Goal: Information Seeking & Learning: Find contact information

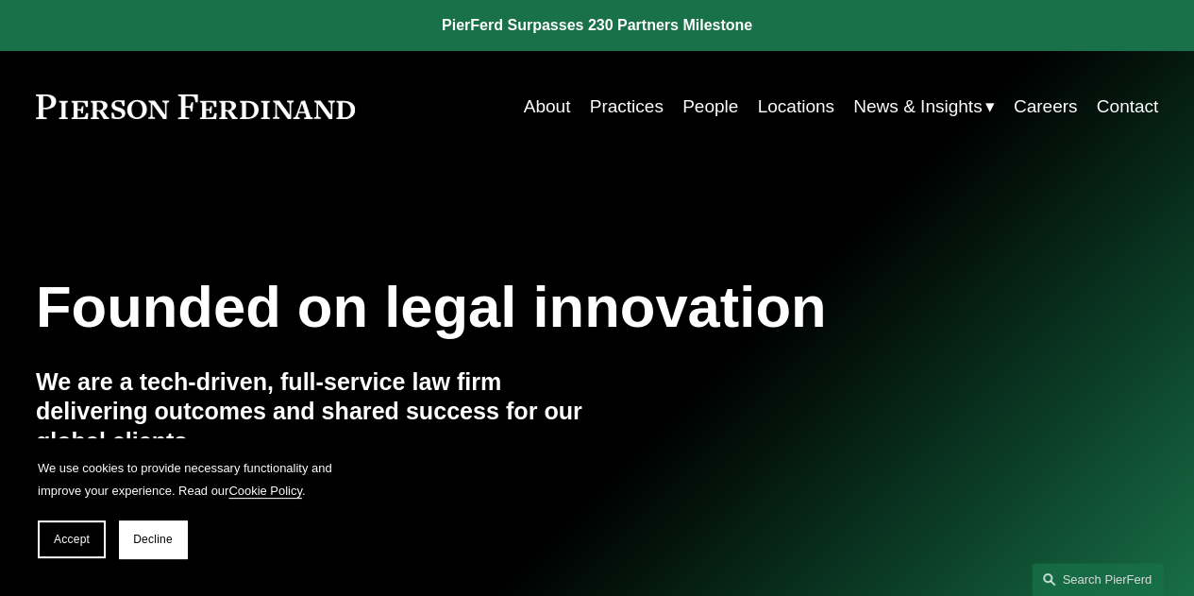
click at [1147, 107] on link "Contact" at bounding box center [1128, 107] width 62 height 36
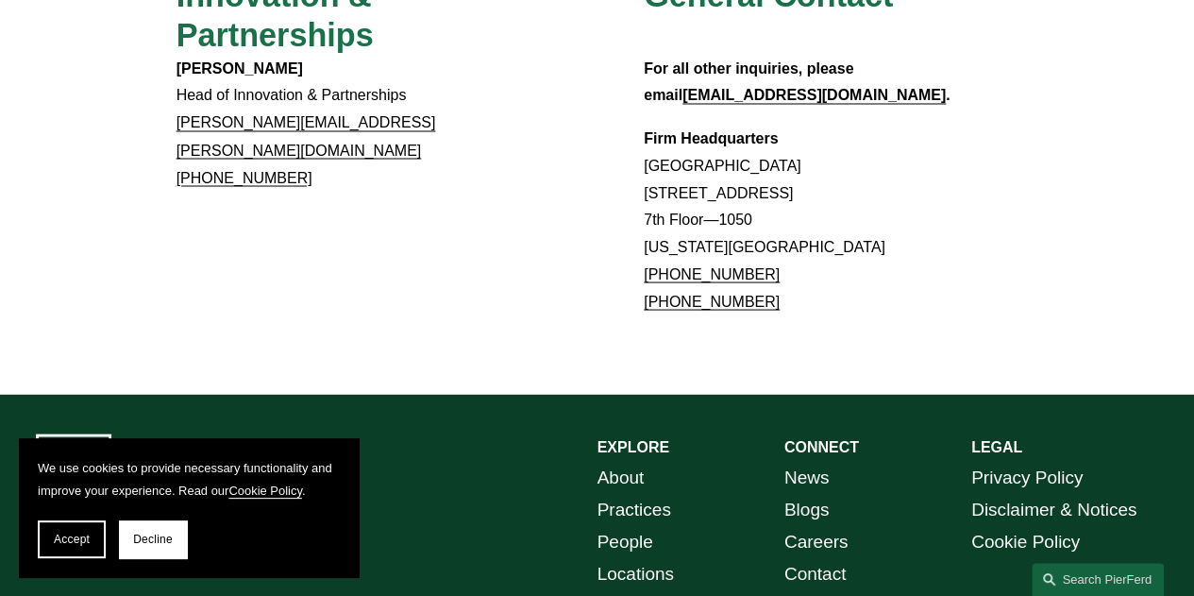
scroll to position [1773, 0]
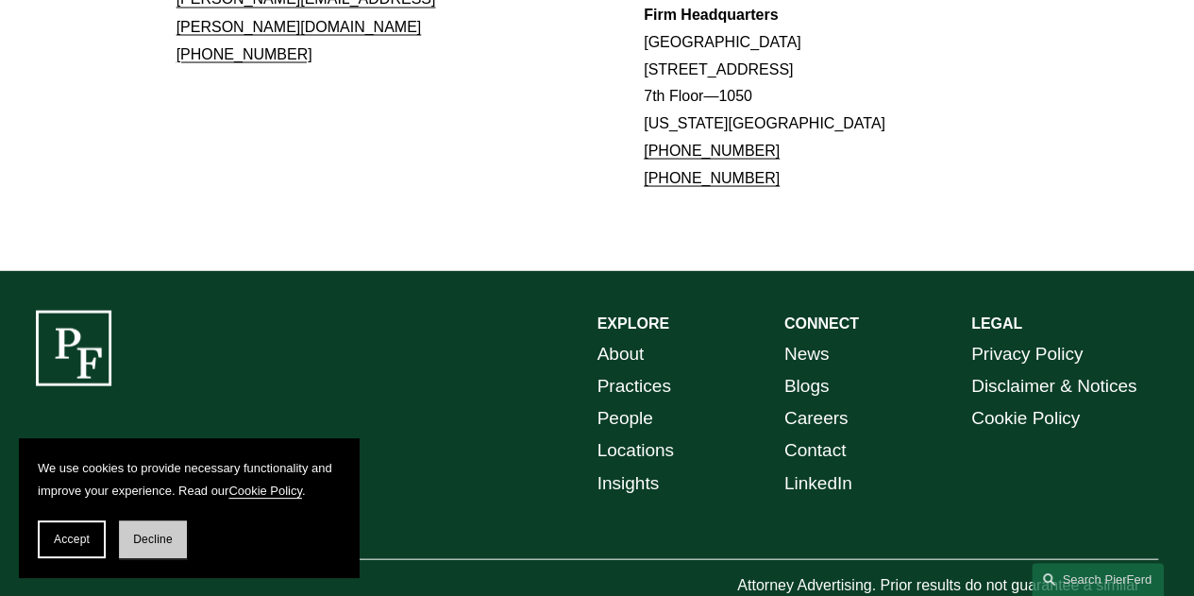
click at [131, 530] on button "Decline" at bounding box center [153, 539] width 68 height 38
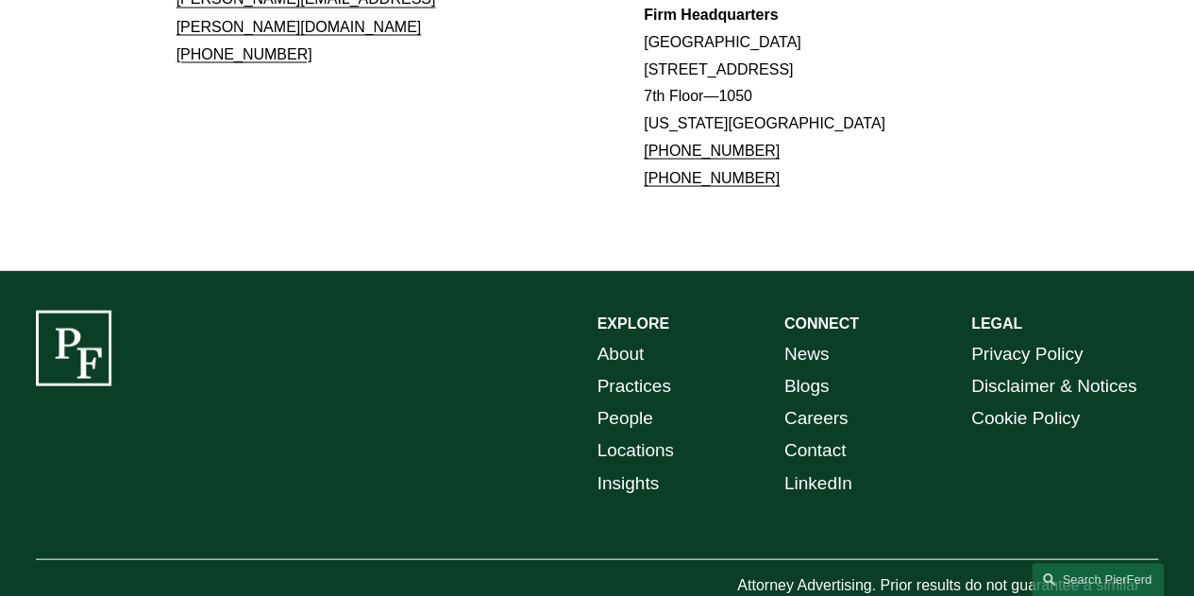
drag, startPoint x: 223, startPoint y: 532, endPoint x: 56, endPoint y: 538, distance: 167.2
copy p "[PERSON_NAME] LLP"
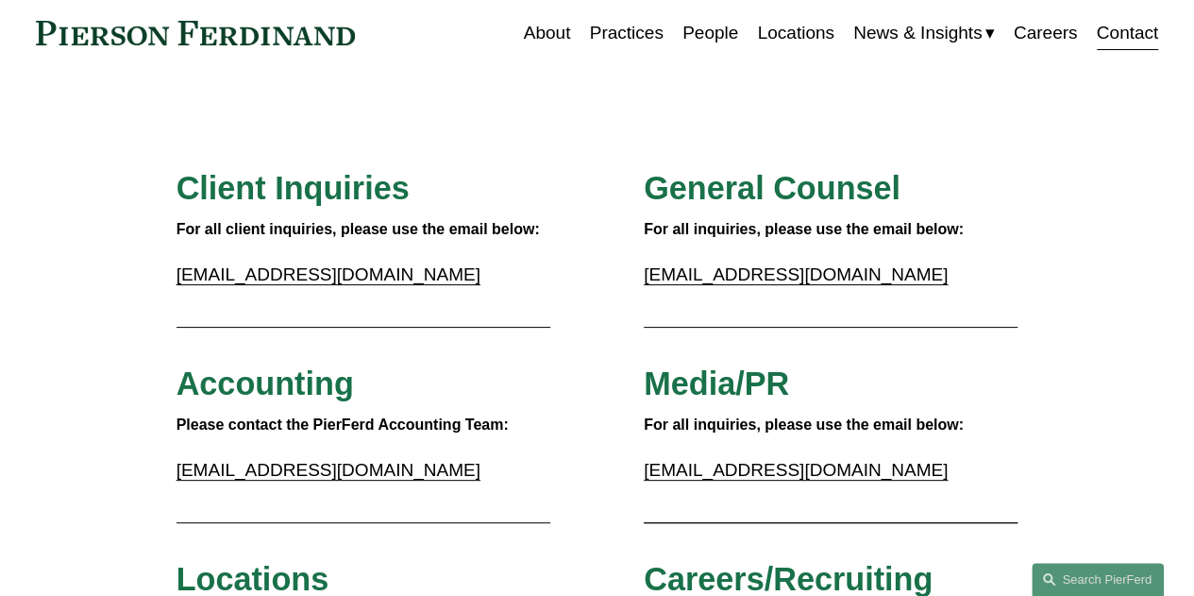
scroll to position [0, 0]
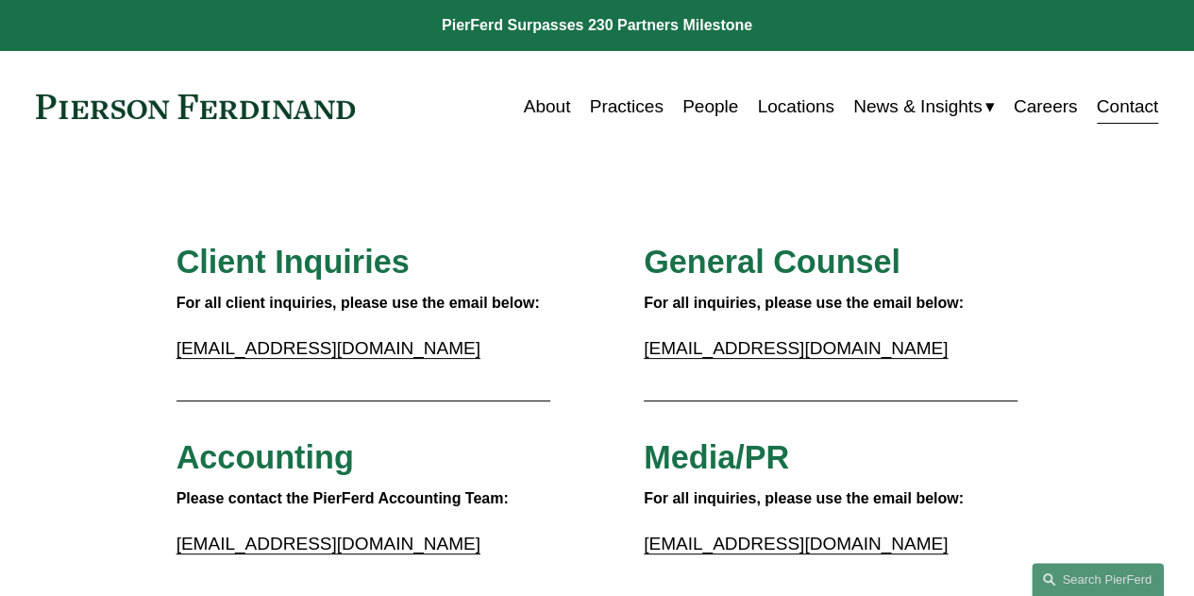
click at [1121, 105] on link "Contact" at bounding box center [1128, 107] width 62 height 36
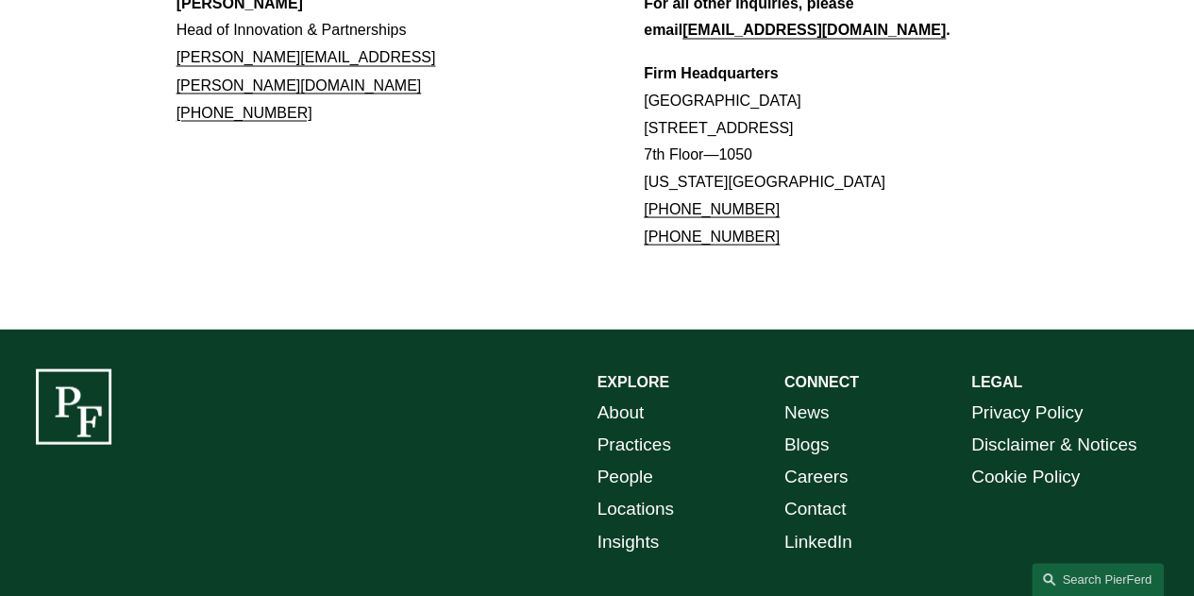
scroll to position [1773, 0]
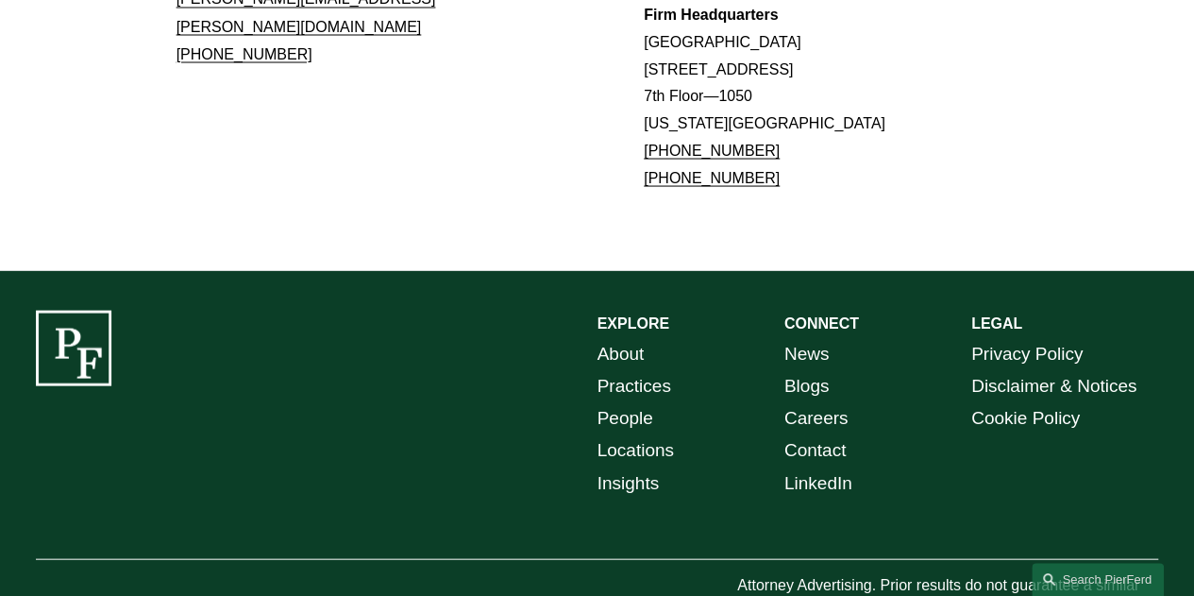
drag, startPoint x: 212, startPoint y: 535, endPoint x: 54, endPoint y: 537, distance: 158.6
copy p "[PERSON_NAME] LLP"
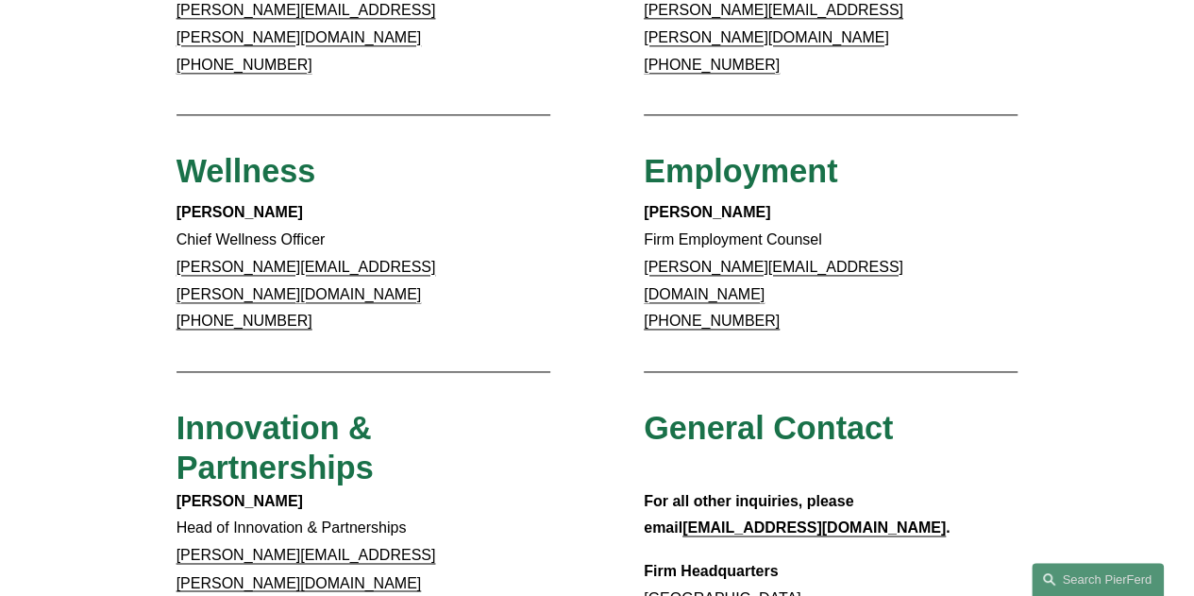
scroll to position [1018, 0]
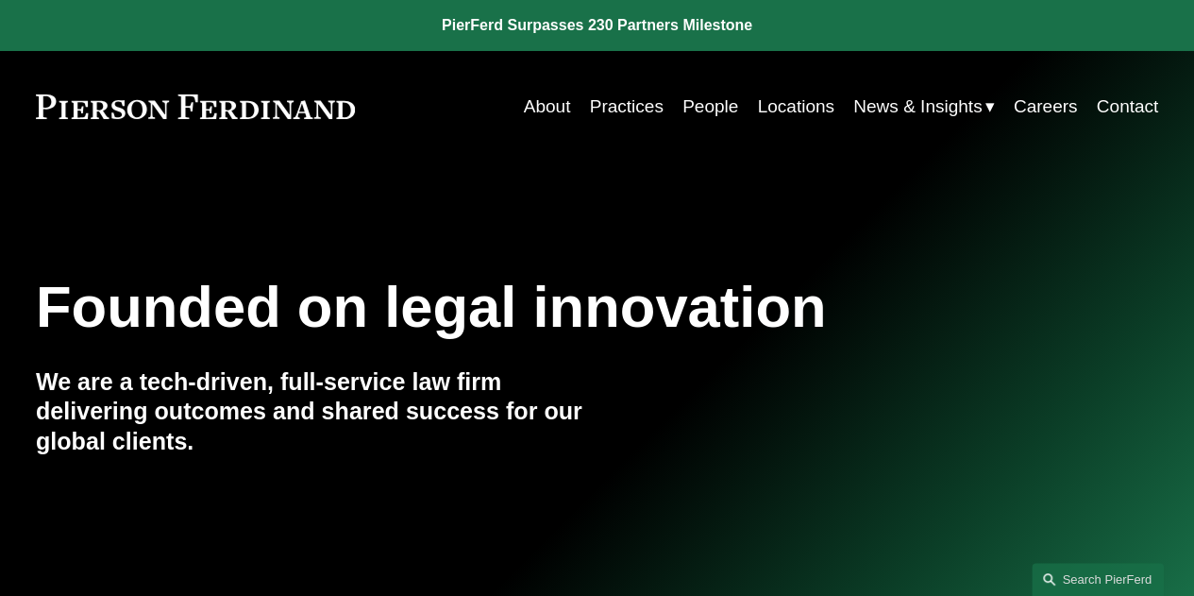
click at [800, 104] on link "Locations" at bounding box center [795, 107] width 76 height 36
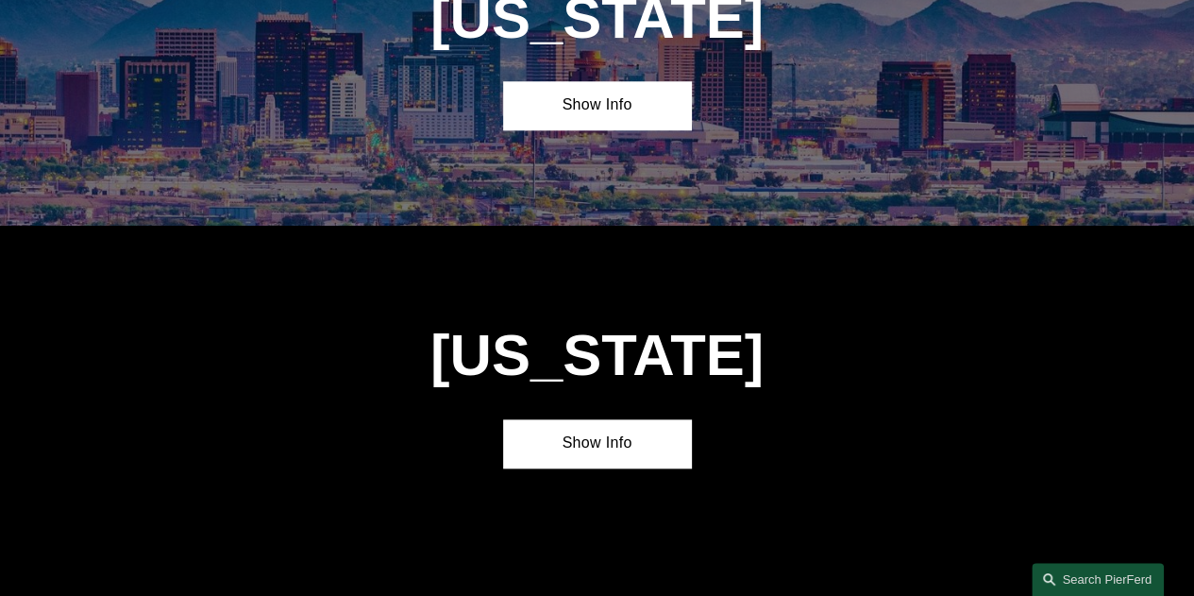
scroll to position [849, 0]
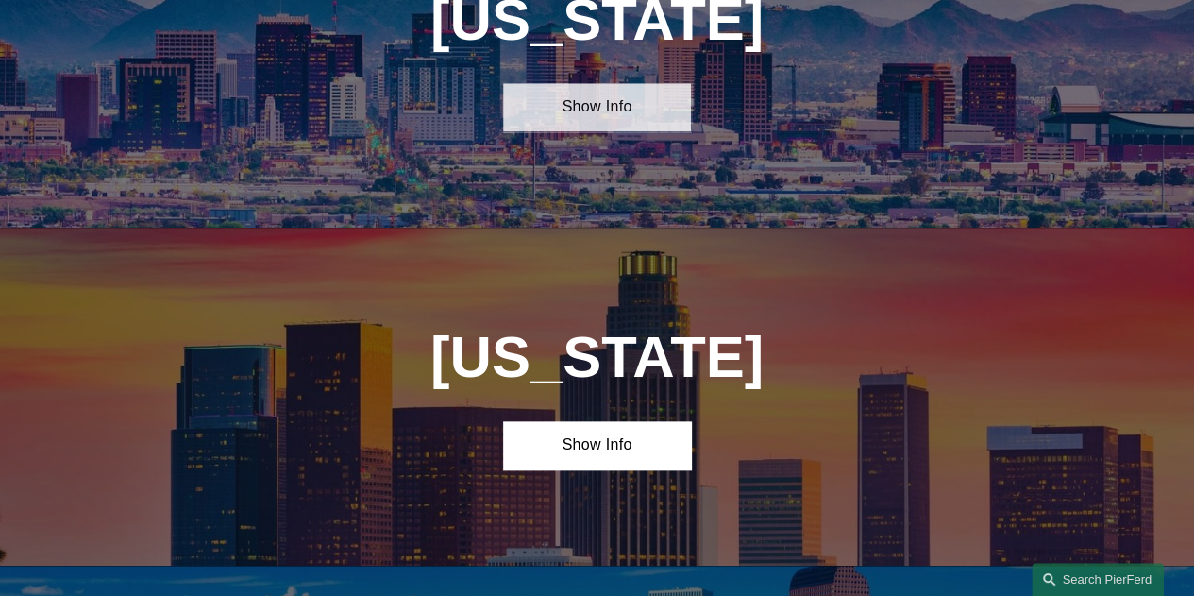
click at [580, 110] on link "Show Info" at bounding box center [596, 107] width 187 height 48
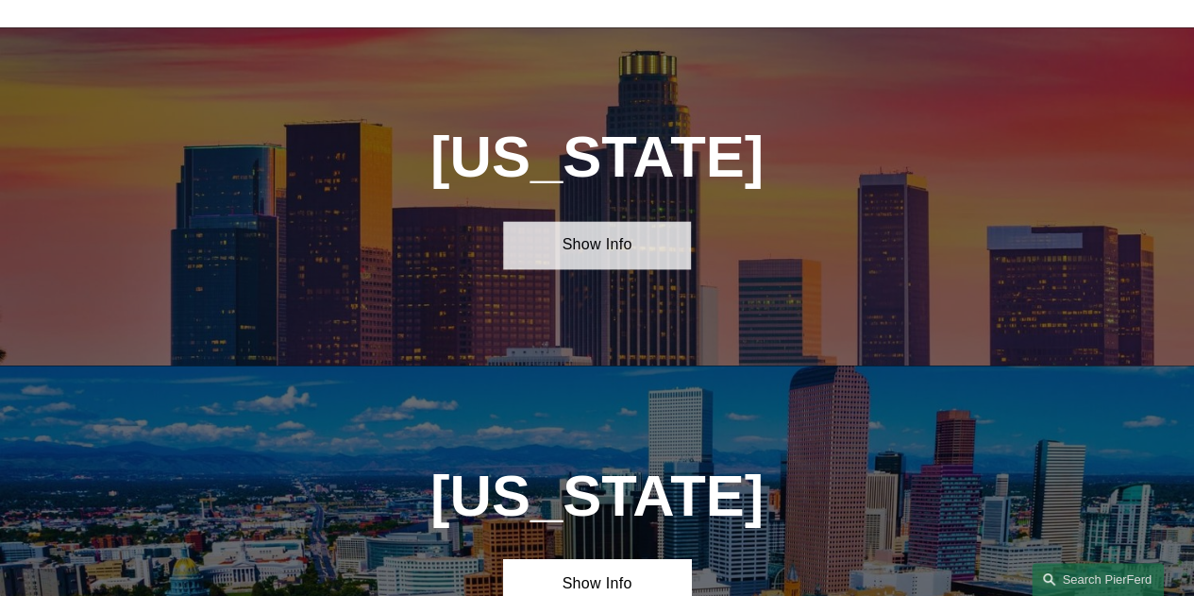
click at [575, 265] on link "Show Info" at bounding box center [596, 245] width 187 height 48
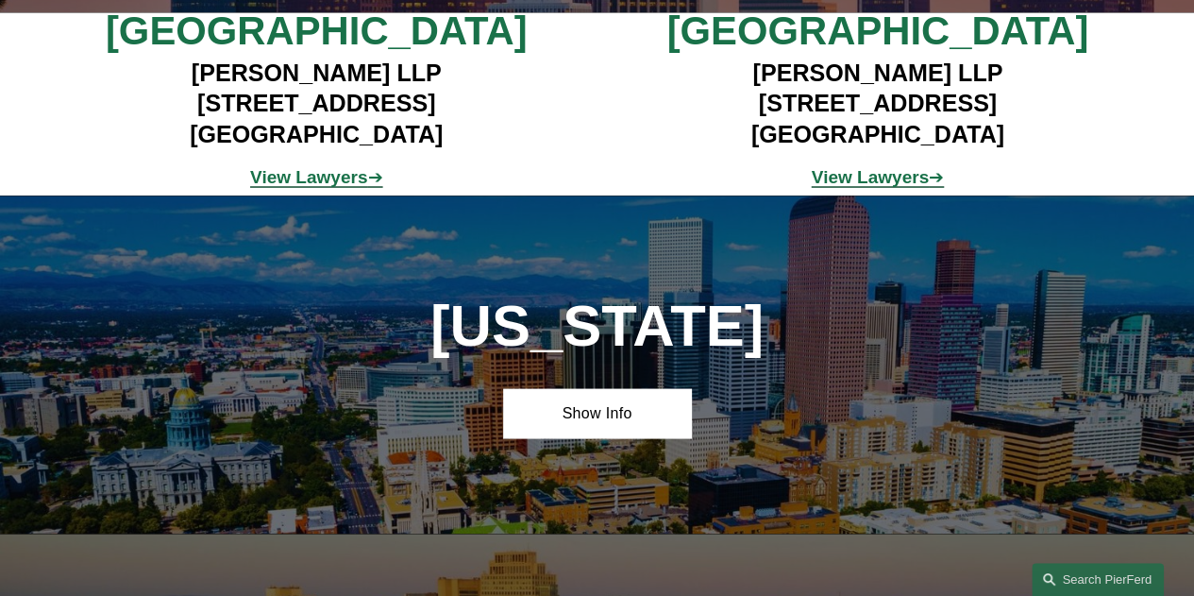
scroll to position [1699, 0]
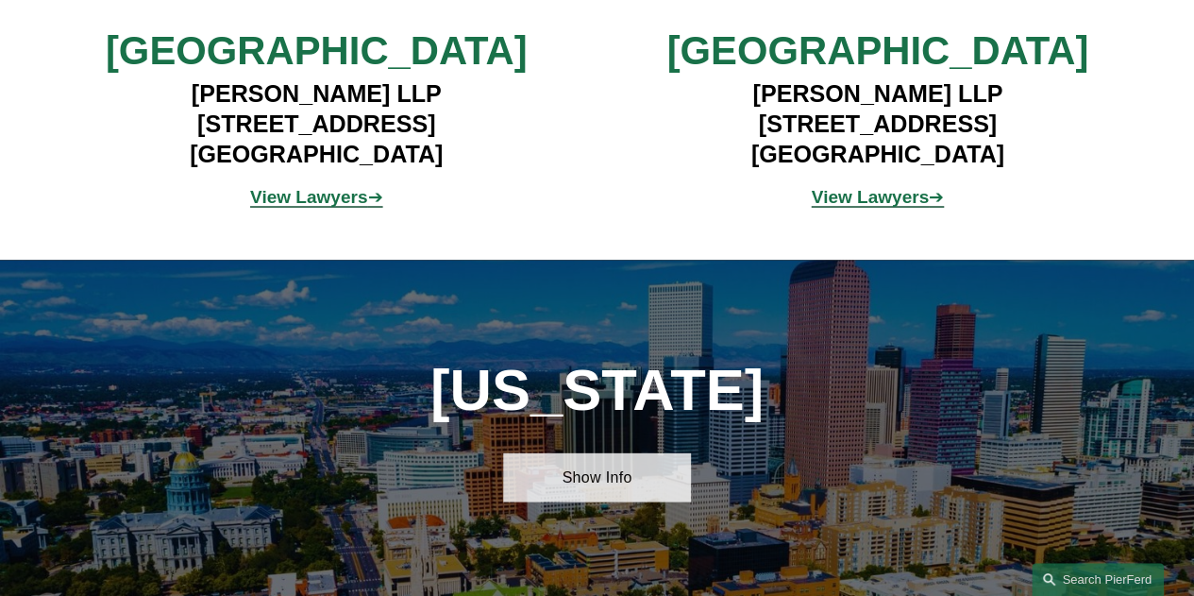
click at [609, 500] on link "Show Info" at bounding box center [596, 476] width 187 height 48
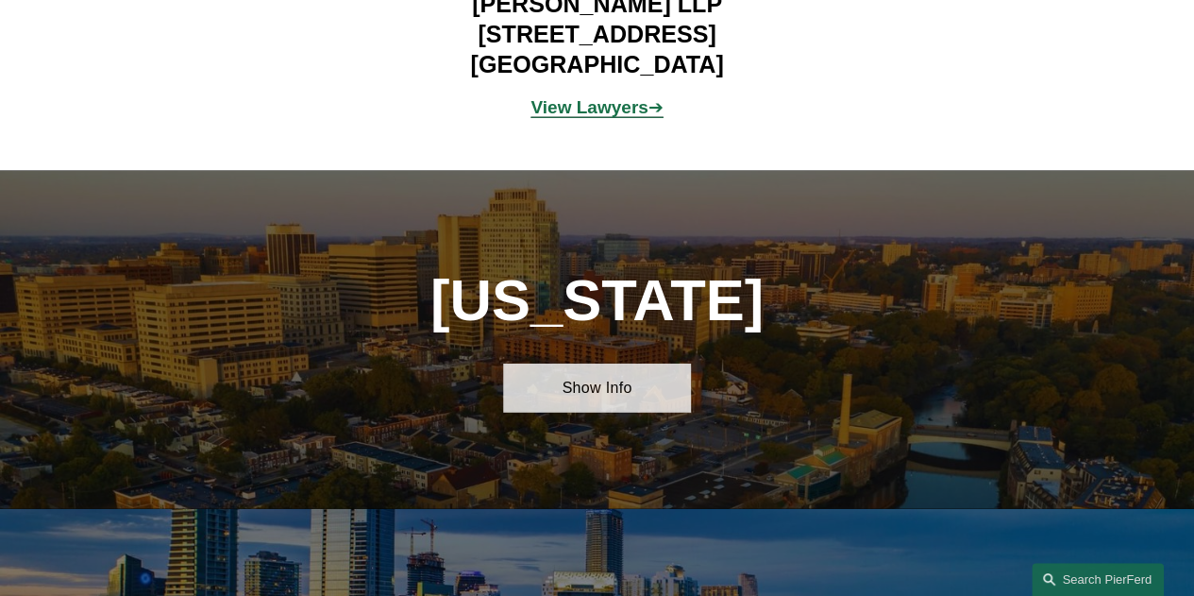
scroll to position [2454, 0]
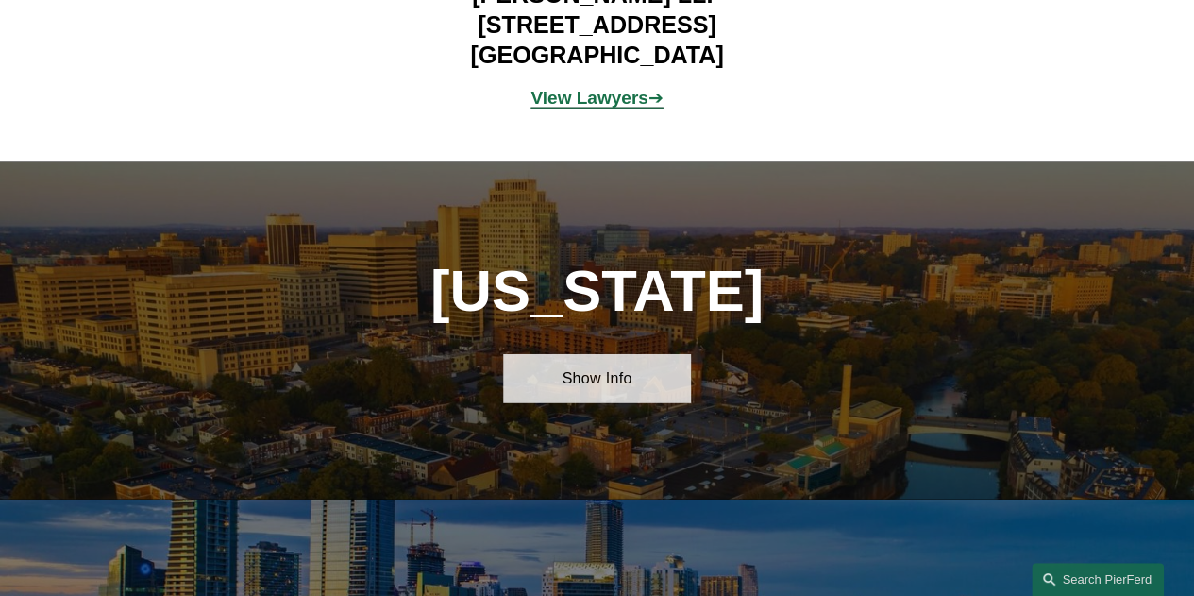
click at [593, 354] on link "Show Info" at bounding box center [596, 378] width 187 height 48
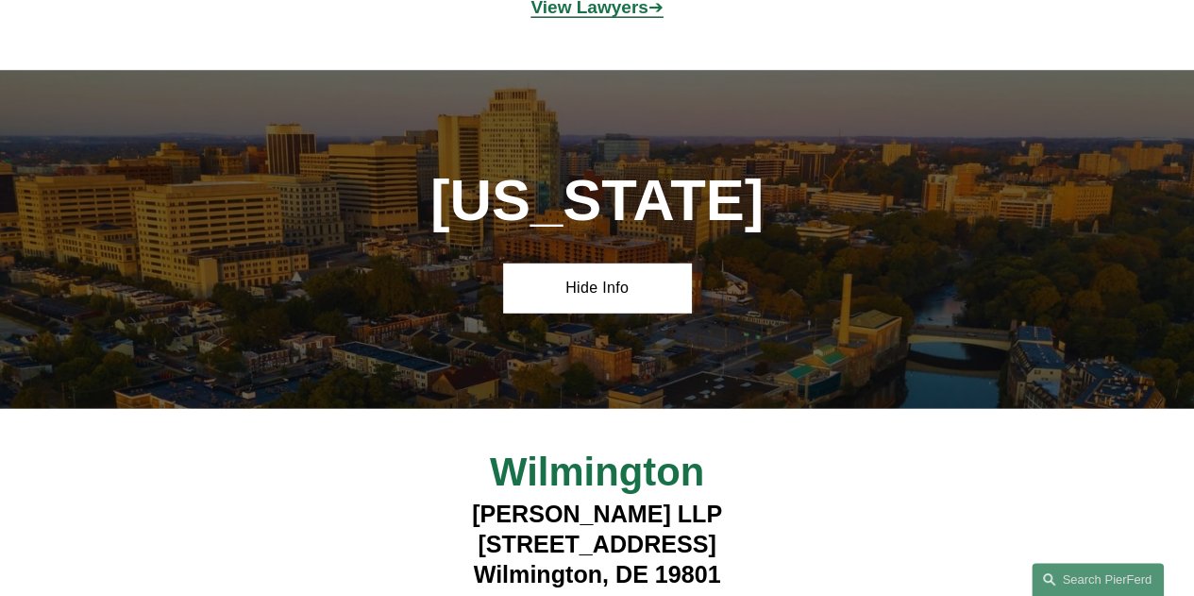
scroll to position [2926, 0]
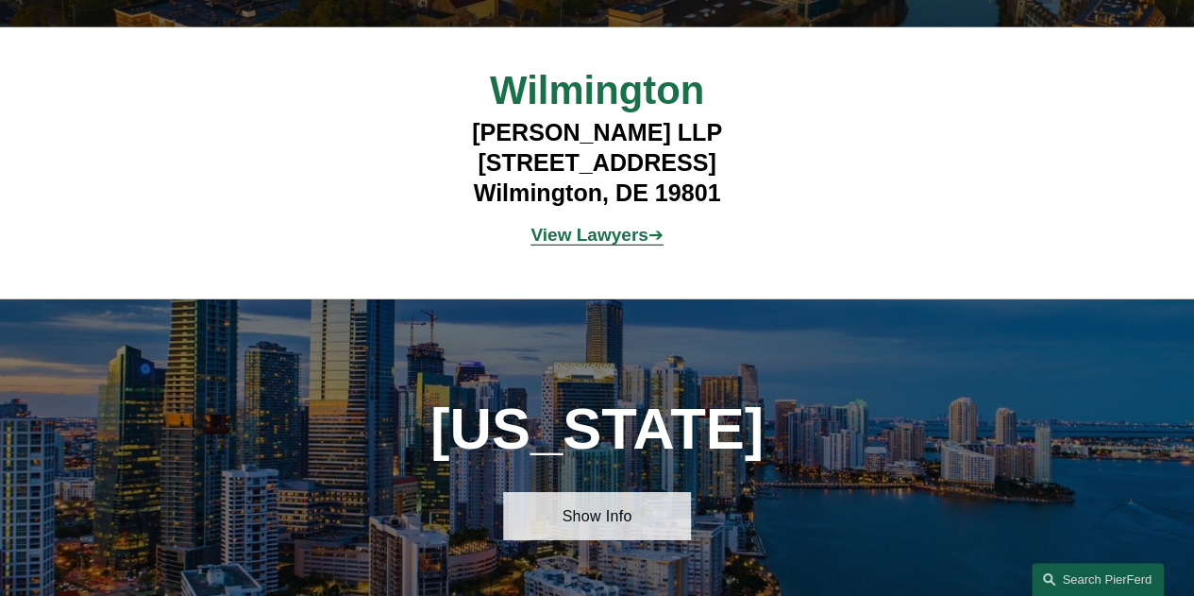
click at [606, 510] on link "Show Info" at bounding box center [596, 516] width 187 height 48
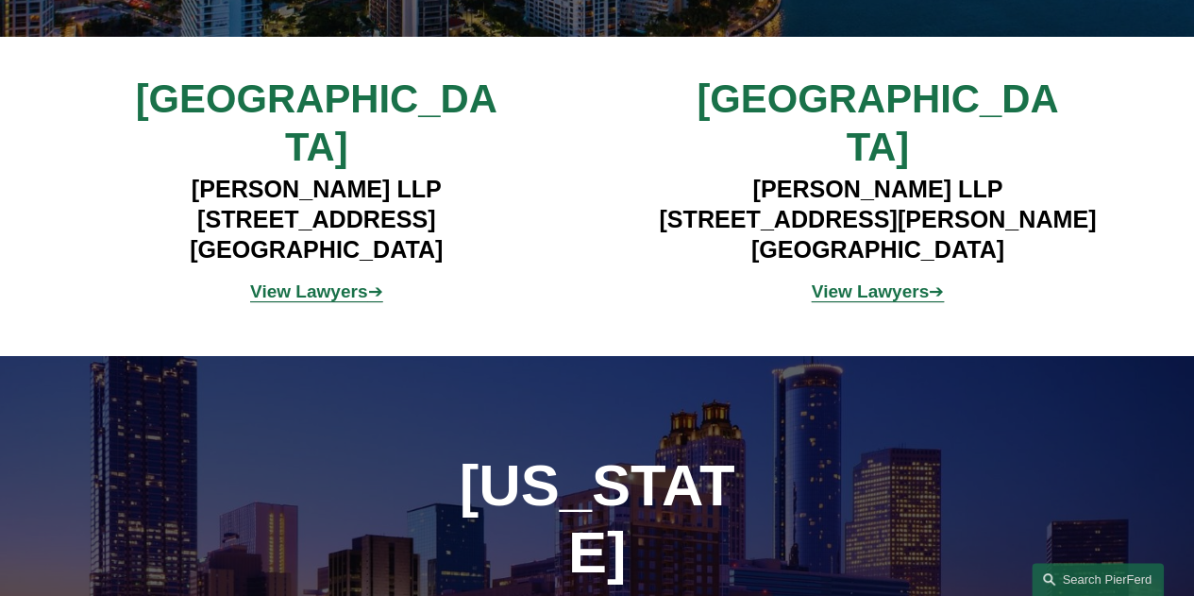
scroll to position [3870, 0]
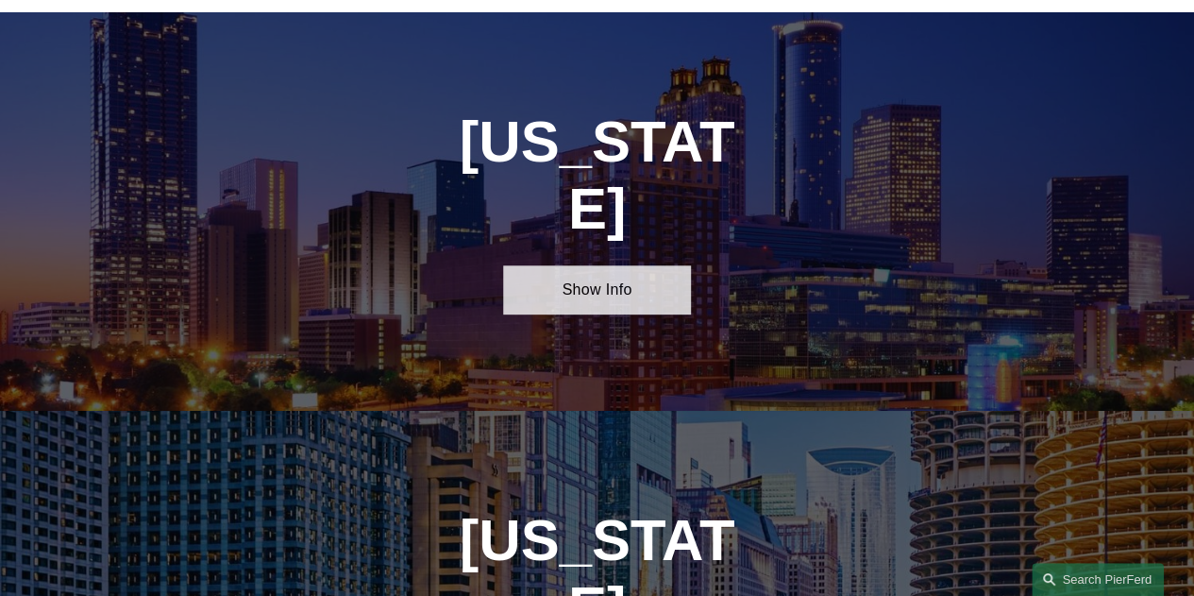
click at [601, 265] on link "Show Info" at bounding box center [596, 289] width 187 height 48
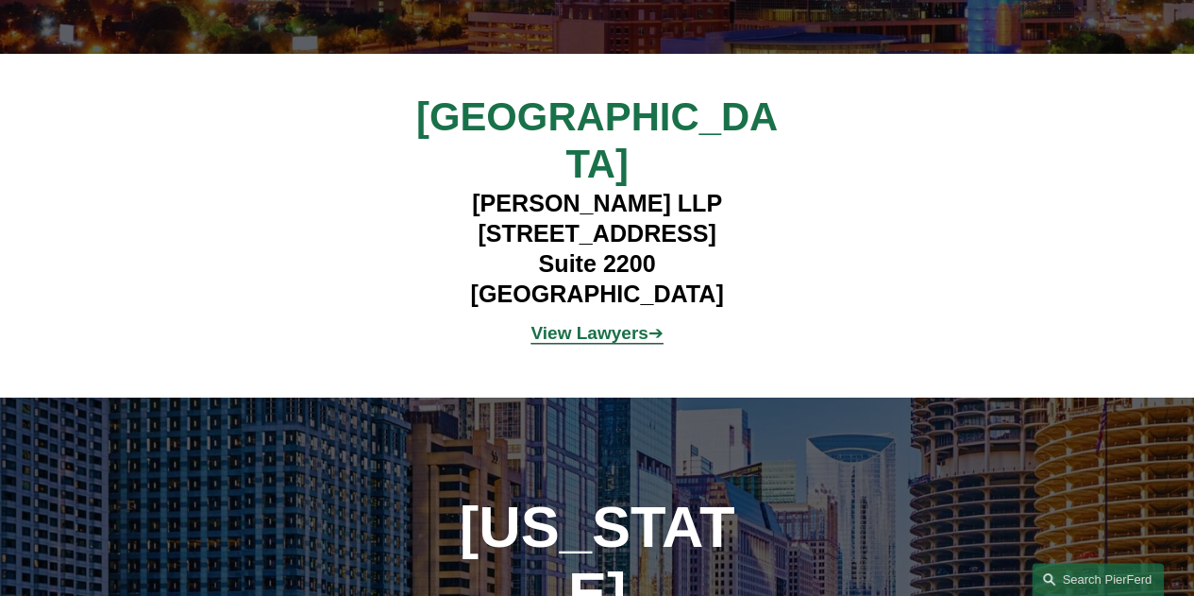
scroll to position [4247, 0]
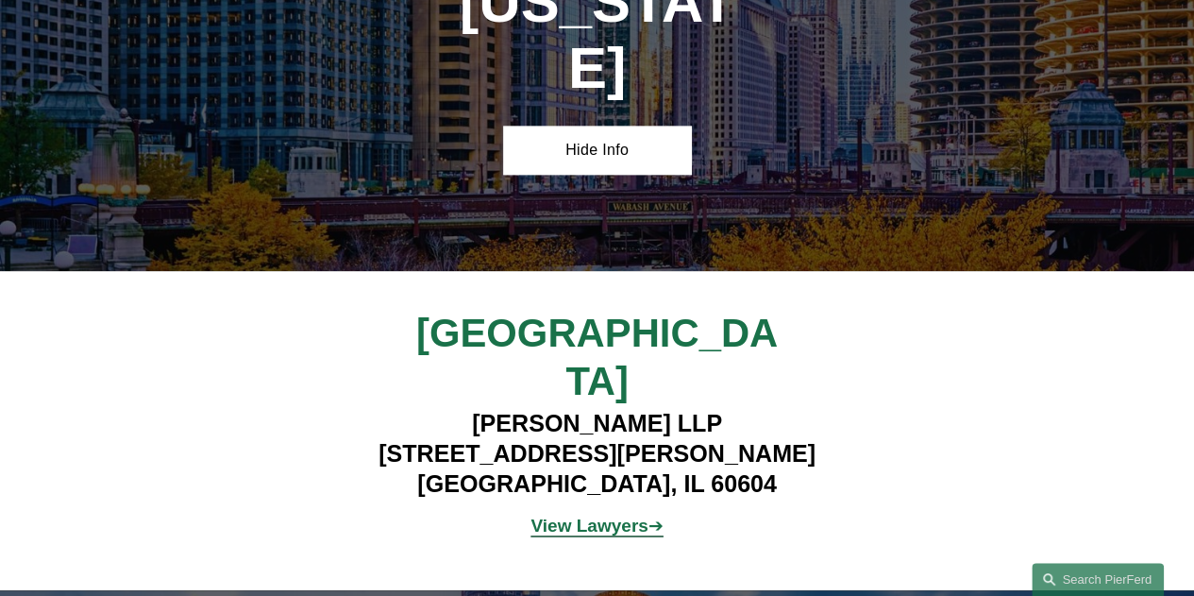
scroll to position [4908, 0]
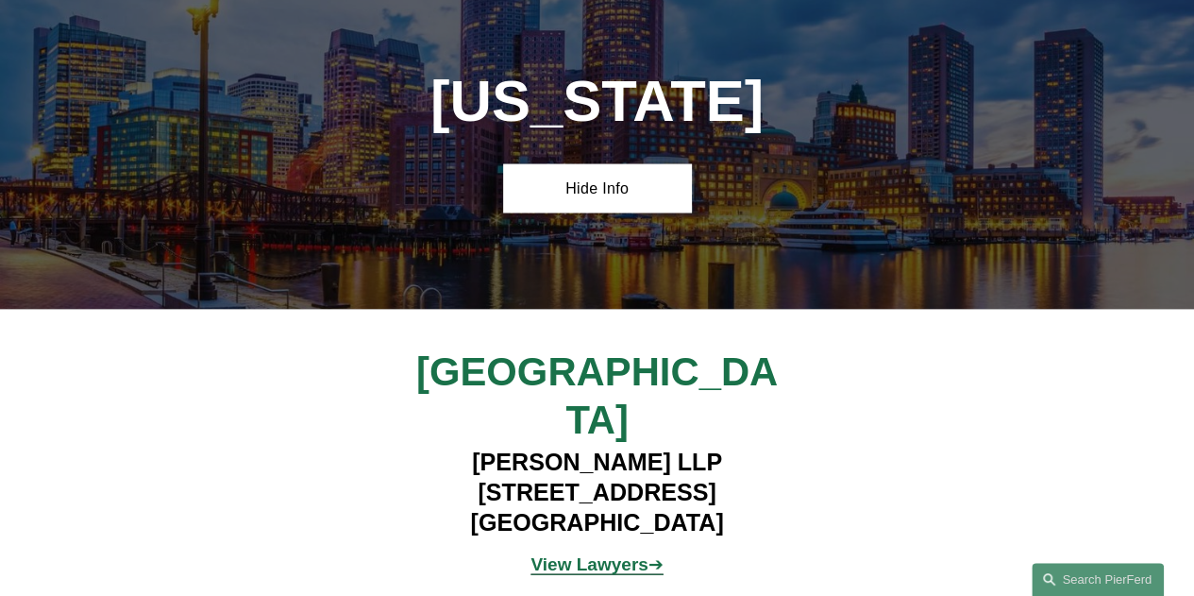
scroll to position [5380, 0]
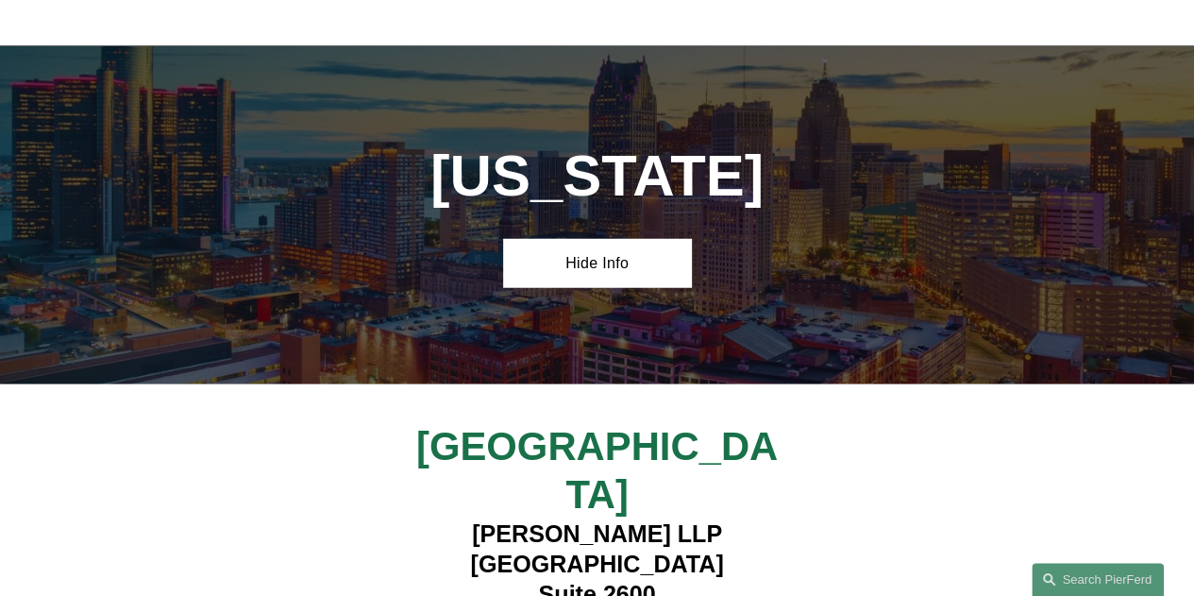
scroll to position [6135, 0]
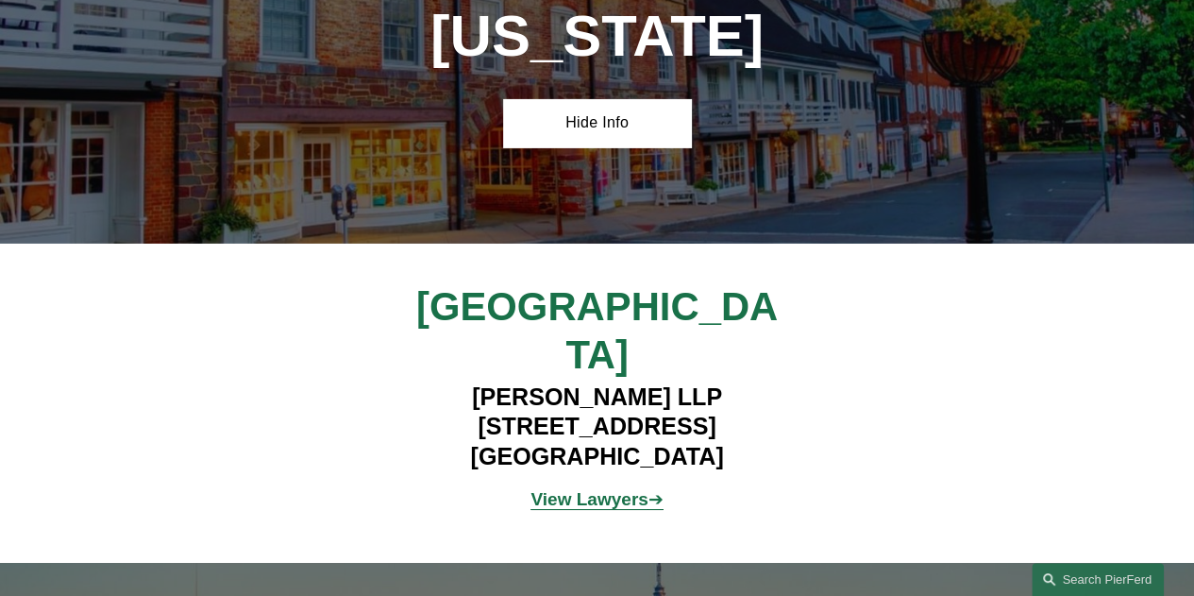
scroll to position [6890, 0]
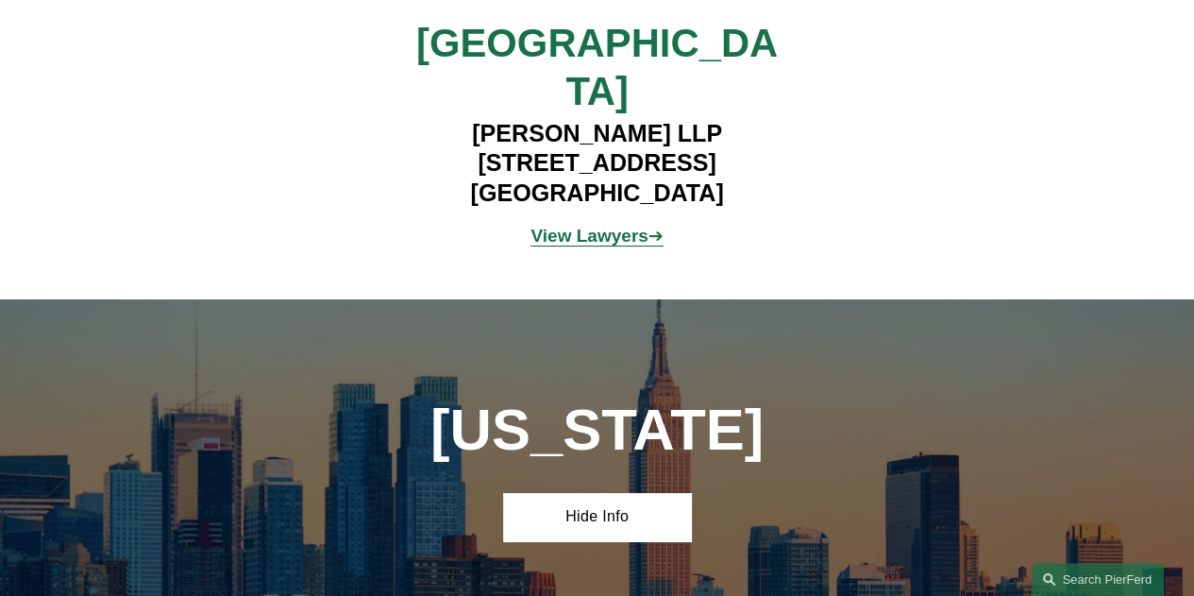
scroll to position [7362, 0]
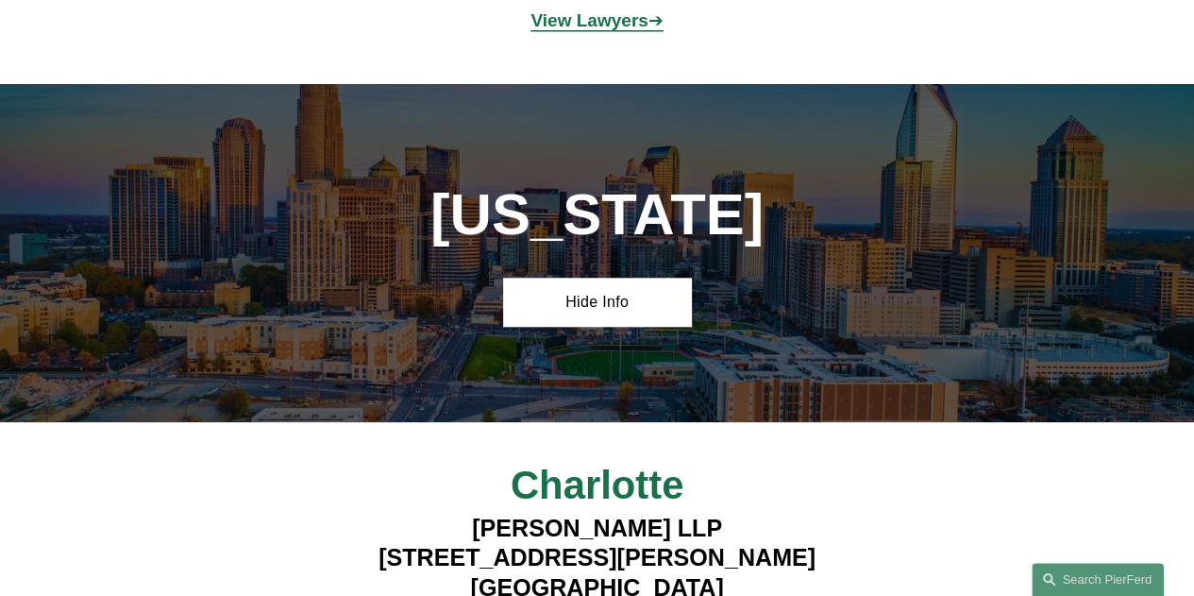
scroll to position [8117, 0]
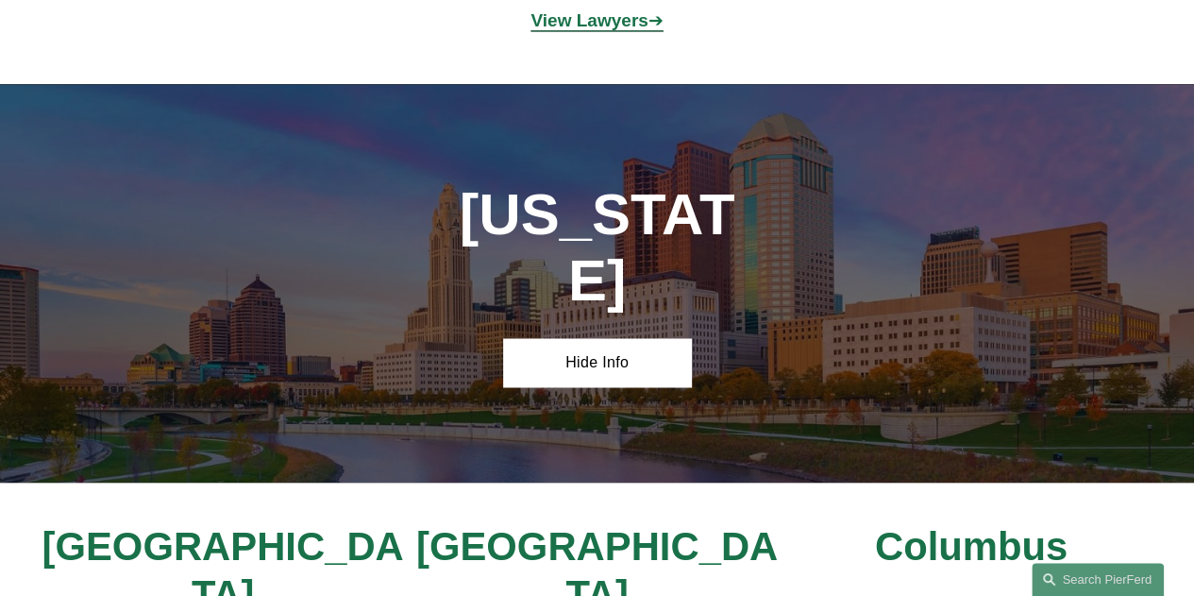
scroll to position [8872, 0]
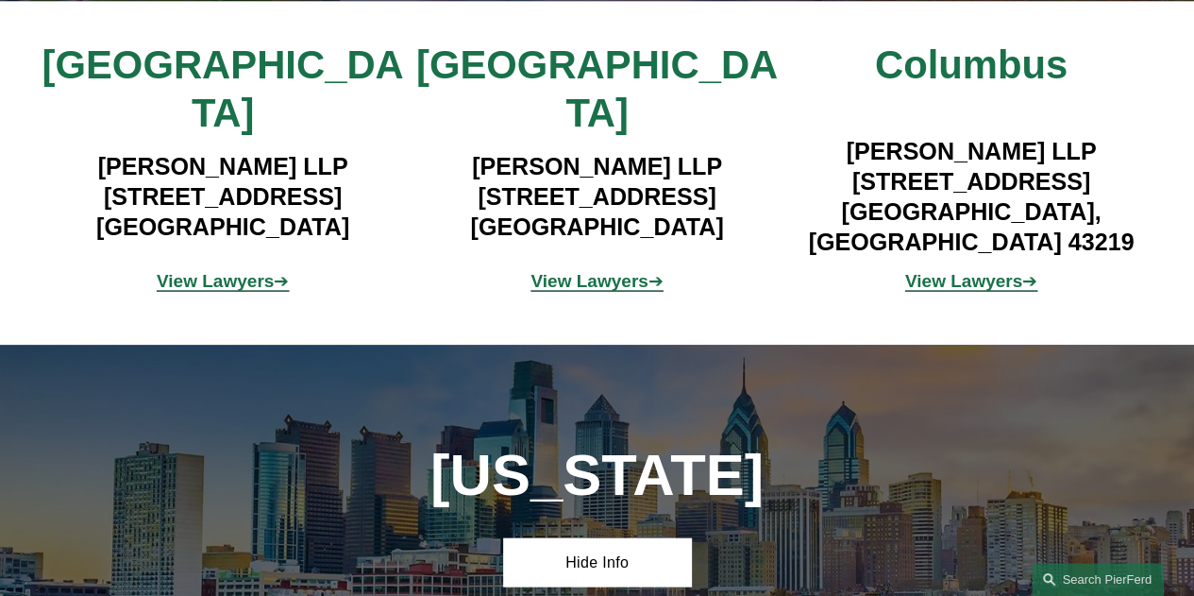
scroll to position [9250, 0]
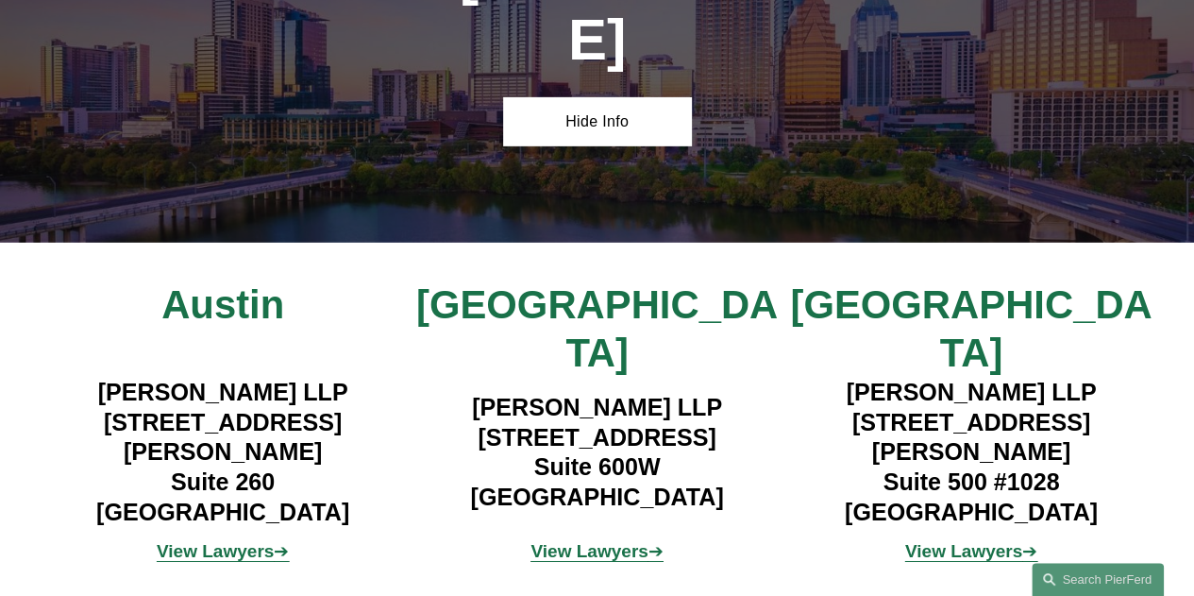
scroll to position [10194, 0]
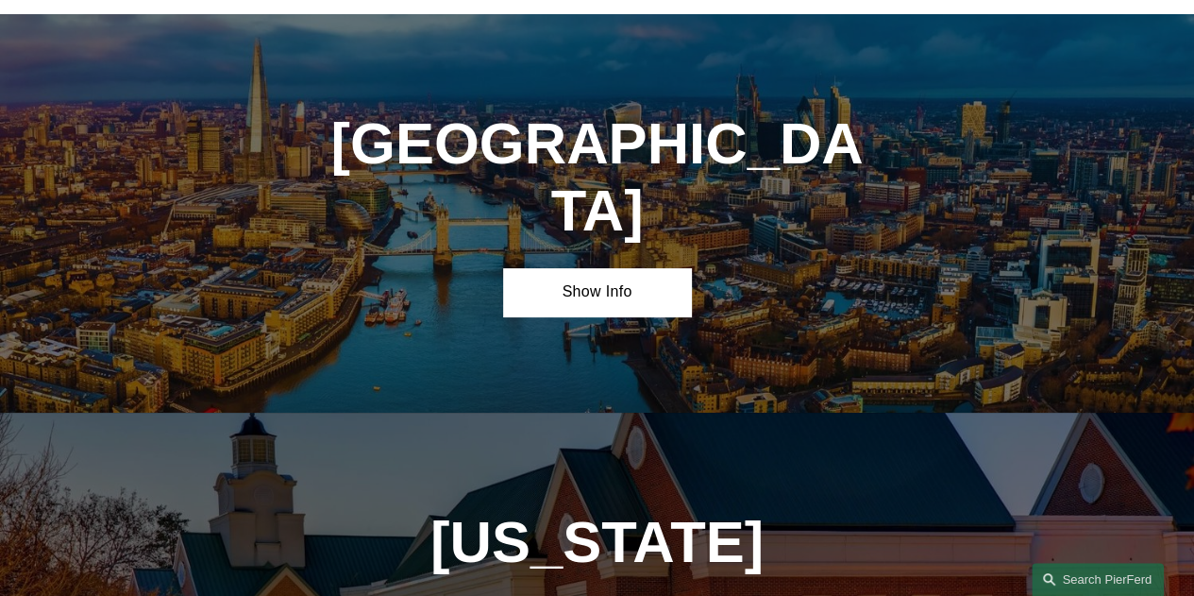
scroll to position [10949, 0]
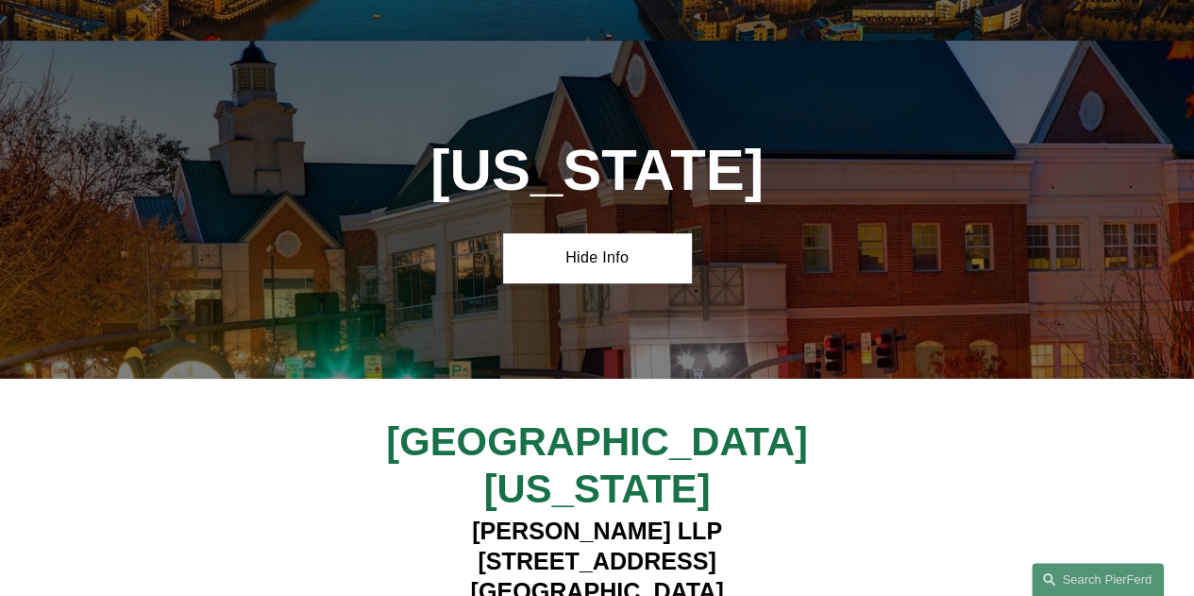
scroll to position [11421, 0]
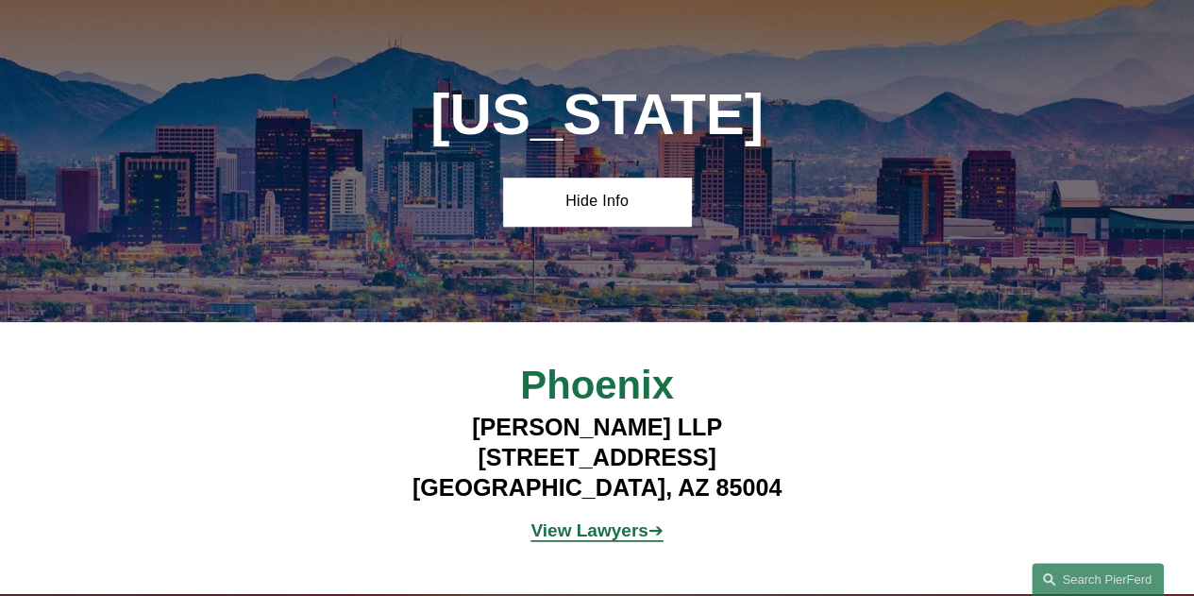
scroll to position [944, 0]
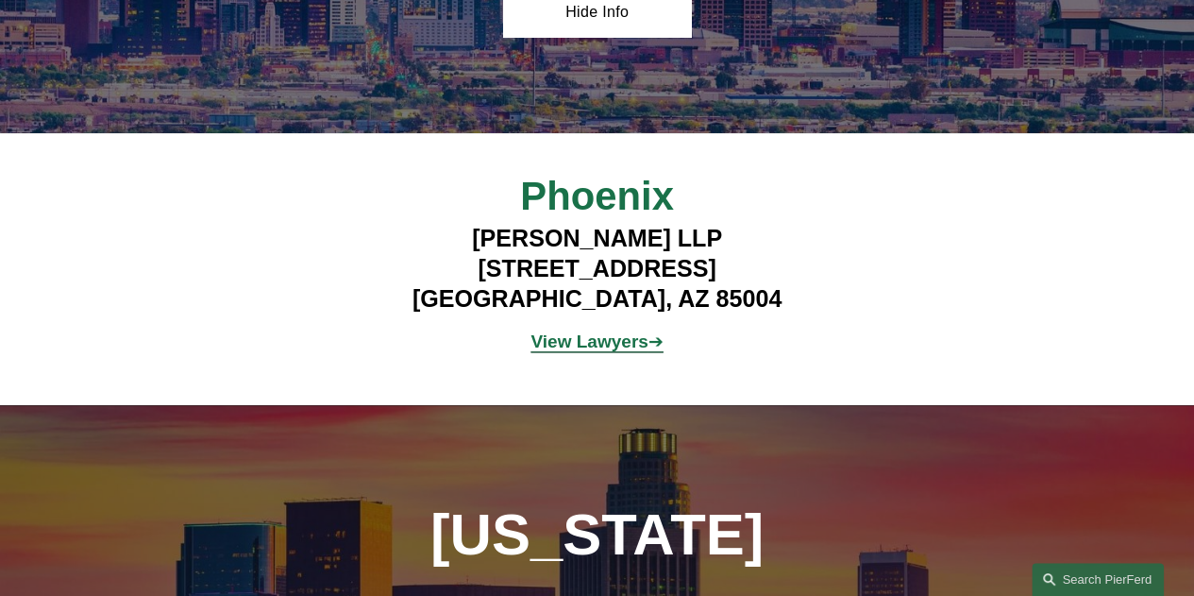
click at [598, 214] on span "Phoenix" at bounding box center [597, 196] width 154 height 44
copy span "Phoenix"
drag, startPoint x: 421, startPoint y: 275, endPoint x: 639, endPoint y: 278, distance: 218.1
click at [639, 278] on h4 "Pierson Ferdinand LLP 2 North Central Ave, Suite 1800 Phoenix, AZ 85004" at bounding box center [596, 269] width 467 height 91
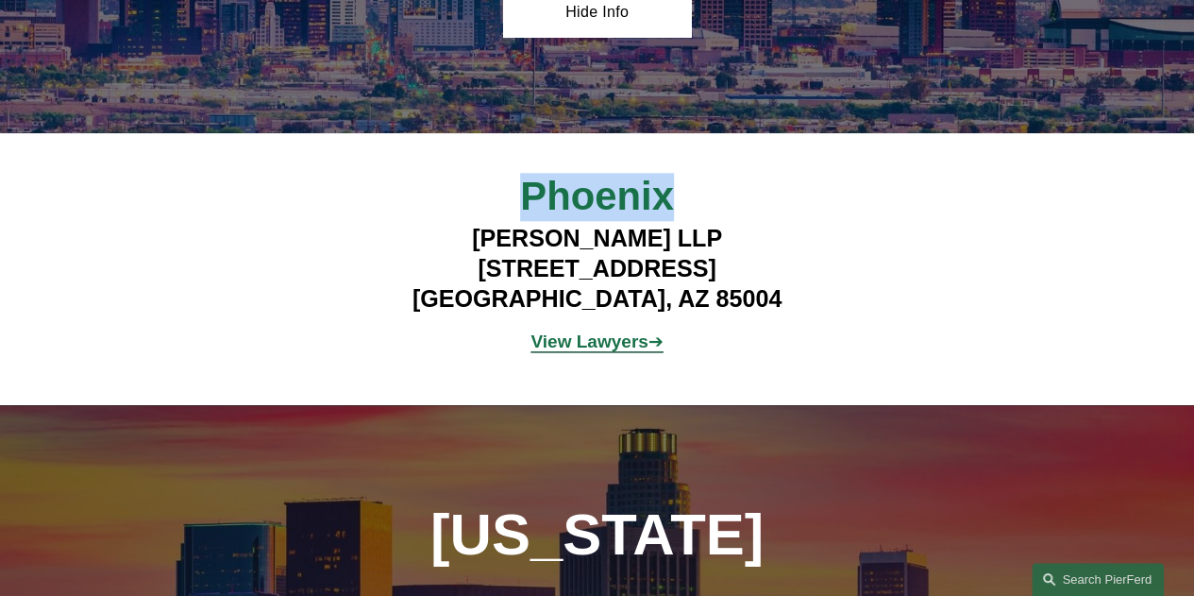
copy h4 "2 North Central Ave"
click at [662, 283] on h4 "Pierson Ferdinand LLP 2 North Central Ave, Suite 1800 Phoenix, AZ 85004" at bounding box center [596, 269] width 467 height 91
drag, startPoint x: 654, startPoint y: 277, endPoint x: 785, endPoint y: 280, distance: 131.3
click at [785, 280] on h4 "Pierson Ferdinand LLP 2 North Central Ave, Suite 1800 Phoenix, AZ 85004" at bounding box center [596, 269] width 467 height 91
copy h4 "Suite 1800"
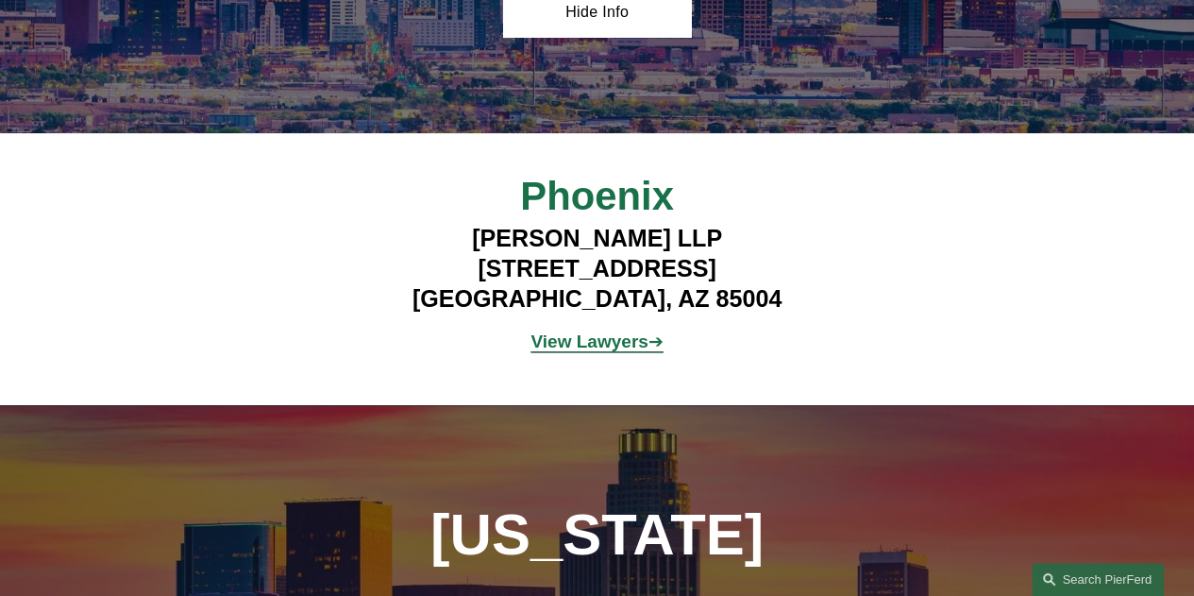
click at [514, 309] on h4 "Pierson Ferdinand LLP 2 North Central Ave, Suite 1800 Phoenix, AZ 85004" at bounding box center [596, 269] width 467 height 91
click at [663, 313] on h4 "Pierson Ferdinand LLP 2 North Central Ave, Suite 1800 Phoenix, AZ 85004" at bounding box center [596, 269] width 467 height 91
copy h4 "85004"
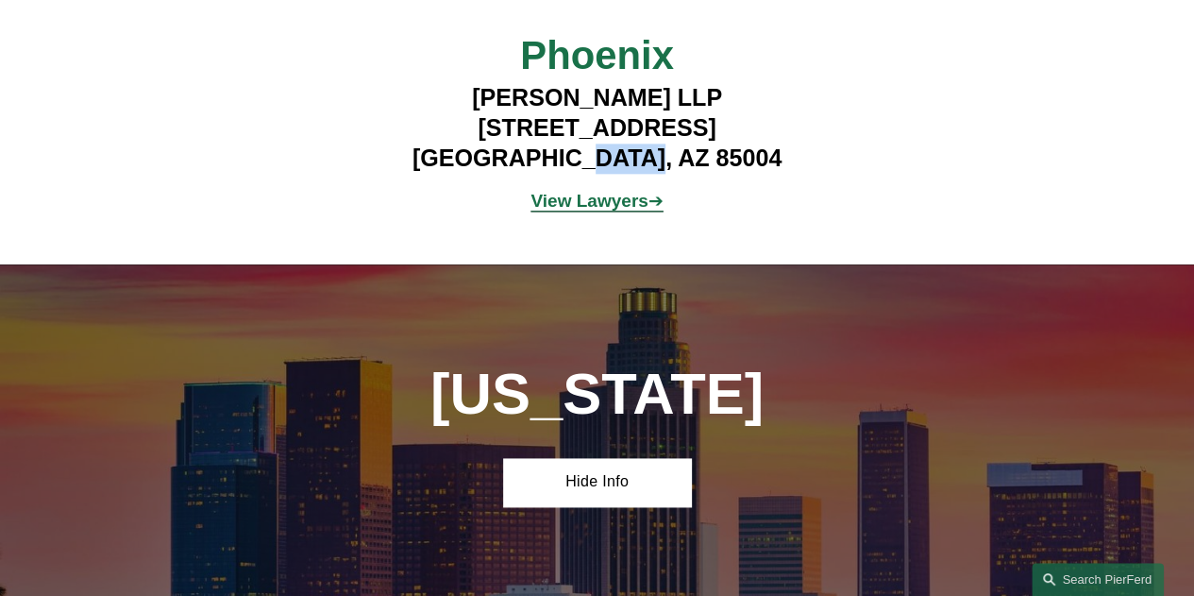
scroll to position [1416, 0]
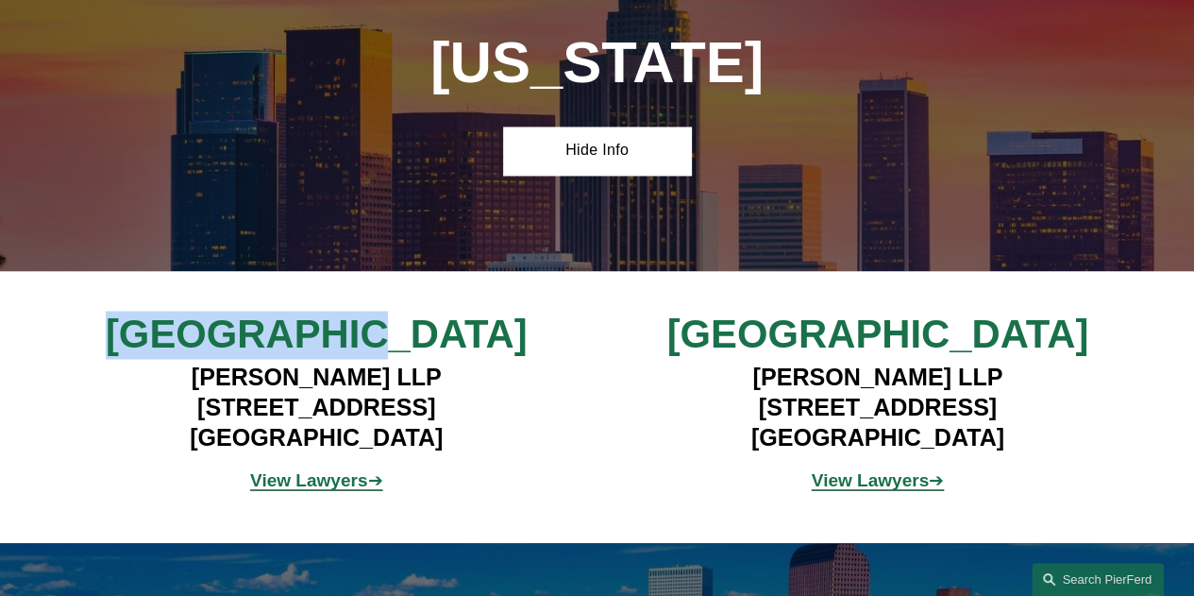
drag, startPoint x: 202, startPoint y: 351, endPoint x: 453, endPoint y: 353, distance: 251.1
click at [453, 353] on h2 "Los Angeles" at bounding box center [315, 335] width 467 height 48
copy span "Los Angeles"
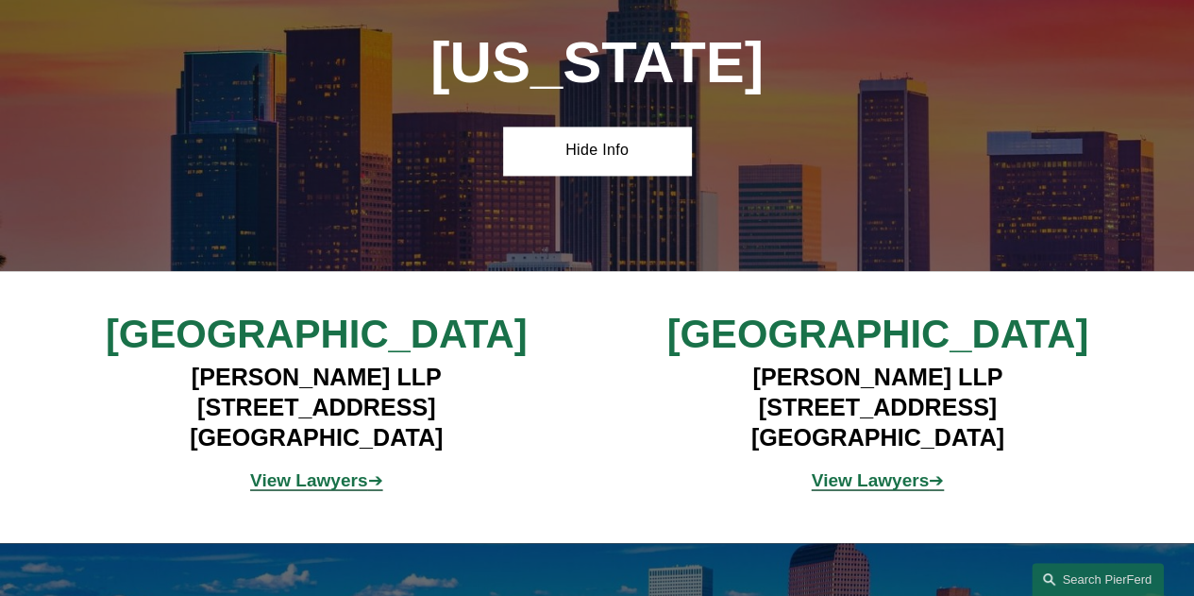
click at [885, 347] on span "Palo Alto" at bounding box center [877, 333] width 422 height 44
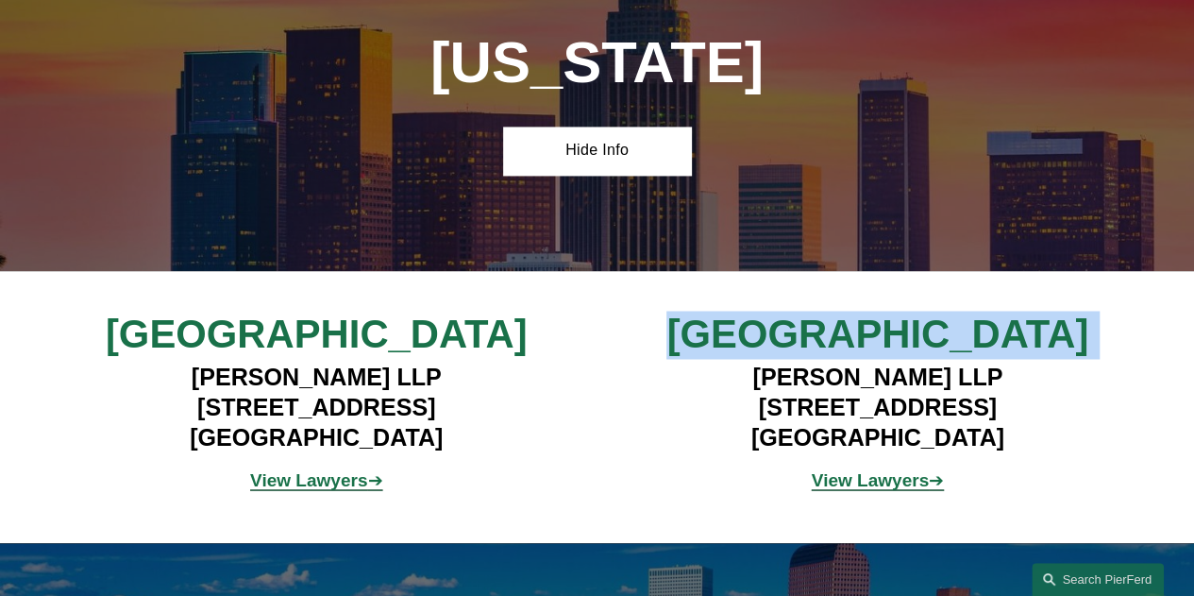
click at [885, 347] on span "Palo Alto" at bounding box center [877, 333] width 422 height 44
copy div "Palo Alto"
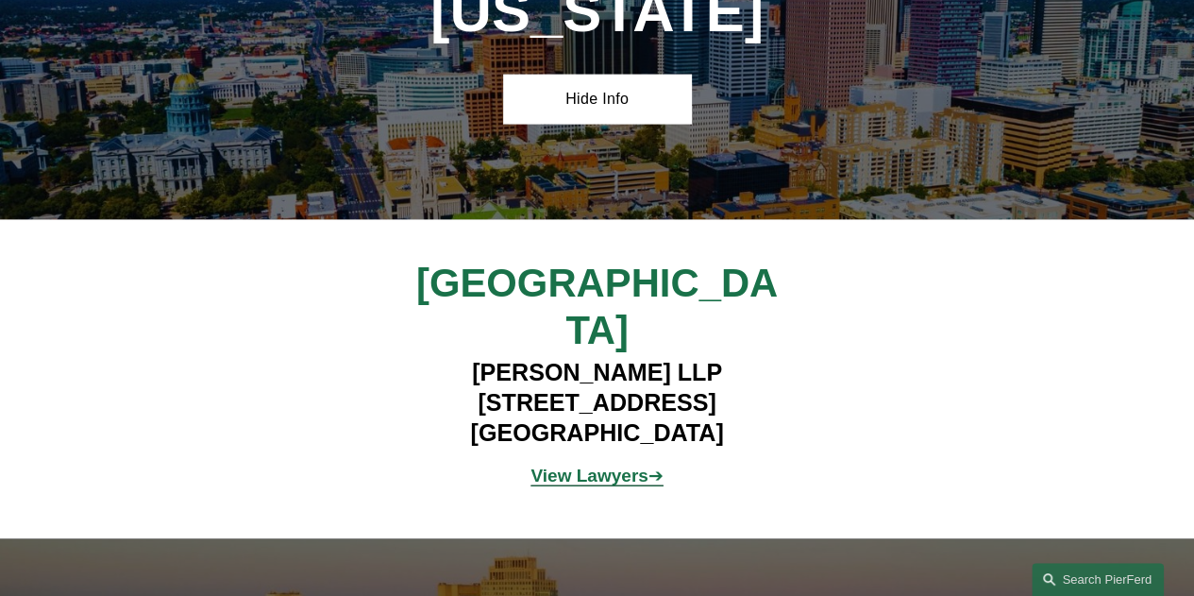
scroll to position [2171, 0]
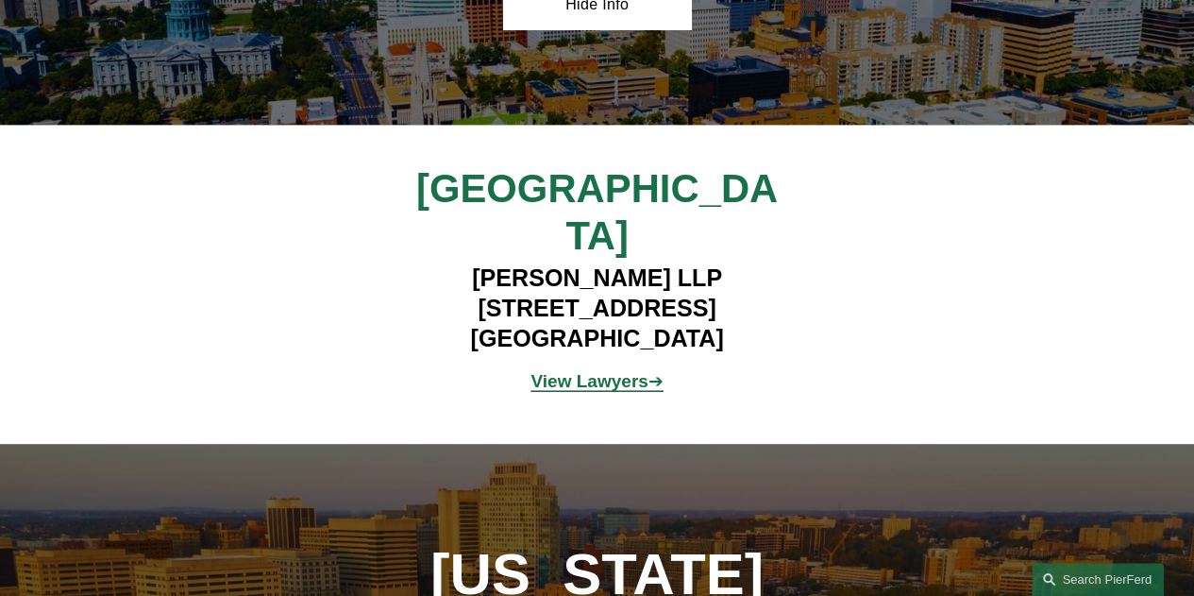
click at [580, 217] on span "Denver" at bounding box center [597, 212] width 362 height 93
copy span "Denver"
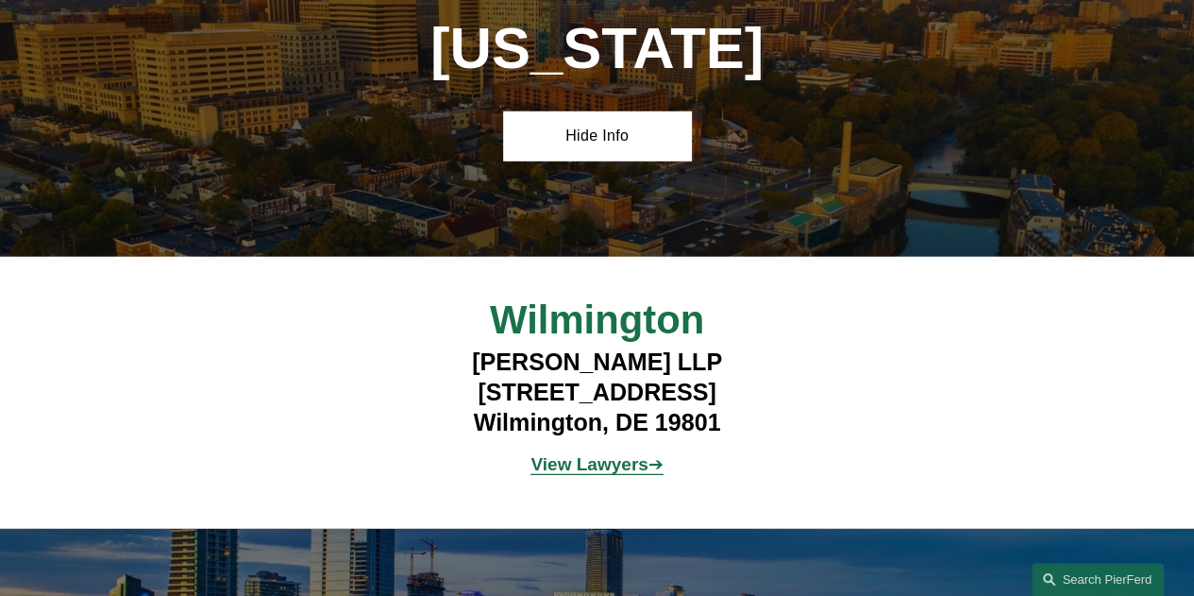
scroll to position [2737, 0]
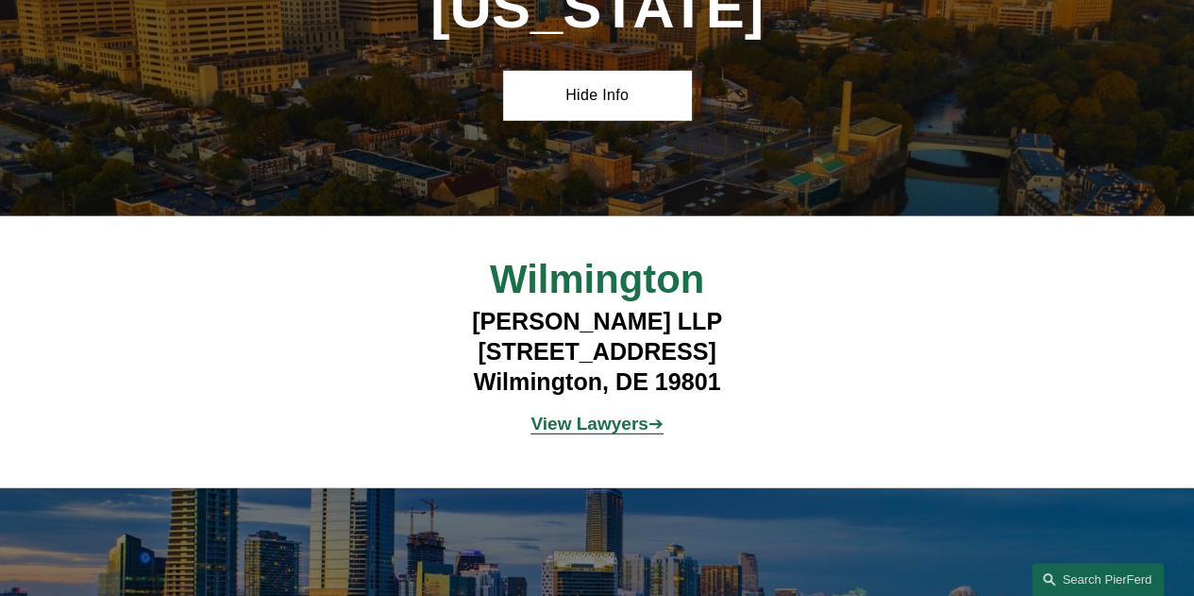
click at [572, 267] on span "Wilmington" at bounding box center [597, 279] width 214 height 44
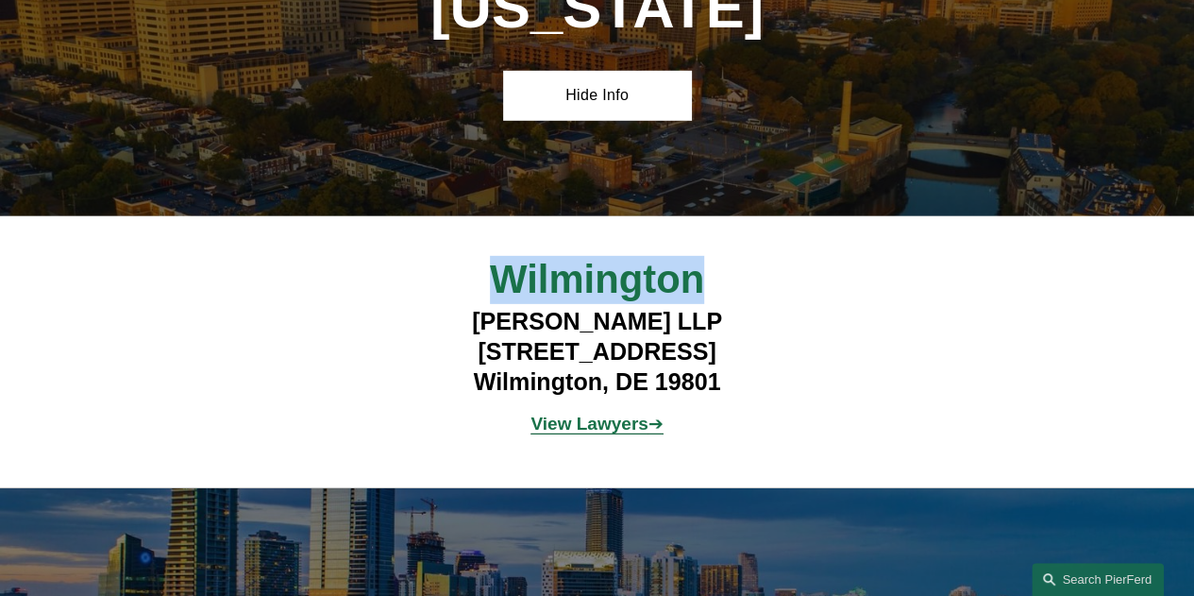
click at [572, 267] on span "Wilmington" at bounding box center [597, 279] width 214 height 44
copy span "Wilmington"
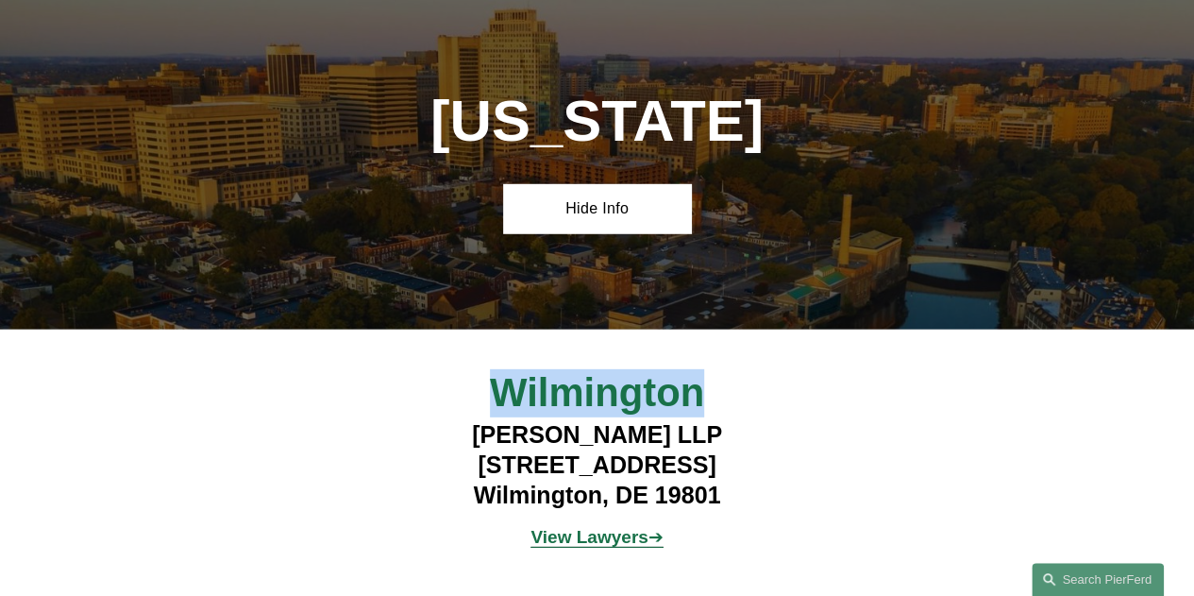
scroll to position [2643, 0]
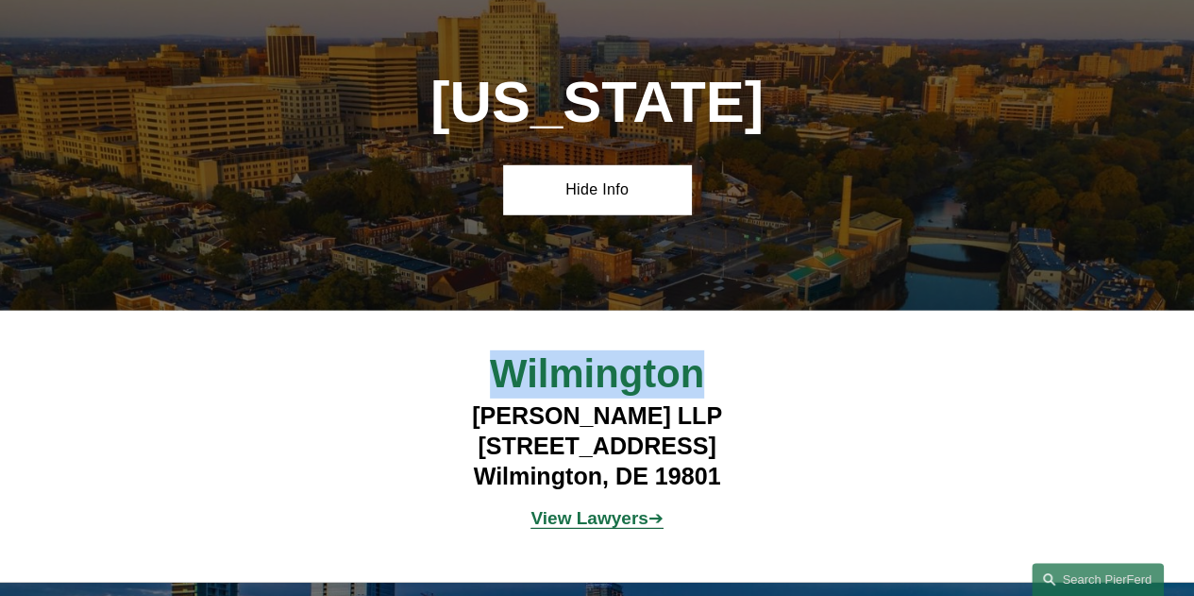
copy span "Wilmington"
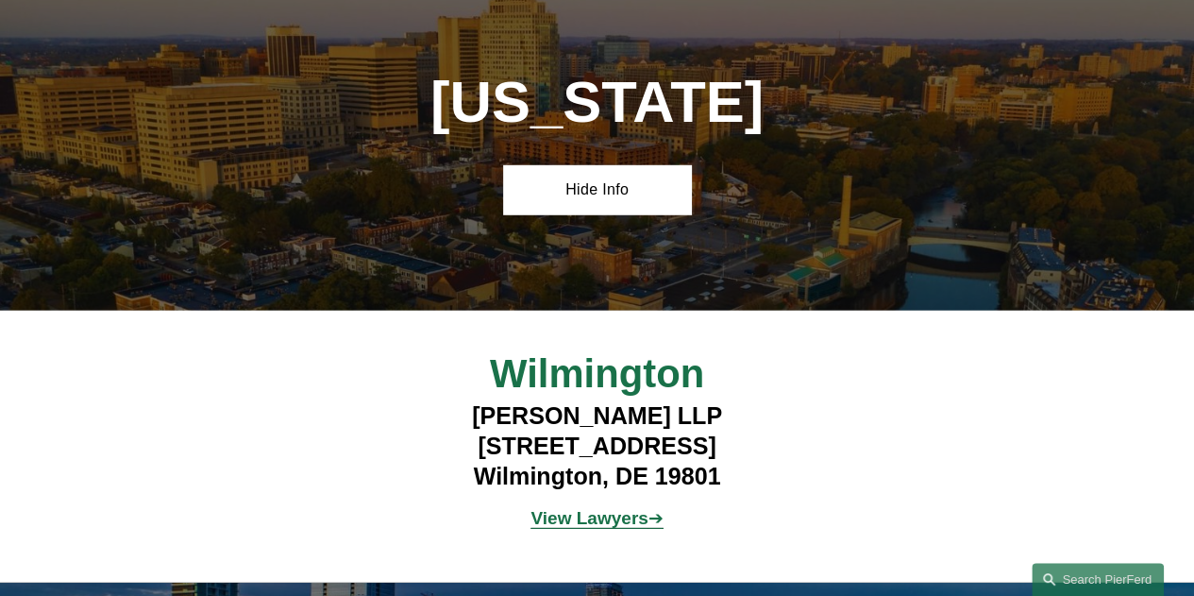
click at [487, 401] on h4 "Pierson Ferdinand LLP 112 French Street Wilmington, DE 19801" at bounding box center [596, 446] width 467 height 91
click at [521, 431] on h4 "Pierson Ferdinand LLP 112 French Street Wilmington, DE 19801" at bounding box center [596, 446] width 467 height 91
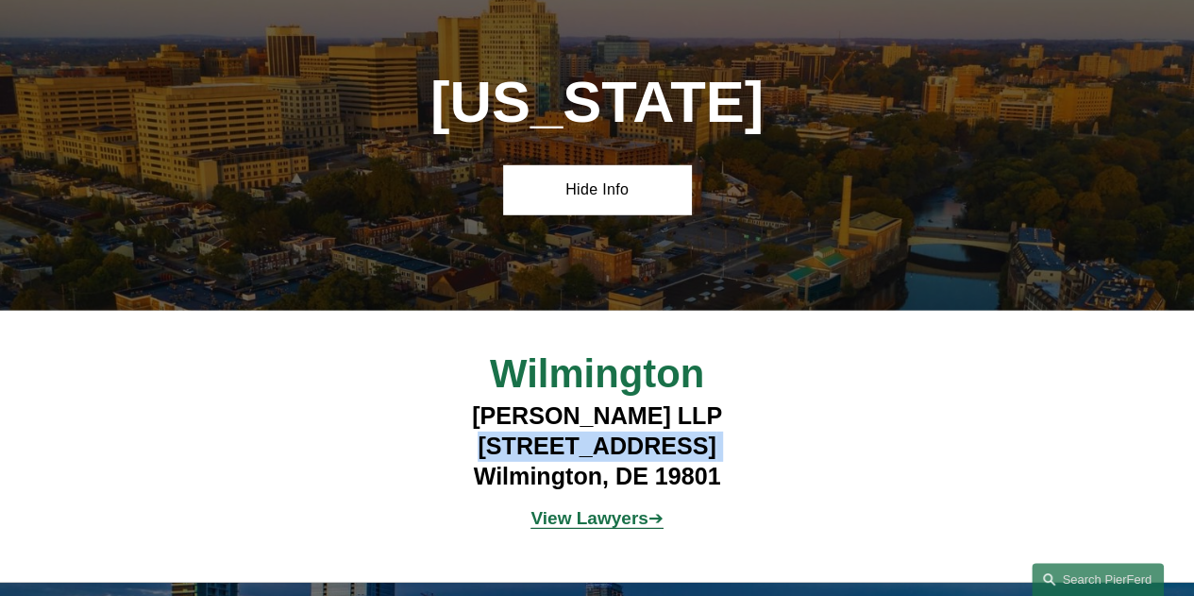
click at [521, 431] on h4 "Pierson Ferdinand LLP 112 French Street Wilmington, DE 19801" at bounding box center [596, 446] width 467 height 91
copy h4 "112 French Street"
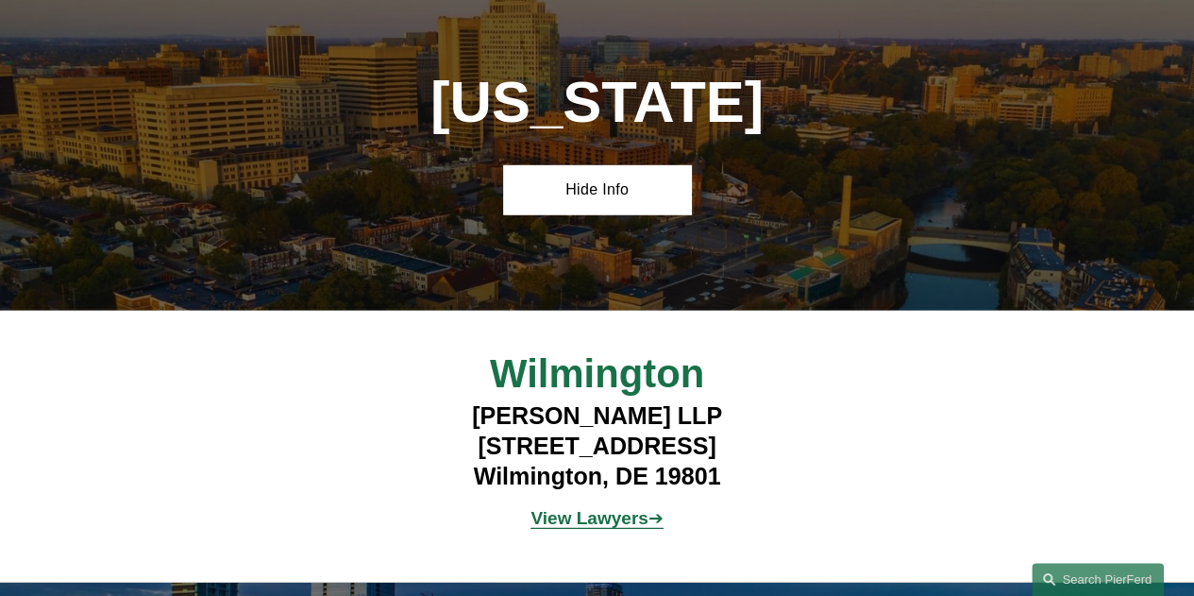
click at [693, 456] on h4 "Pierson Ferdinand LLP 112 French Street Wilmington, DE 19801" at bounding box center [596, 446] width 467 height 91
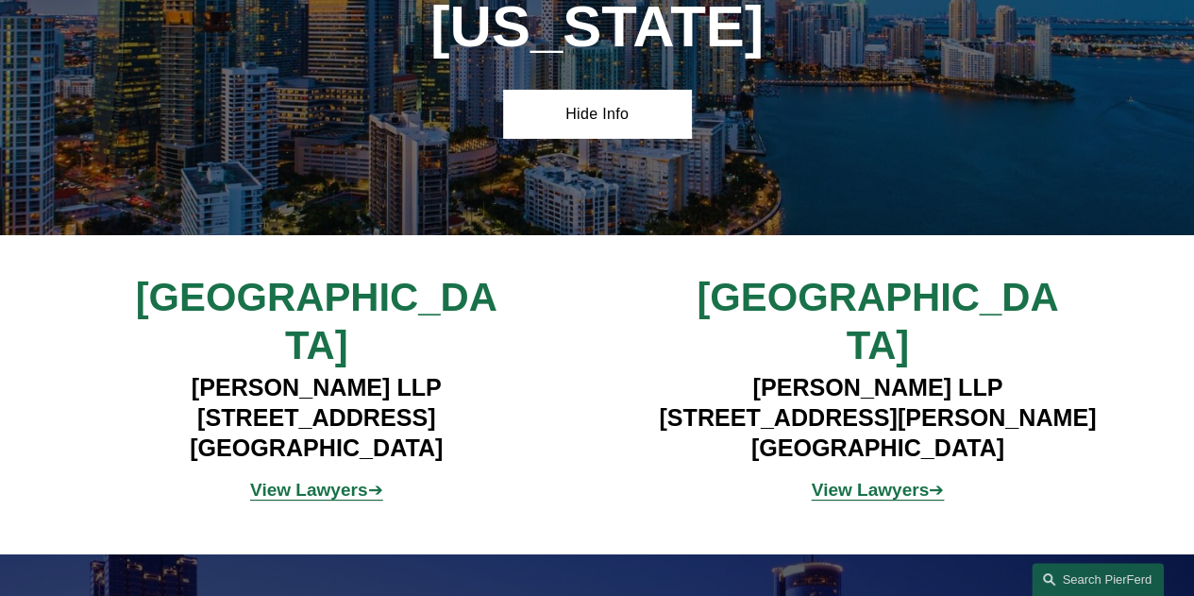
scroll to position [3398, 0]
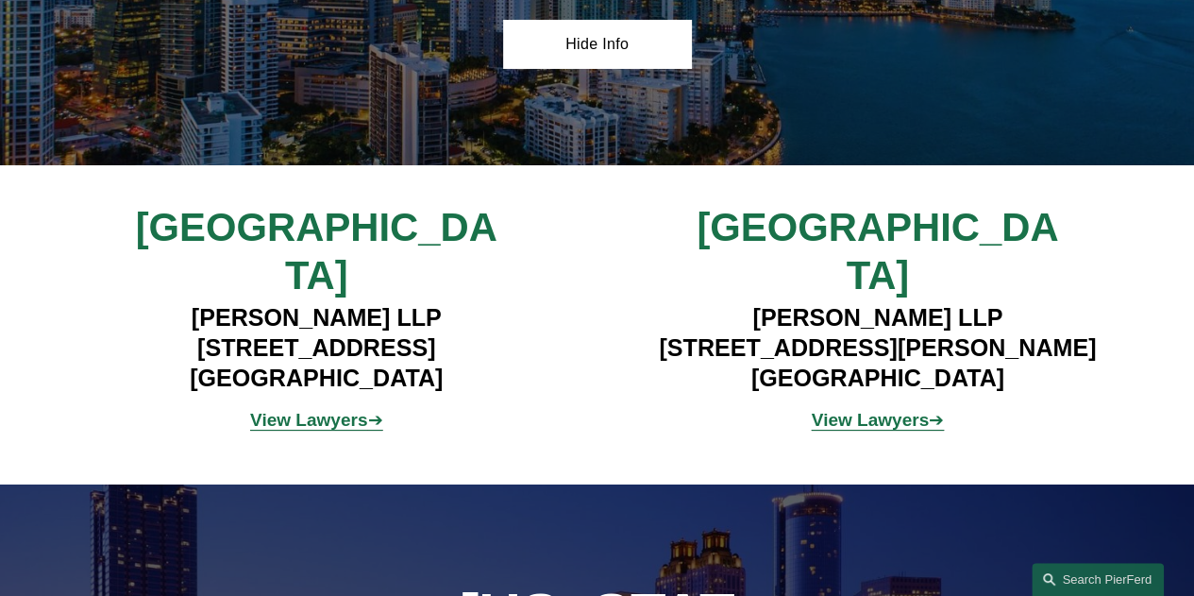
click at [279, 237] on span "Miami" at bounding box center [317, 251] width 362 height 93
click at [878, 226] on span "Tampa" at bounding box center [878, 251] width 362 height 93
drag, startPoint x: 699, startPoint y: 291, endPoint x: 882, endPoint y: 295, distance: 182.2
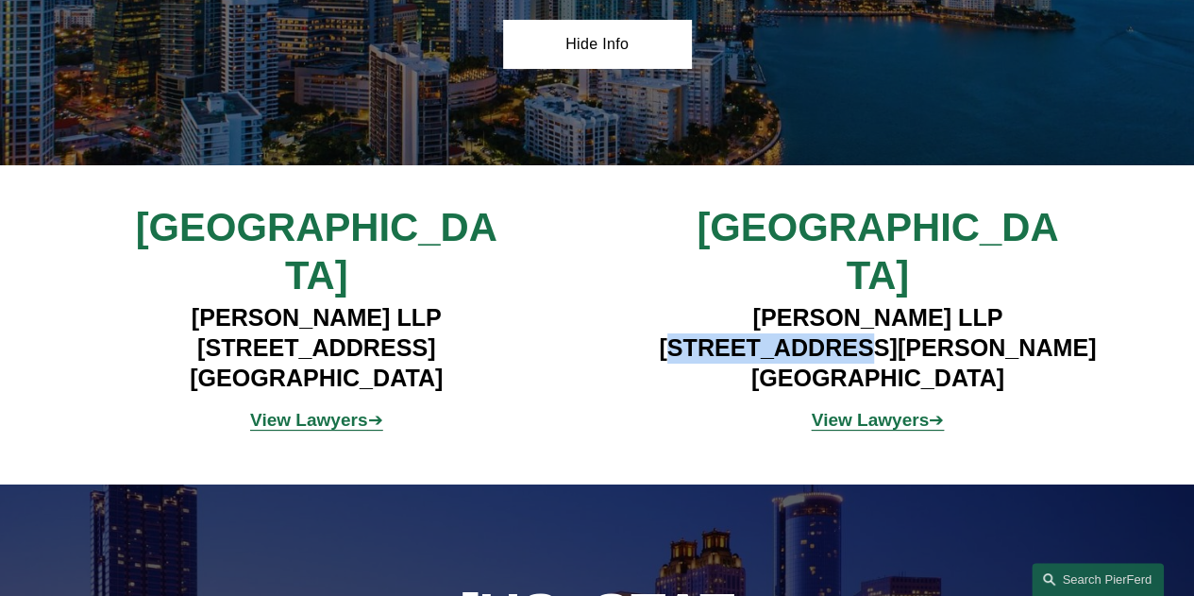
click at [882, 303] on h4 "Pierson Ferdinand LLP 4830 W. Kennedy Blvd, Suite 600 Tampa, FL 33609" at bounding box center [877, 348] width 467 height 91
click at [701, 316] on h4 "Pierson Ferdinand LLP 4830 W. Kennedy Blvd, Suite 600 Tampa, FL 33609" at bounding box center [877, 348] width 467 height 91
drag, startPoint x: 697, startPoint y: 292, endPoint x: 941, endPoint y: 303, distance: 244.7
click at [941, 303] on h4 "Pierson Ferdinand LLP 4830 W. Kennedy Blvd, Suite 600 Tampa, FL 33609" at bounding box center [877, 348] width 467 height 91
drag, startPoint x: 960, startPoint y: 289, endPoint x: 1079, endPoint y: 290, distance: 118.9
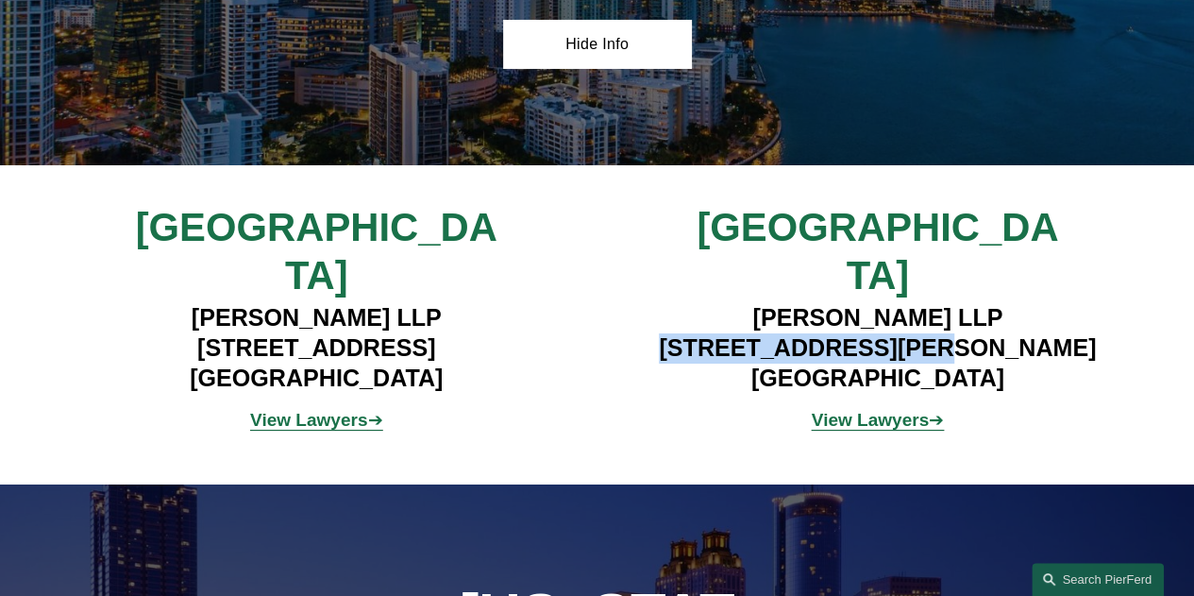
click at [1079, 303] on h4 "Pierson Ferdinand LLP 4830 W. Kennedy Blvd, Suite 600 Tampa, FL 33609" at bounding box center [877, 348] width 467 height 91
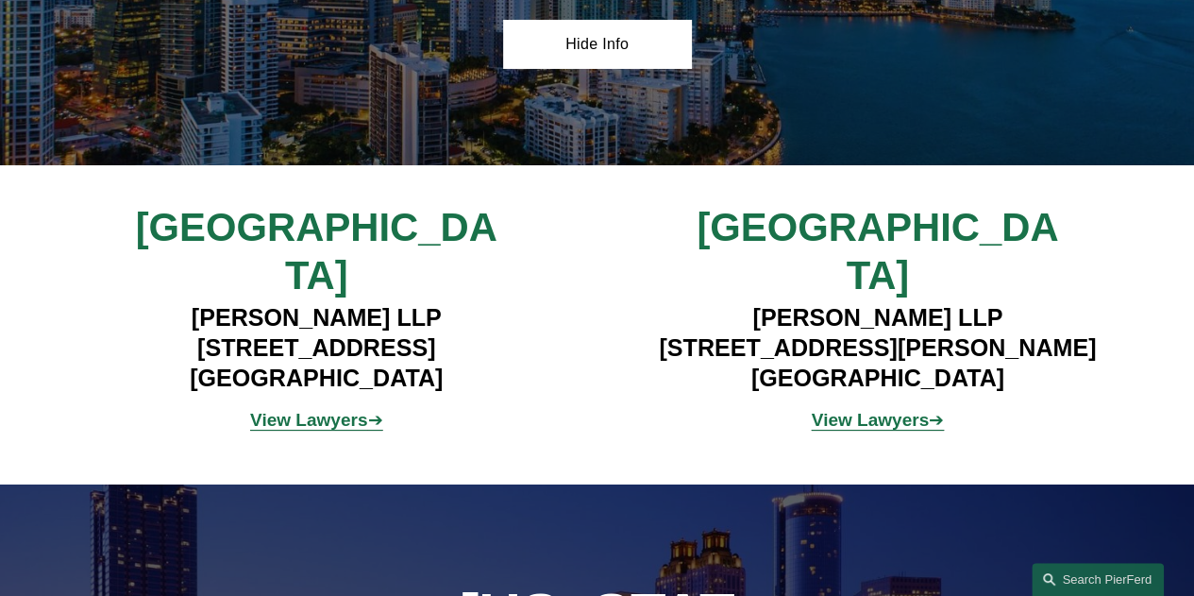
click at [942, 312] on h4 "Pierson Ferdinand LLP 4830 W. Kennedy Blvd, Suite 600 Tampa, FL 33609" at bounding box center [877, 348] width 467 height 91
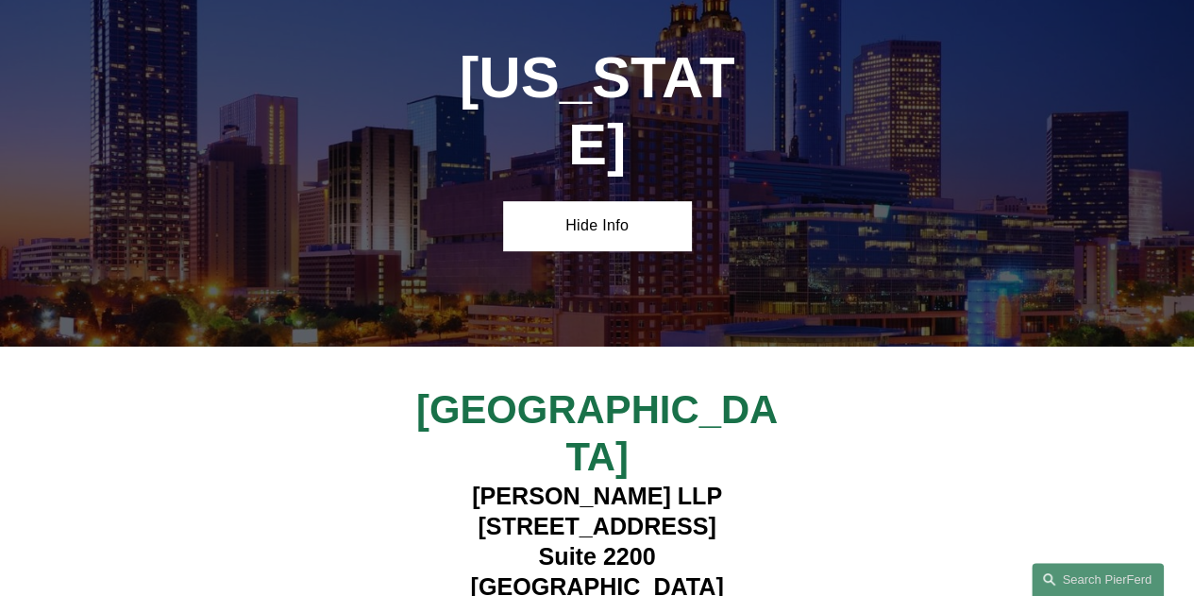
scroll to position [3964, 0]
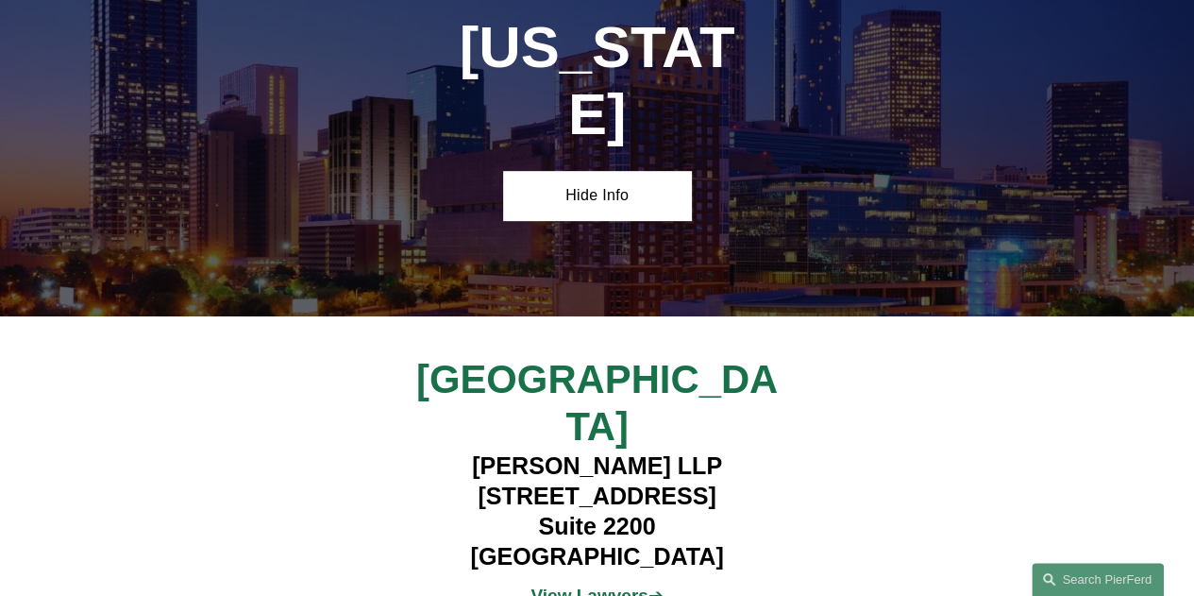
click at [539, 451] on h4 "Pierson Ferdinand LLP 260 Peachtree Street NW Suite 2200 Atlanta, GA 30303" at bounding box center [596, 511] width 467 height 120
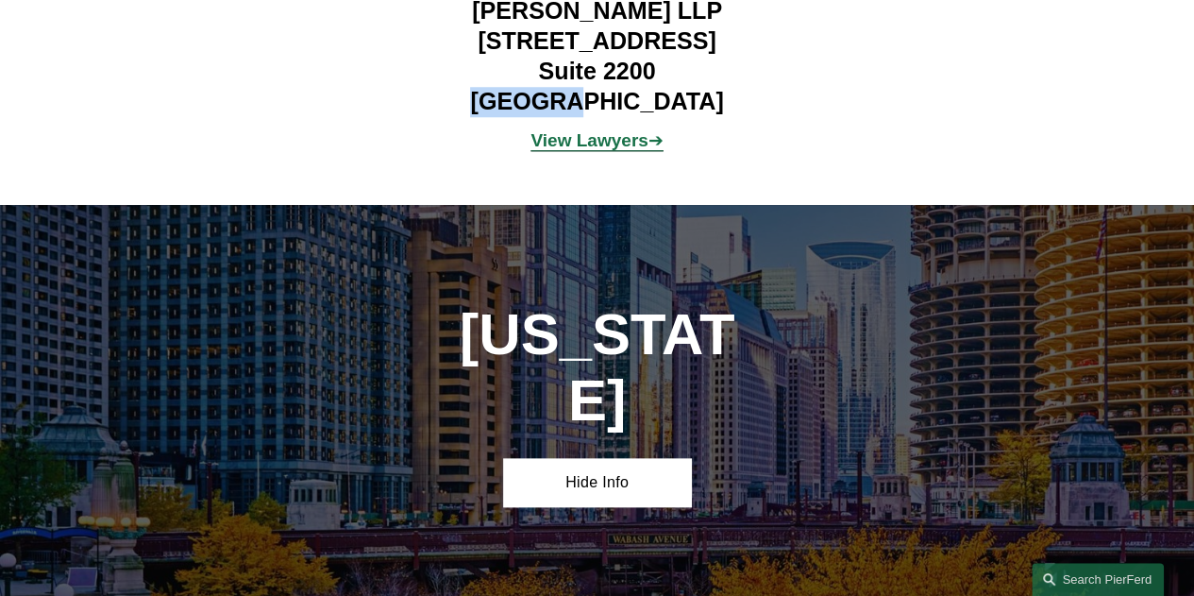
scroll to position [4625, 0]
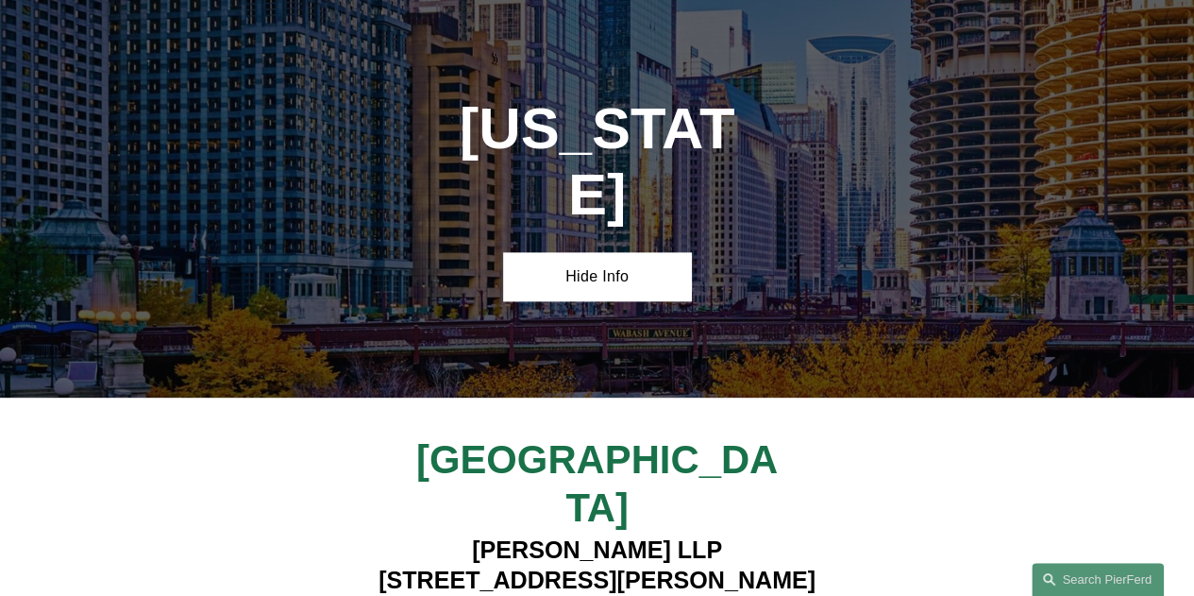
click at [543, 535] on h4 "Pierson Ferdinand LLP 111 W. Jackson, Suite 1700 Chicago, IL 60604" at bounding box center [596, 580] width 467 height 91
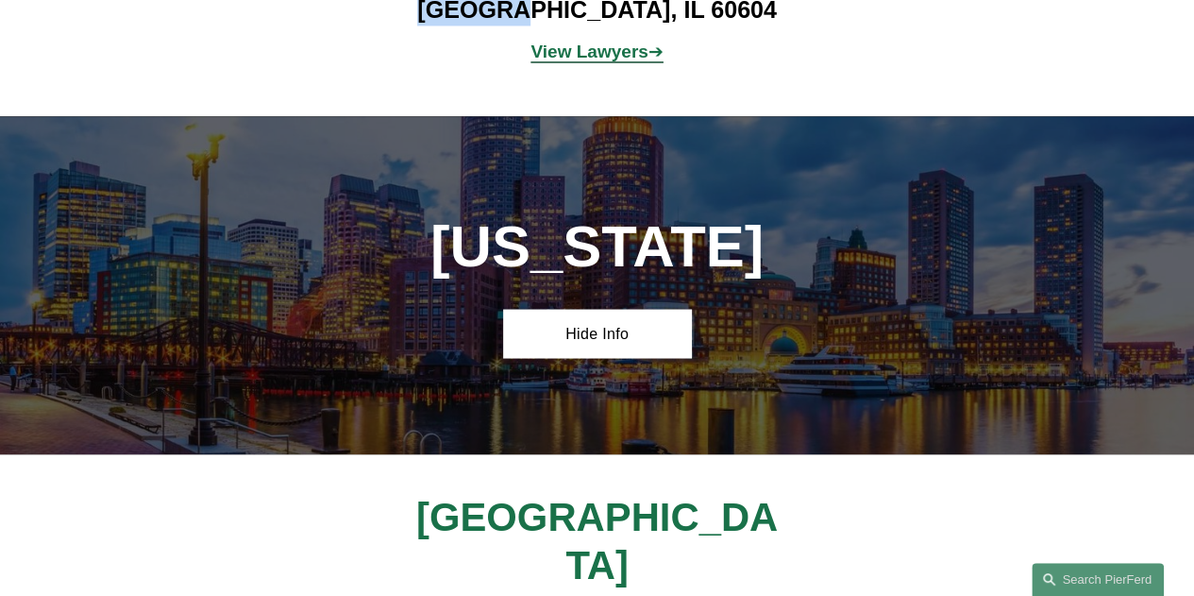
scroll to position [5286, 0]
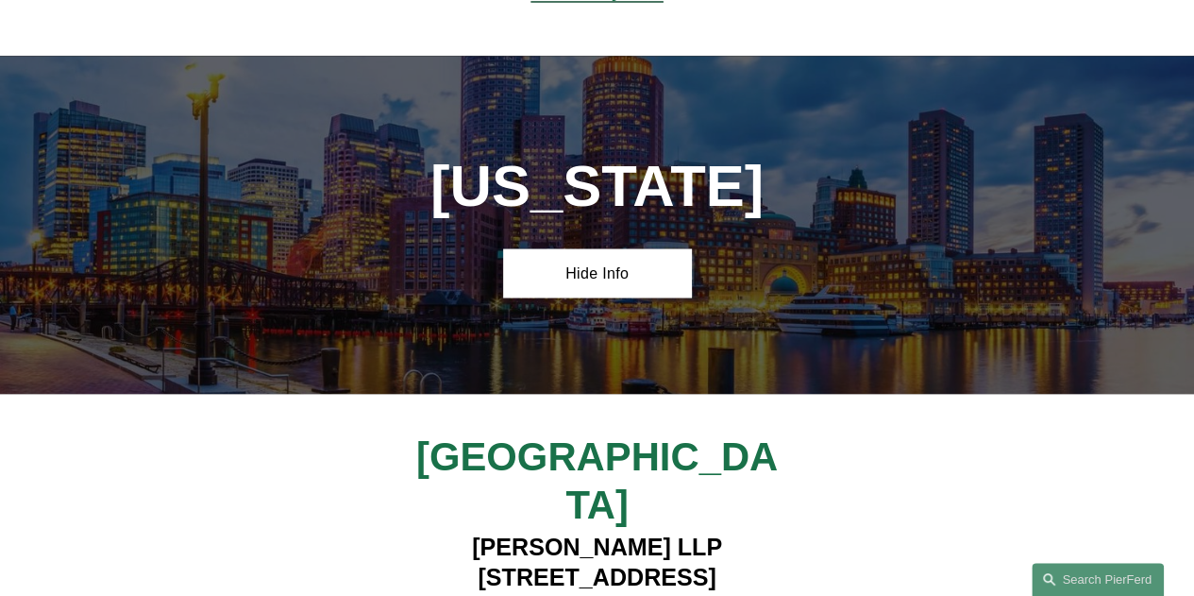
click at [547, 531] on h4 "Pierson Ferdinand LLP 101 Federal Street, Suite 1900 Boston, MA 02110" at bounding box center [596, 576] width 467 height 91
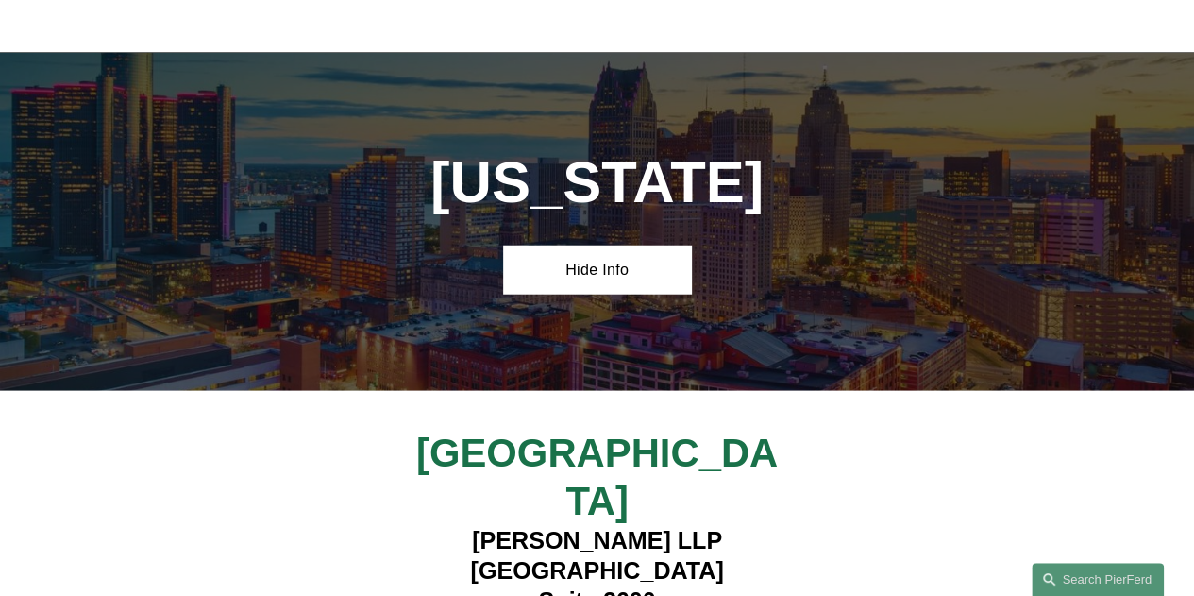
scroll to position [5946, 0]
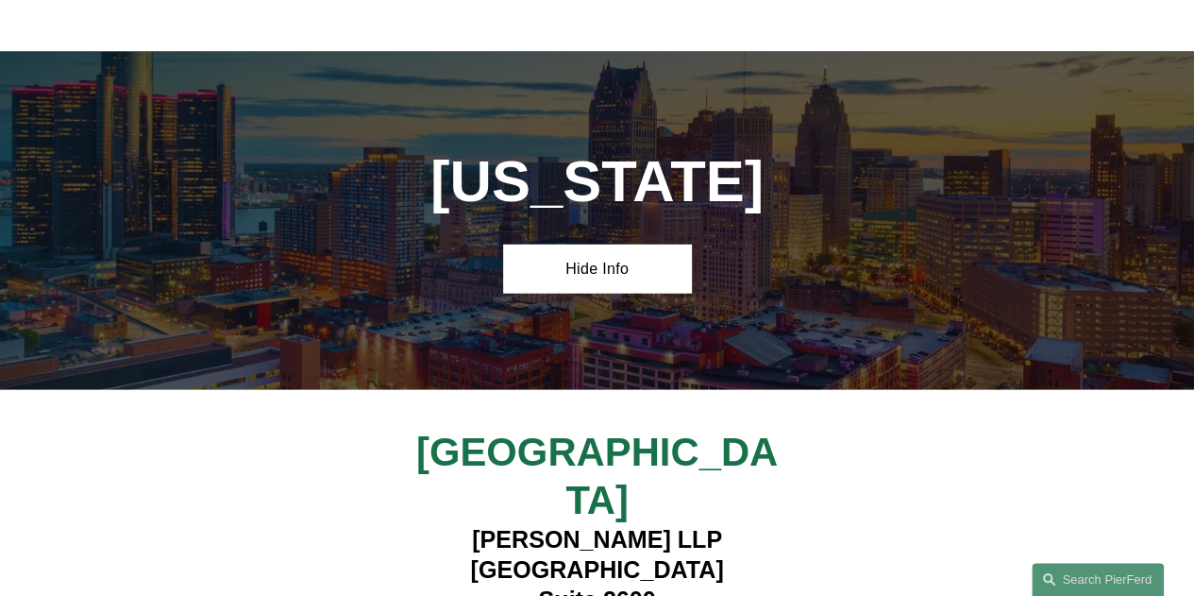
click at [523, 525] on h4 "Pierson Ferdinand LLP 400 Renaissance Center Suite 2600 Detroit, MI 48243" at bounding box center [596, 585] width 467 height 120
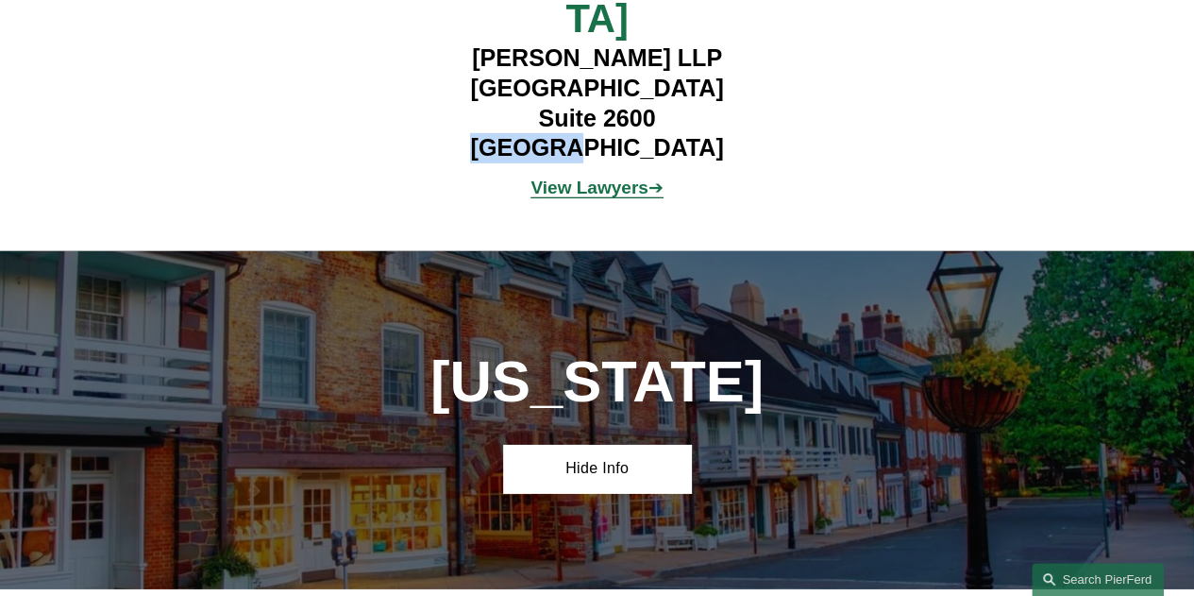
scroll to position [6513, 0]
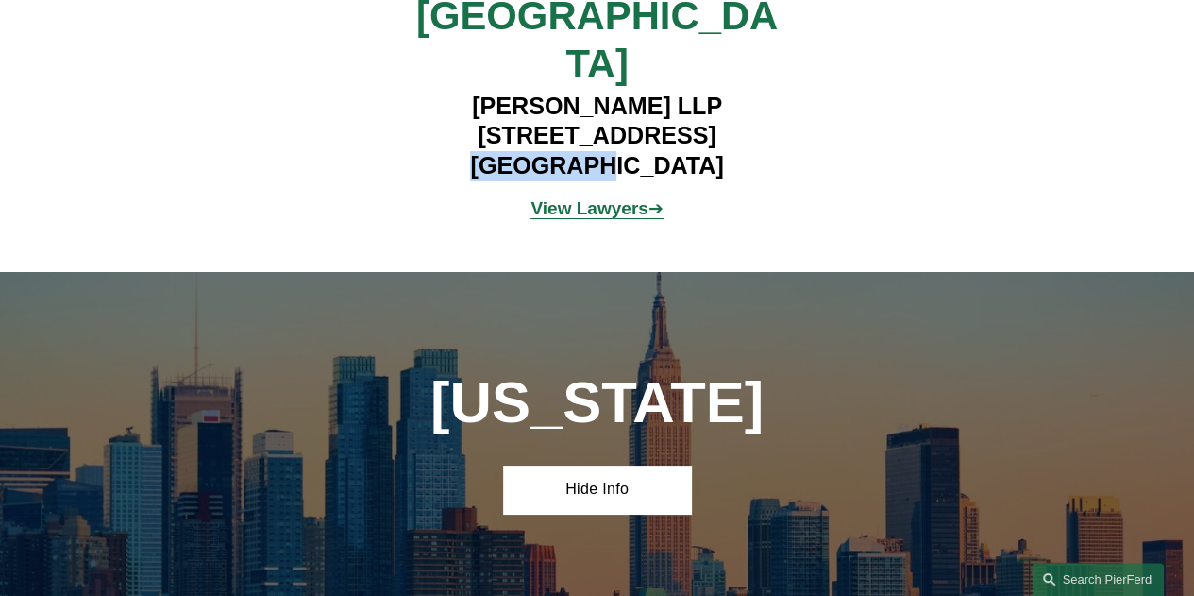
scroll to position [7173, 0]
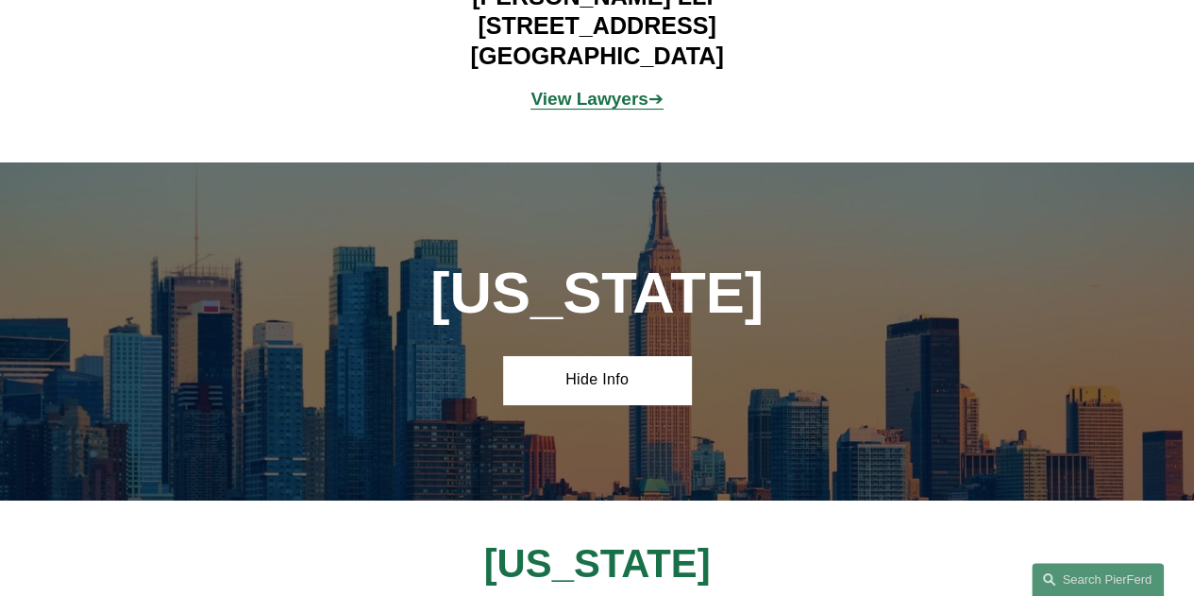
drag, startPoint x: 486, startPoint y: 346, endPoint x: 593, endPoint y: 357, distance: 107.2
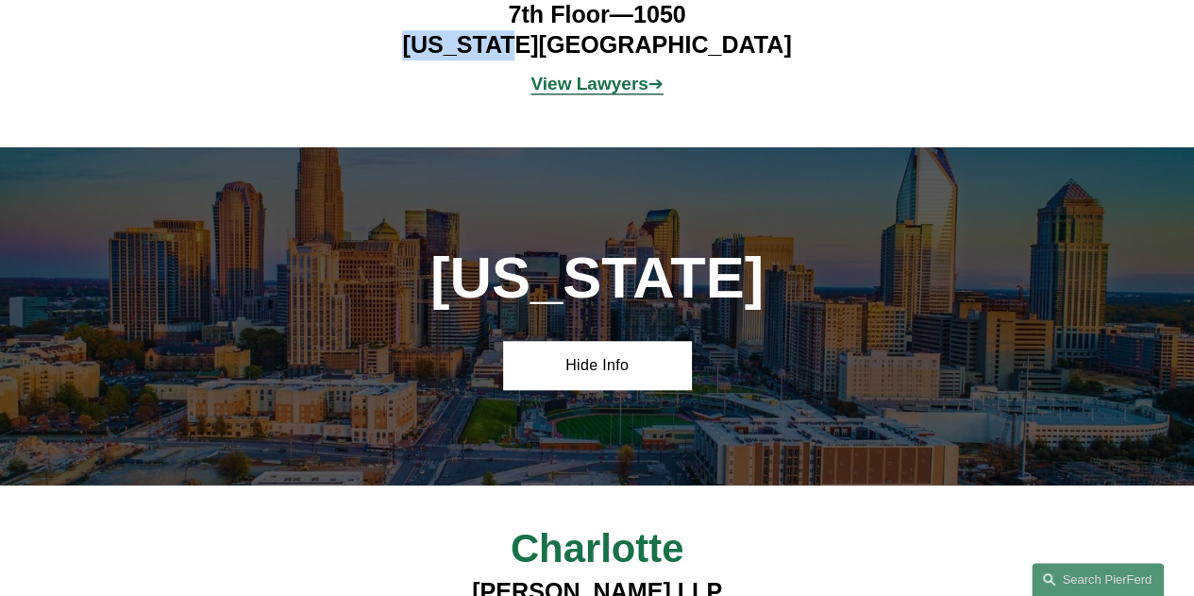
scroll to position [7929, 0]
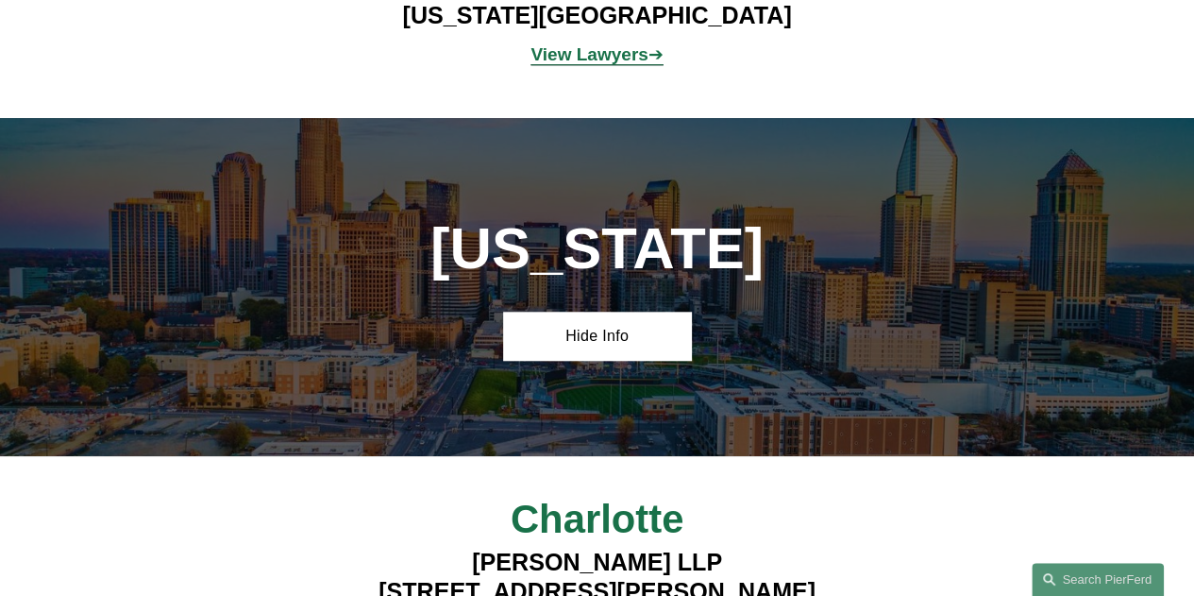
click at [530, 547] on h4 "Pierson Ferdinand LLP 525 North Tryon Street, Suite 1600 Charlotte, NC 28202" at bounding box center [597, 592] width 562 height 91
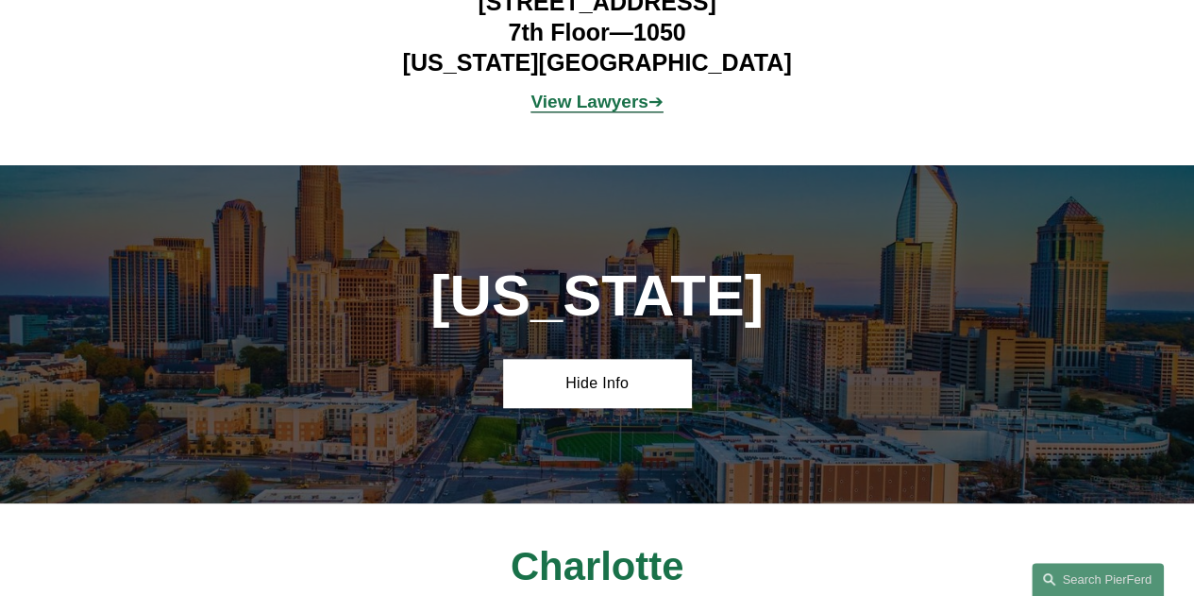
scroll to position [7884, 0]
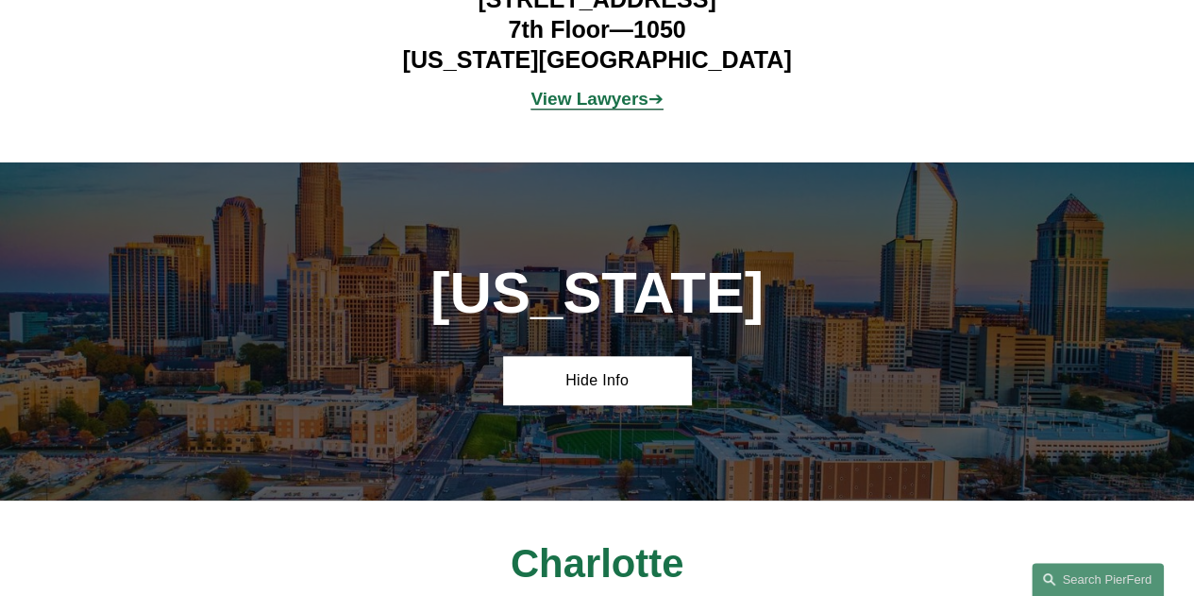
drag, startPoint x: 406, startPoint y: 221, endPoint x: 655, endPoint y: 225, distance: 249.2
drag, startPoint x: 678, startPoint y: 217, endPoint x: 785, endPoint y: 229, distance: 108.3
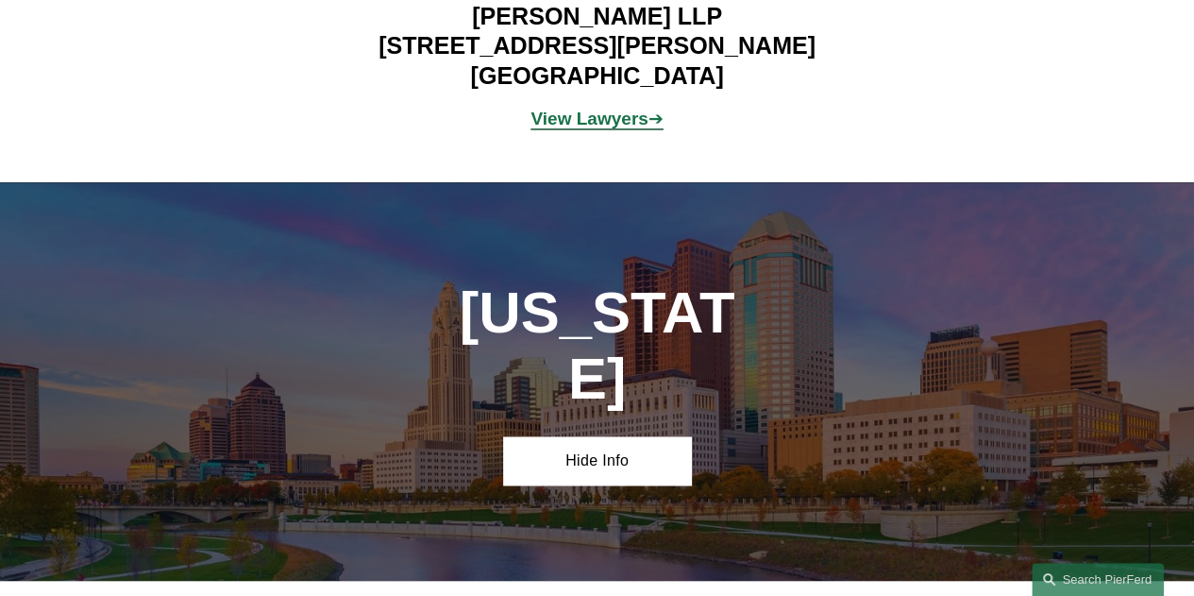
scroll to position [8451, 0]
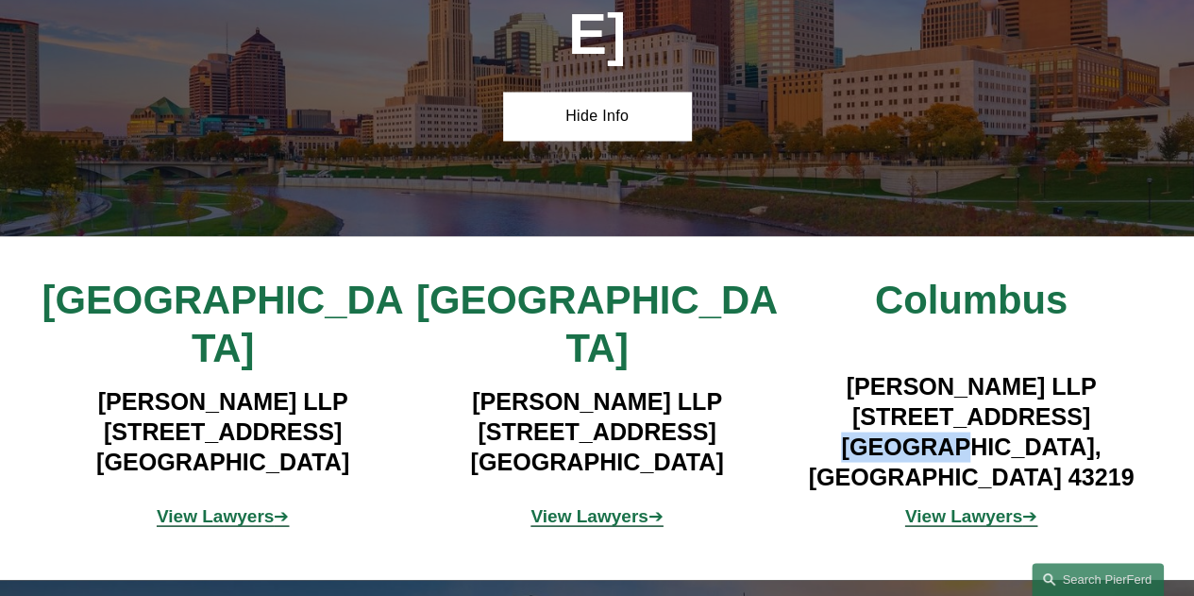
scroll to position [9017, 0]
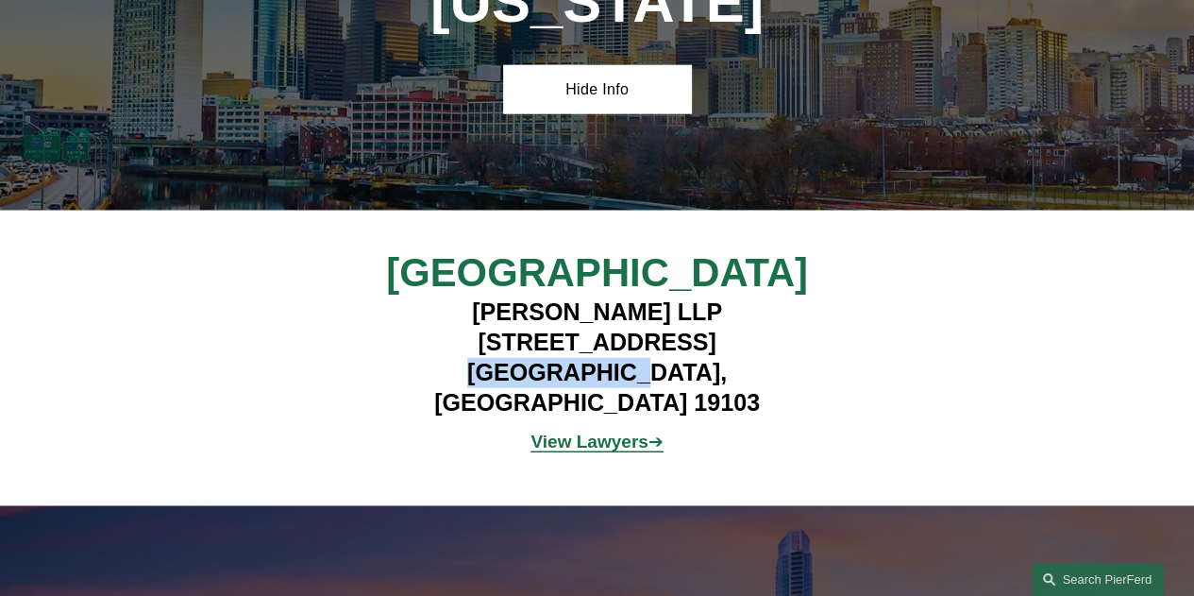
scroll to position [9489, 0]
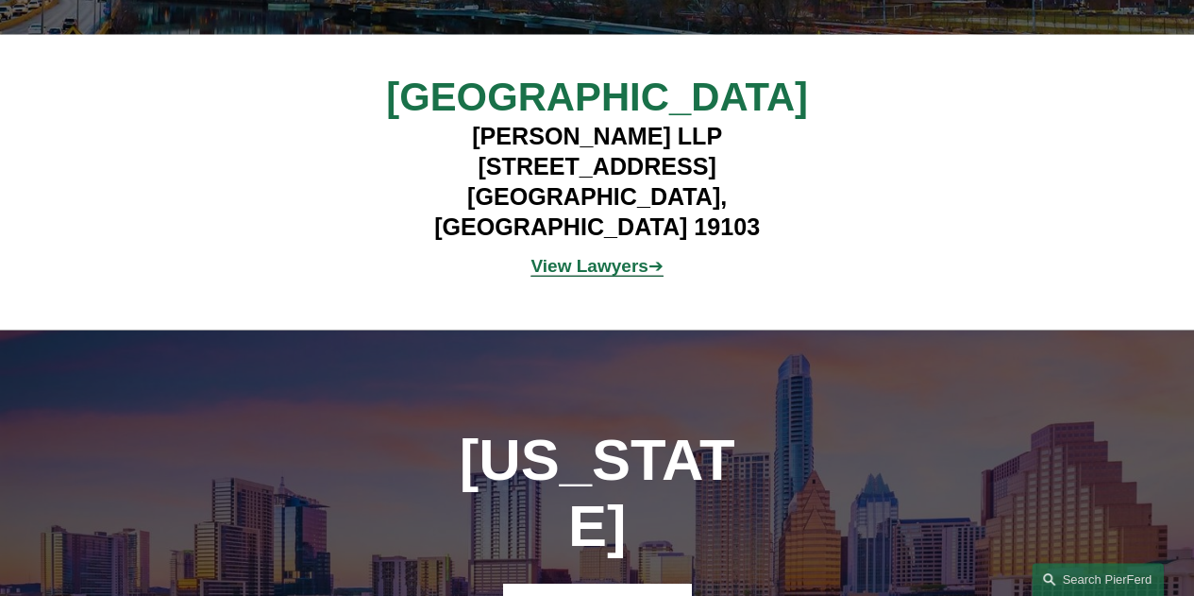
scroll to position [9678, 0]
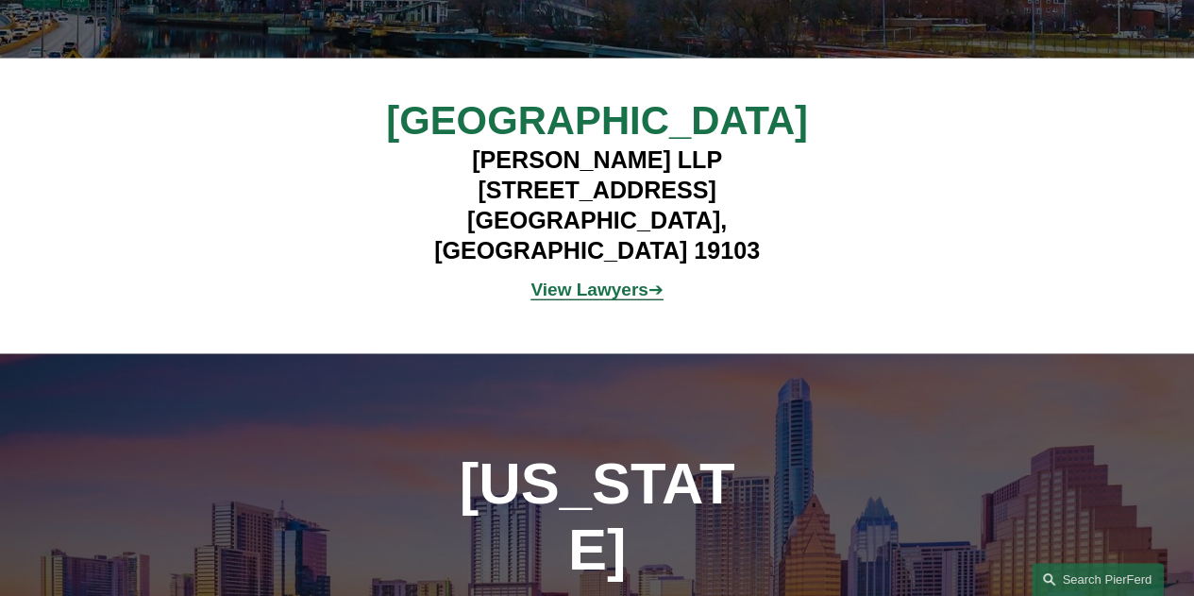
drag, startPoint x: 849, startPoint y: 280, endPoint x: 1101, endPoint y: 284, distance: 251.1
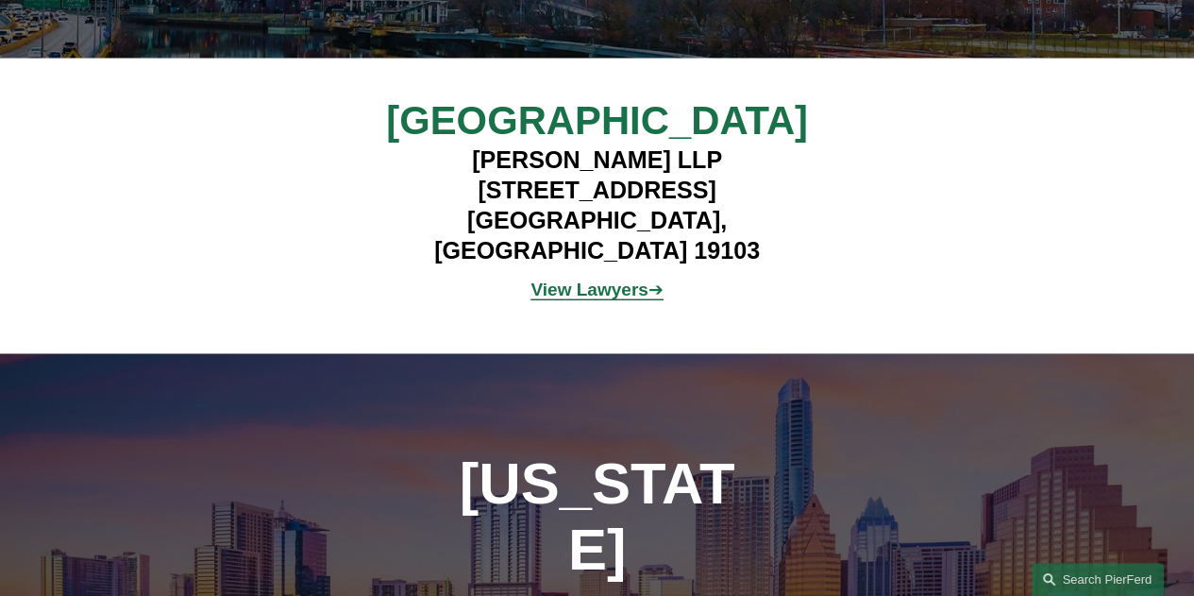
drag, startPoint x: 877, startPoint y: 307, endPoint x: 1067, endPoint y: 314, distance: 189.9
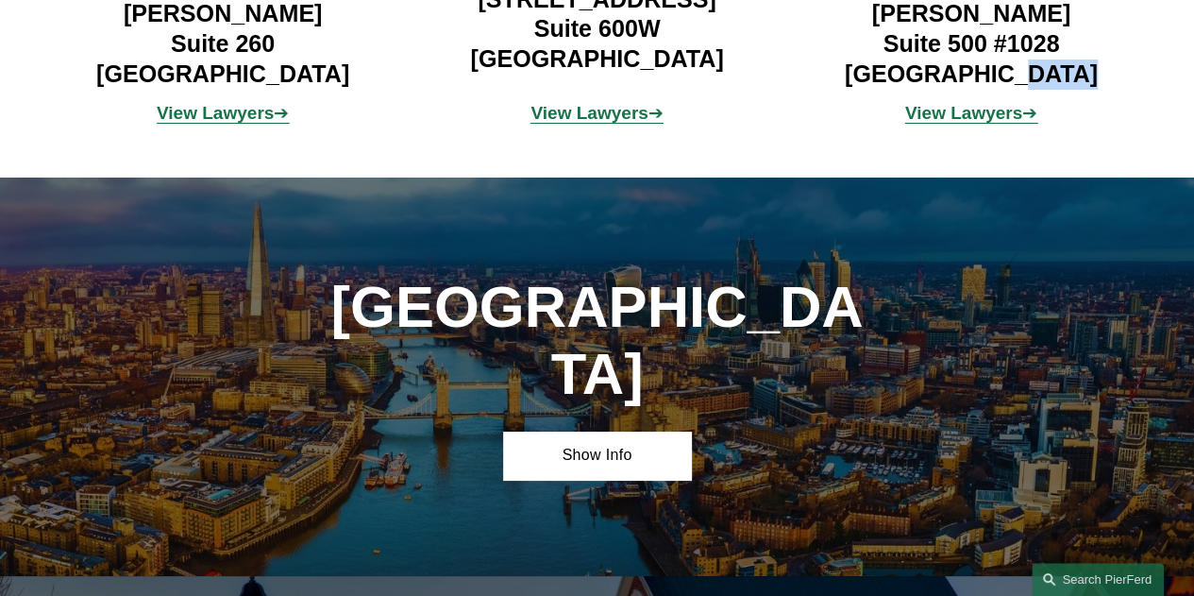
scroll to position [10621, 0]
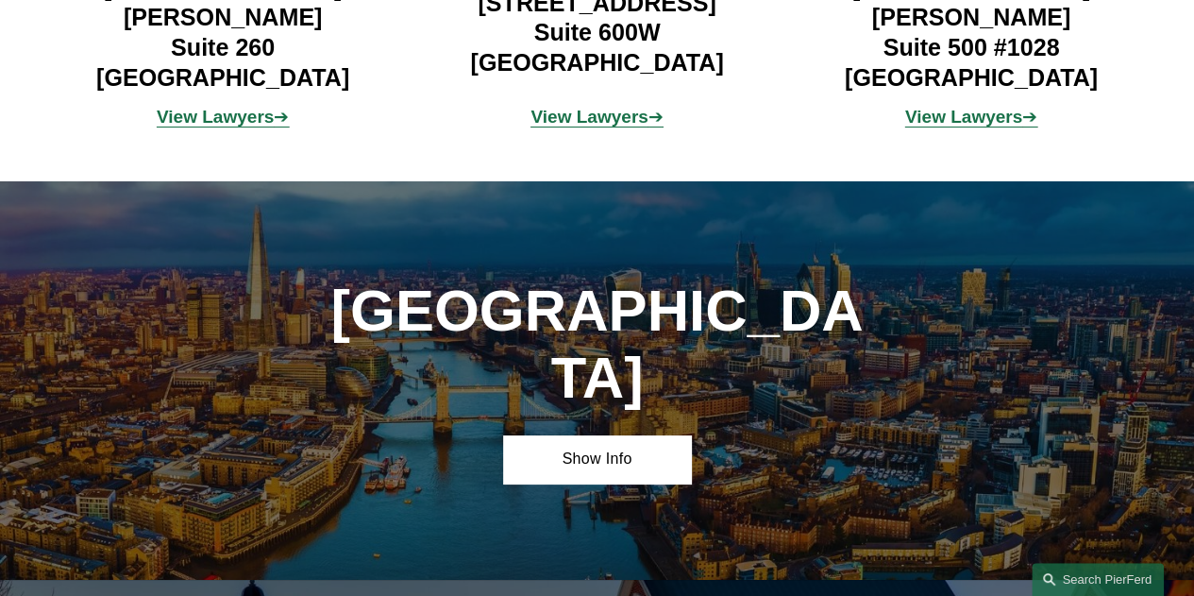
drag, startPoint x: 434, startPoint y: 313, endPoint x: 631, endPoint y: 320, distance: 197.4
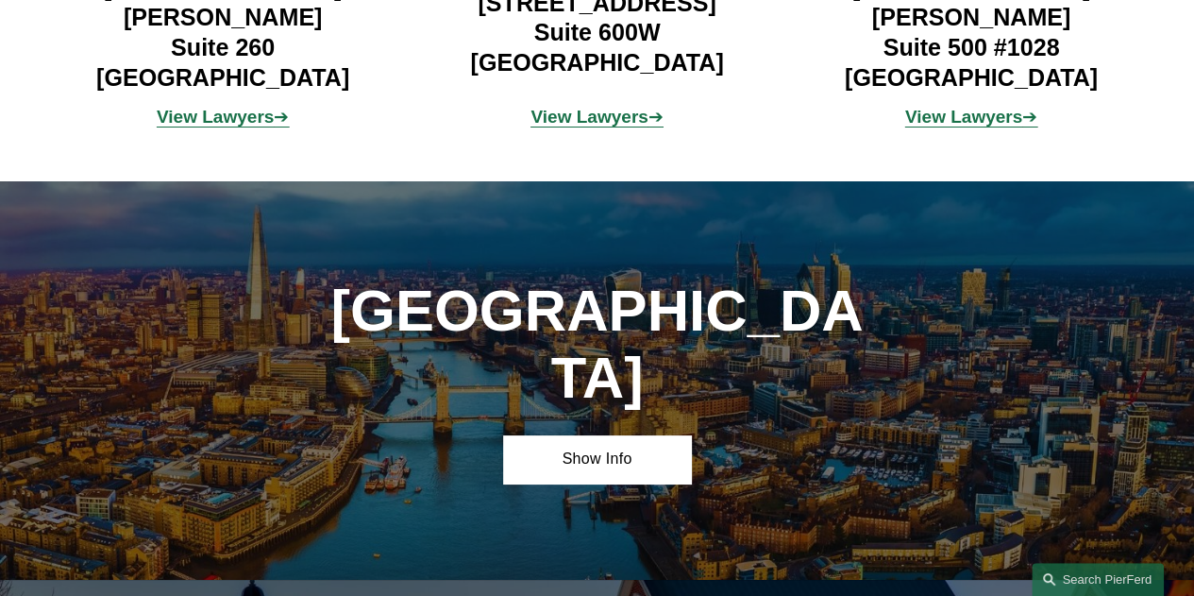
drag, startPoint x: 647, startPoint y: 320, endPoint x: 757, endPoint y: 326, distance: 110.6
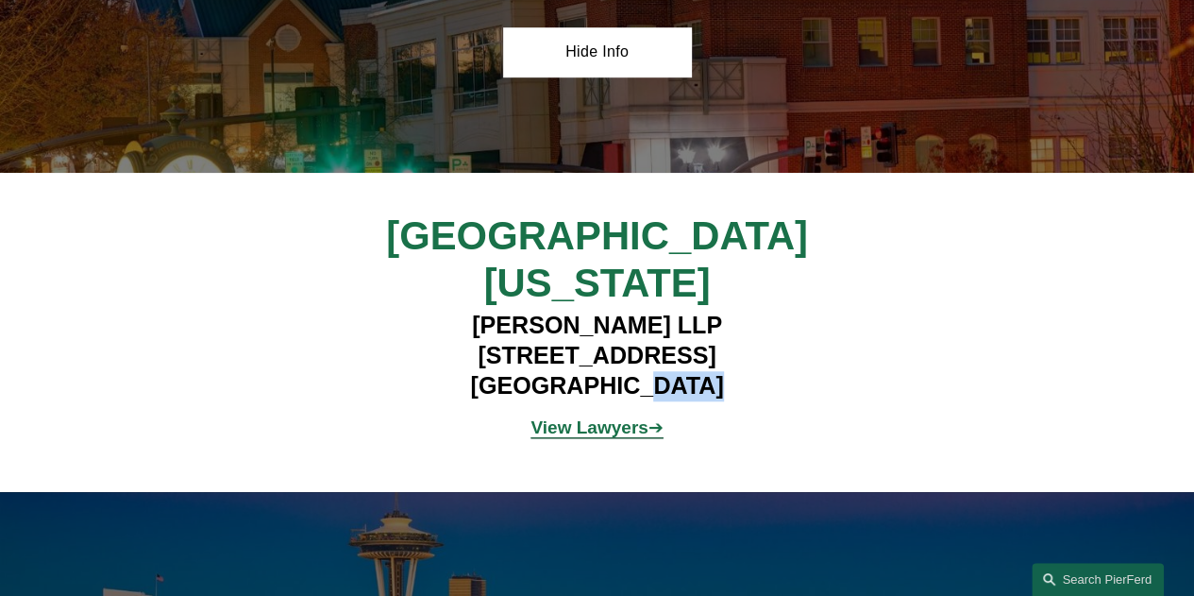
scroll to position [11282, 0]
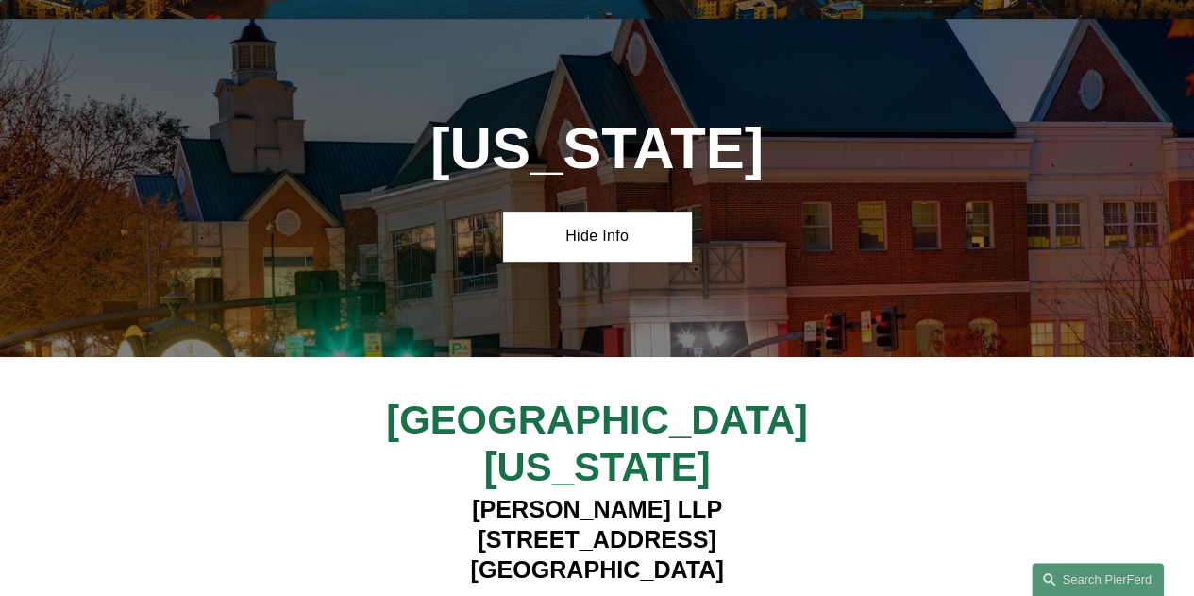
scroll to position [11188, 0]
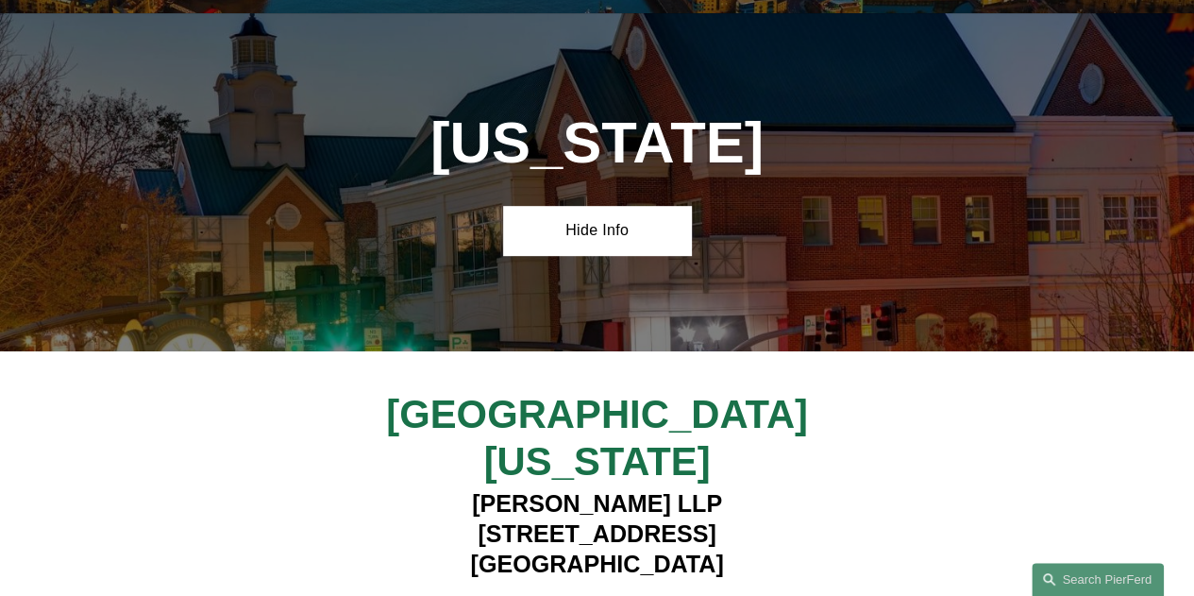
drag, startPoint x: 410, startPoint y: 371, endPoint x: 668, endPoint y: 373, distance: 258.6
drag, startPoint x: 688, startPoint y: 369, endPoint x: 791, endPoint y: 373, distance: 103.0
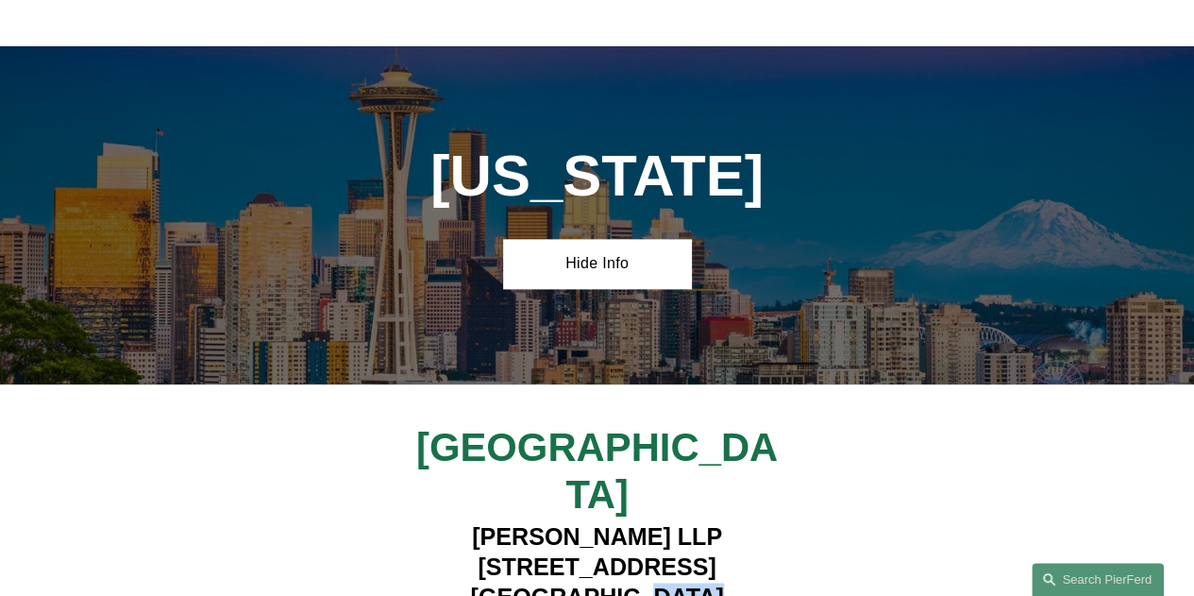
scroll to position [11943, 0]
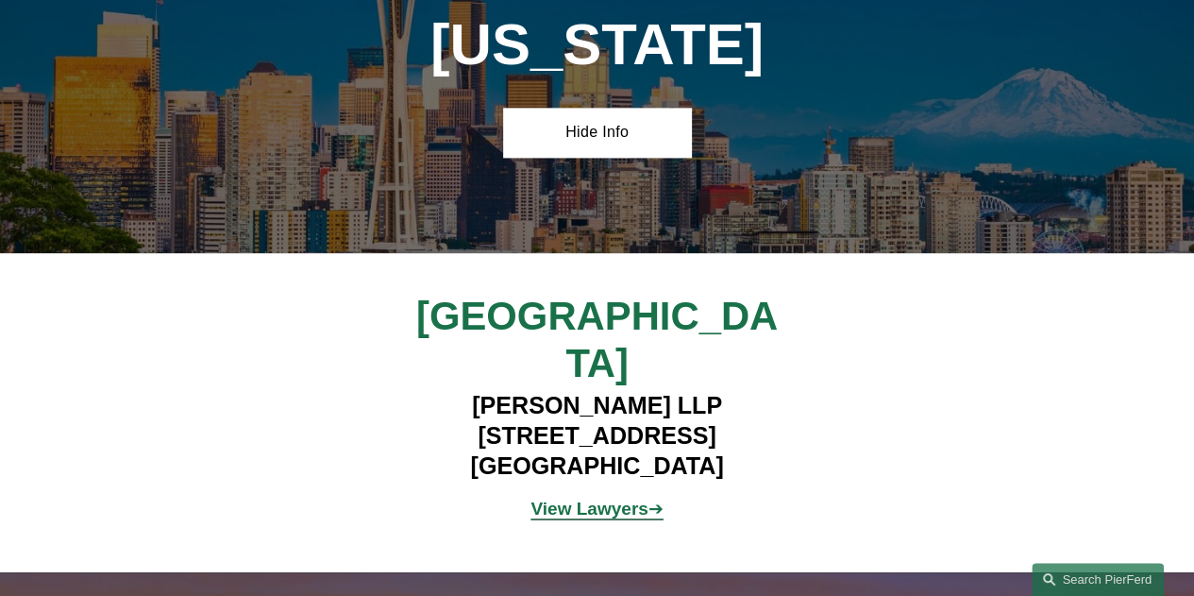
drag, startPoint x: 395, startPoint y: 229, endPoint x: 677, endPoint y: 238, distance: 281.4
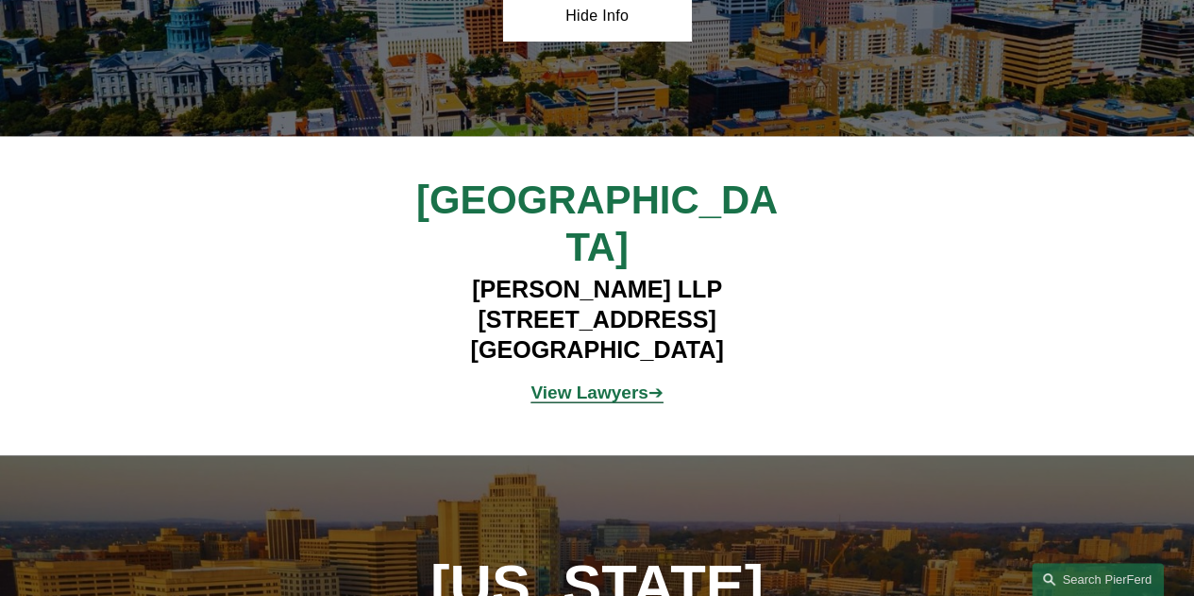
scroll to position [11262, 0]
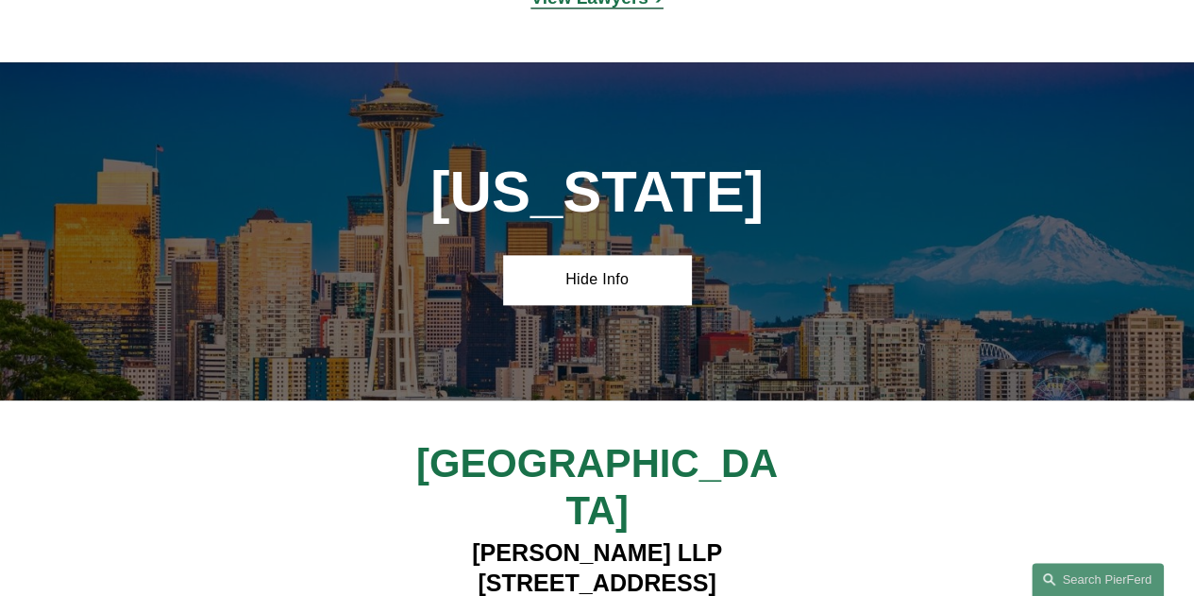
scroll to position [11824, 0]
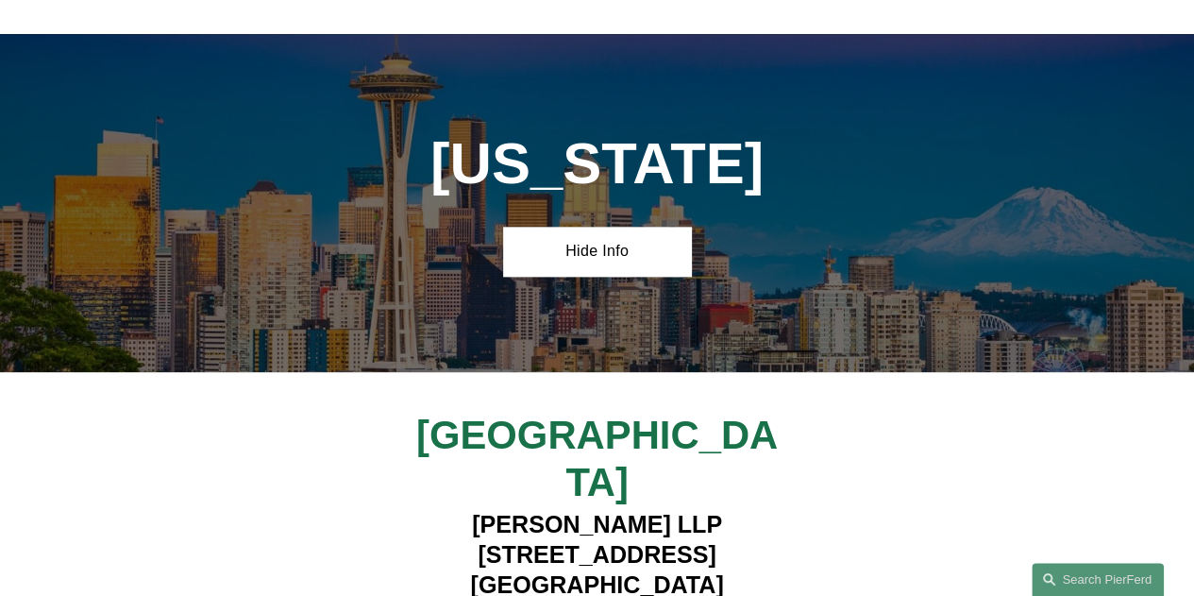
drag, startPoint x: 389, startPoint y: 348, endPoint x: 680, endPoint y: 356, distance: 290.8
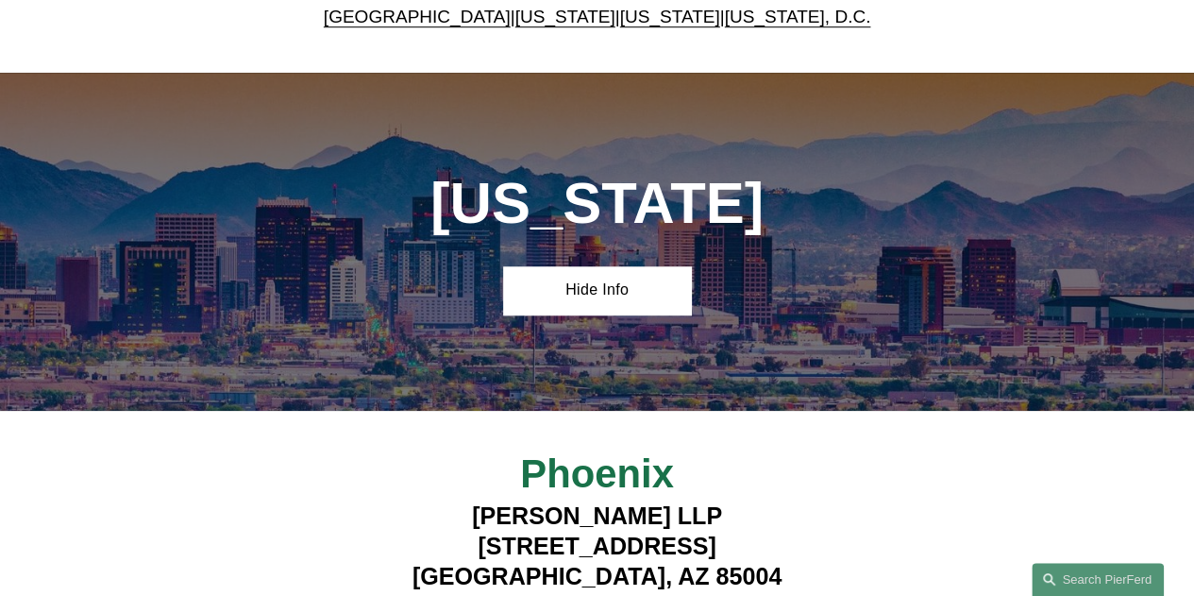
scroll to position [944, 0]
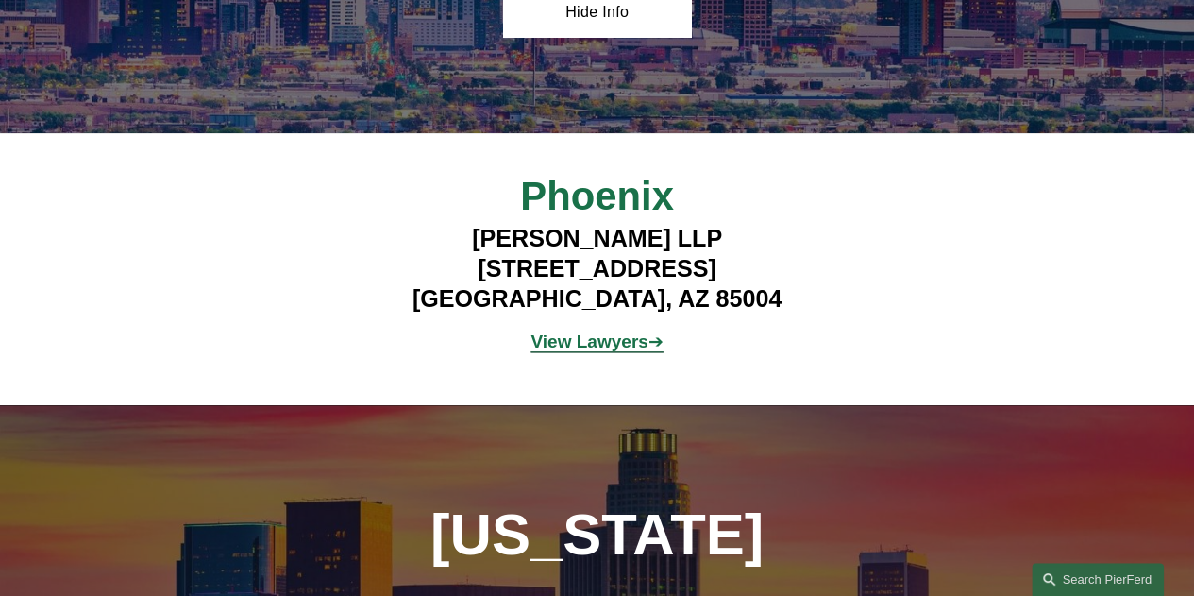
click at [549, 294] on h4 "Pierson Ferdinand LLP 2 North Central Ave, Suite 1800 Phoenix, AZ 85004" at bounding box center [596, 269] width 467 height 91
click at [550, 303] on h4 "Pierson Ferdinand LLP 2 North Central Ave, Suite 1800 Phoenix, AZ 85004" at bounding box center [596, 269] width 467 height 91
click at [530, 305] on h4 "Pierson Ferdinand LLP 2 North Central Ave, Suite 1800 Phoenix, AZ 85004" at bounding box center [596, 269] width 467 height 91
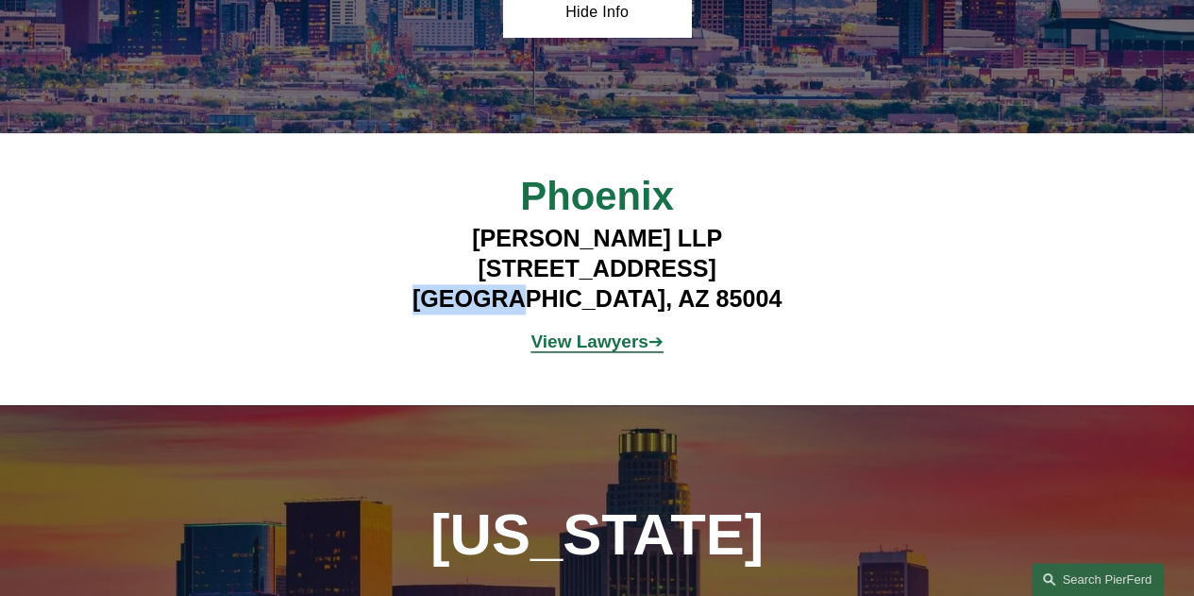
click at [530, 305] on h4 "Pierson Ferdinand LLP 2 North Central Ave, Suite 1800 Phoenix, AZ 85004" at bounding box center [596, 269] width 467 height 91
drag, startPoint x: 424, startPoint y: 271, endPoint x: 639, endPoint y: 283, distance: 215.6
click at [639, 283] on h4 "Pierson Ferdinand LLP 2 North Central Ave, Suite 1800 Phoenix, AZ 85004" at bounding box center [596, 269] width 467 height 91
drag, startPoint x: 659, startPoint y: 279, endPoint x: 800, endPoint y: 290, distance: 142.0
click at [800, 290] on h4 "Pierson Ferdinand LLP 2 North Central Ave, Suite 1800 Phoenix, AZ 85004" at bounding box center [596, 269] width 467 height 91
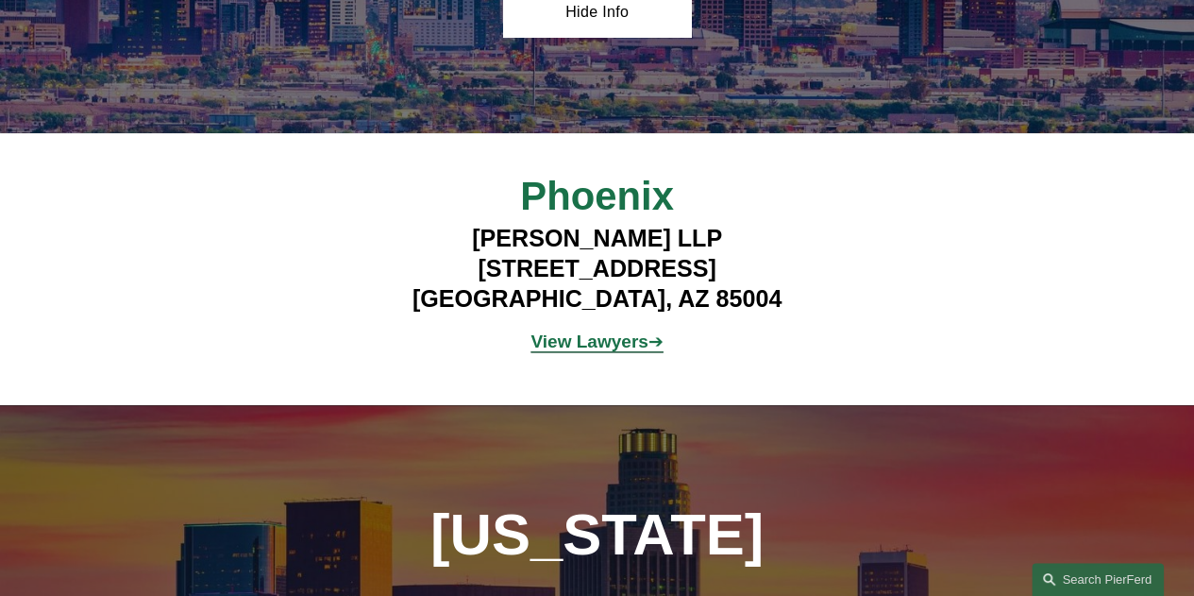
click at [544, 310] on h4 "Pierson Ferdinand LLP 2 North Central Ave, Suite 1800 Phoenix, AZ 85004" at bounding box center [596, 269] width 467 height 91
click at [679, 307] on h4 "Pierson Ferdinand LLP 2 North Central Ave, Suite 1800 Phoenix, AZ 85004" at bounding box center [596, 269] width 467 height 91
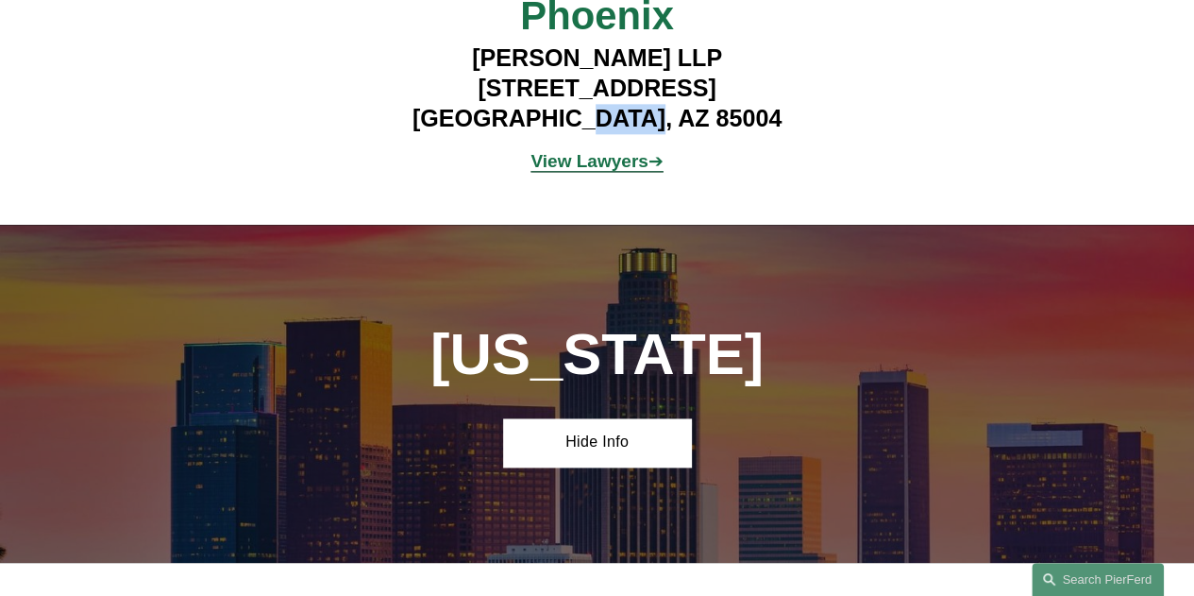
scroll to position [1416, 0]
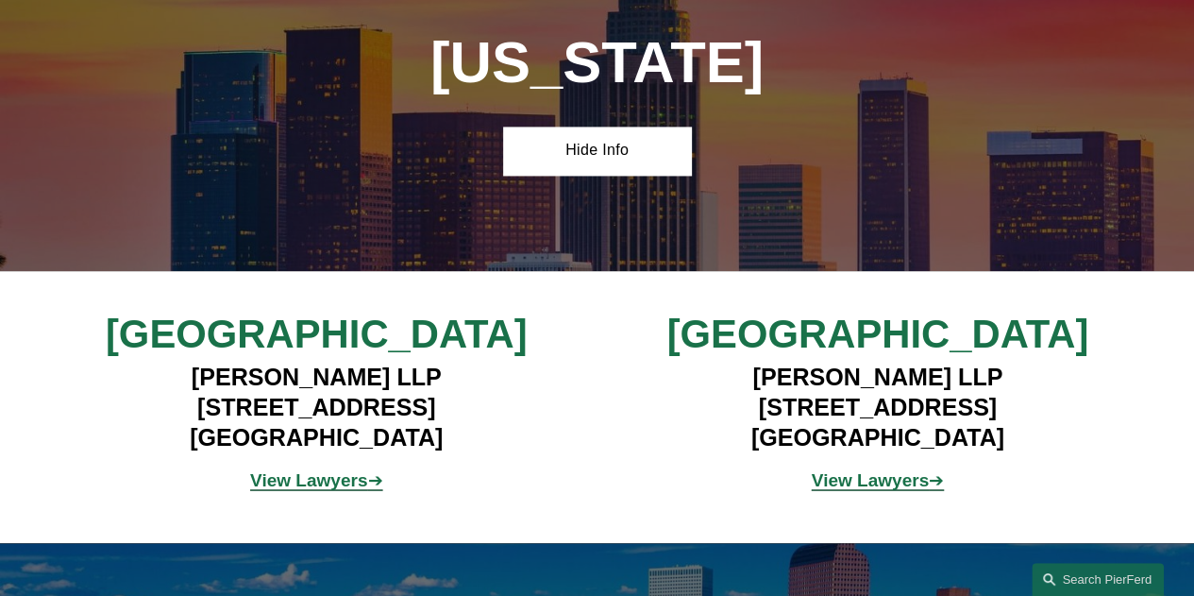
click at [257, 356] on span "Los Angeles" at bounding box center [317, 333] width 422 height 44
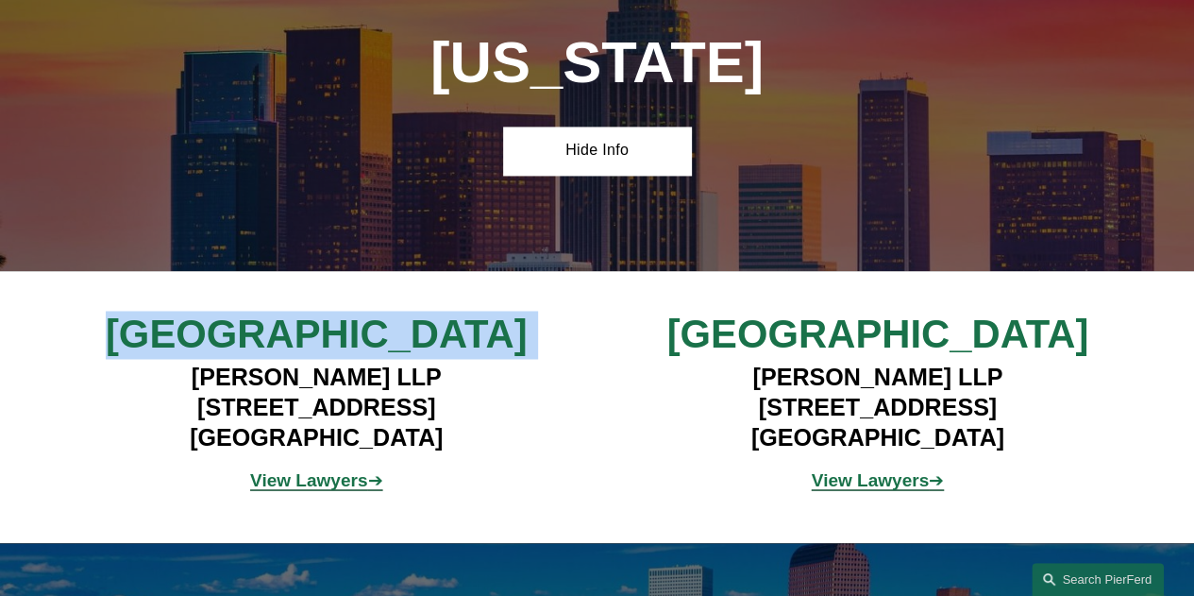
click at [257, 356] on span "Los Angeles" at bounding box center [317, 333] width 422 height 44
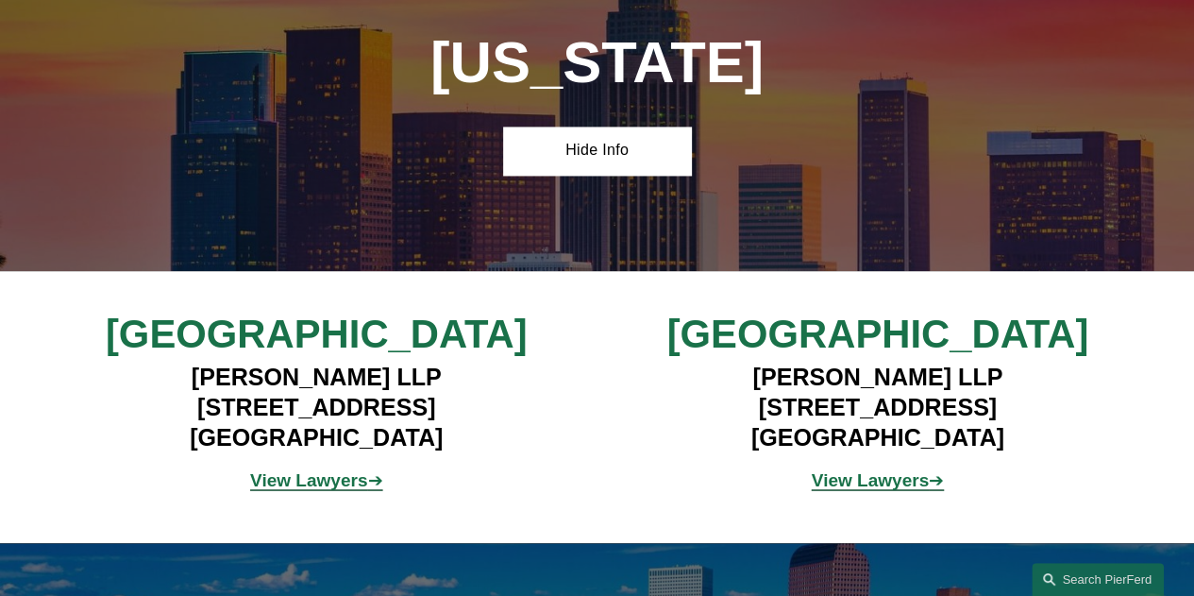
click at [893, 356] on span "Palo Alto" at bounding box center [877, 333] width 422 height 44
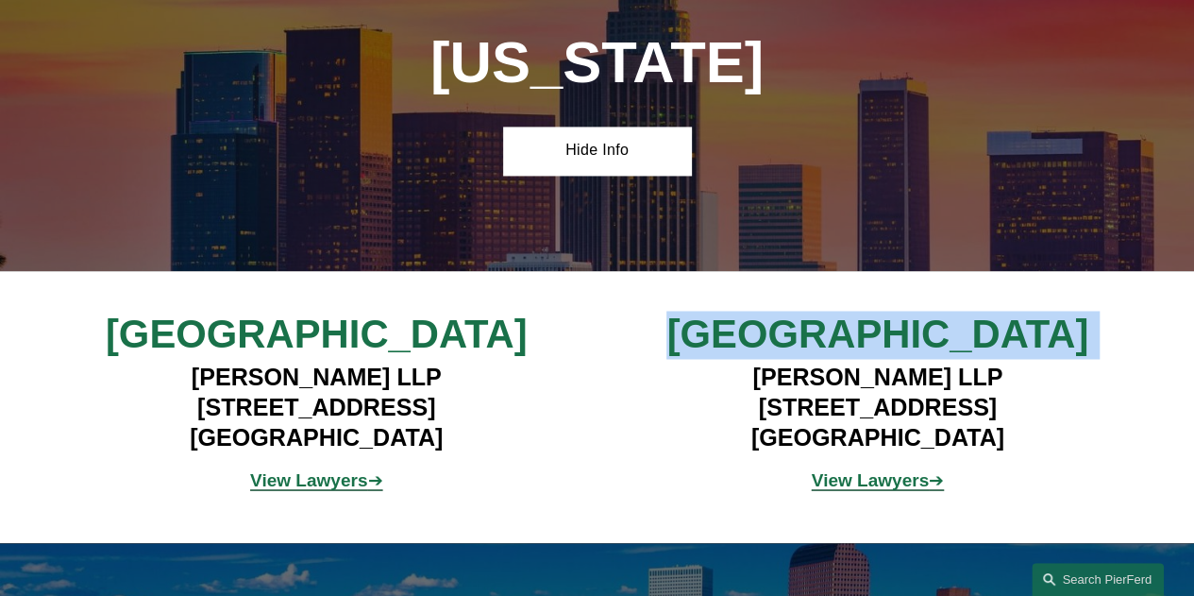
click at [893, 356] on span "Palo Alto" at bounding box center [877, 333] width 422 height 44
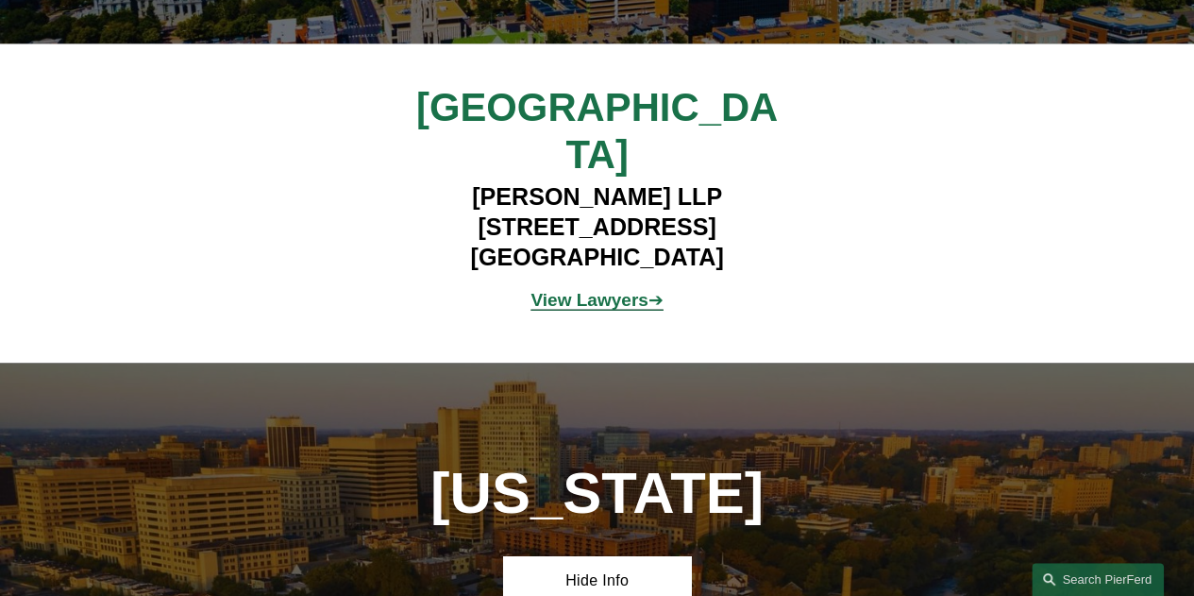
scroll to position [2265, 0]
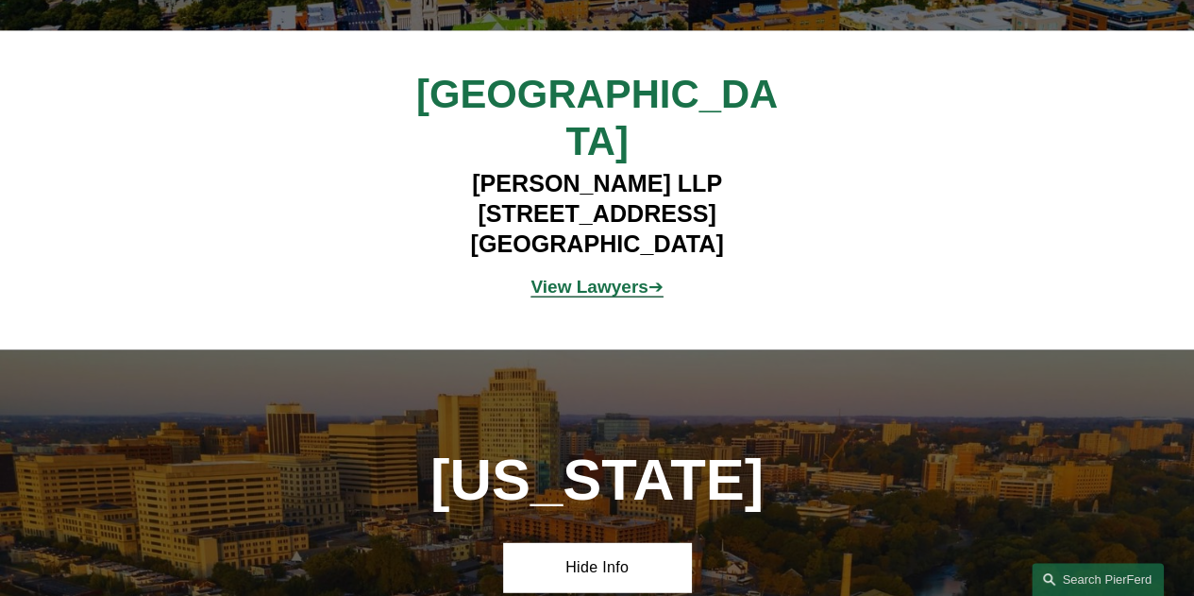
click at [539, 218] on h4 "Pierson Ferdinand LLP 2301 Blake Street, Suite 100 Denver, CO 80205" at bounding box center [596, 214] width 467 height 91
drag, startPoint x: 443, startPoint y: 182, endPoint x: 637, endPoint y: 189, distance: 194.6
click at [637, 189] on h4 "Pierson Ferdinand LLP 2301 Blake Street, Suite 100 Denver, CO 80205" at bounding box center [596, 214] width 467 height 91
click at [664, 201] on h4 "Pierson Ferdinand LLP 2301 Blake Street, Suite 100 Denver, CO 80205" at bounding box center [596, 214] width 467 height 91
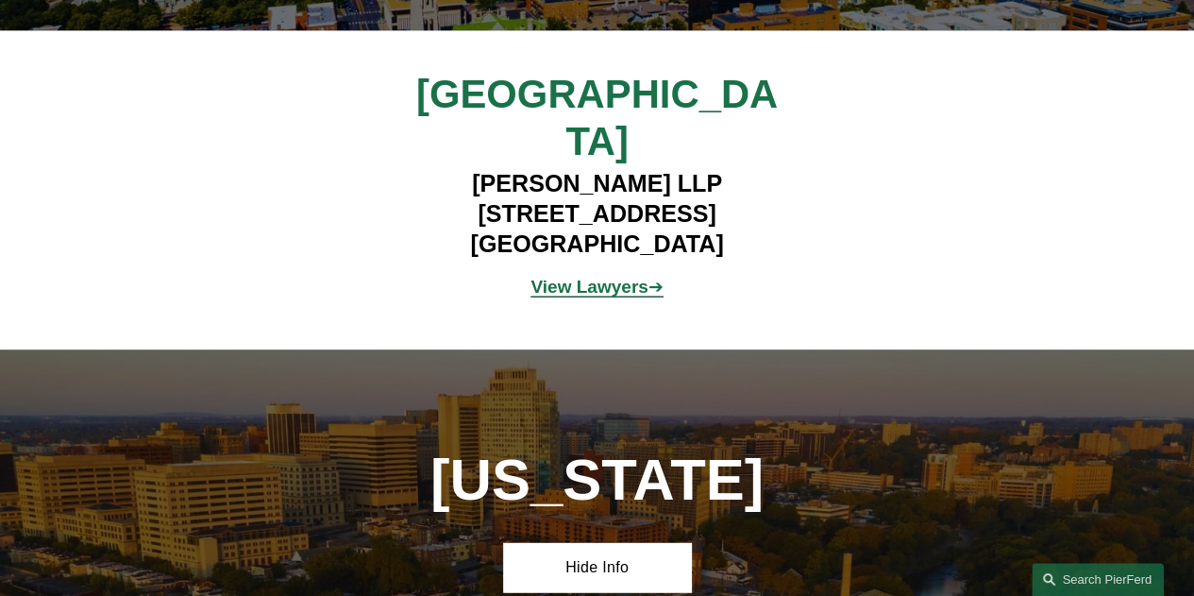
drag, startPoint x: 655, startPoint y: 190, endPoint x: 794, endPoint y: 193, distance: 138.8
click at [794, 193] on h4 "Pierson Ferdinand LLP 2301 Blake Street, Suite 100 Denver, CO 80205" at bounding box center [596, 214] width 467 height 91
click at [554, 226] on h4 "Pierson Ferdinand LLP 2301 Blake Street, Suite 100 Denver, CO 80205" at bounding box center [596, 214] width 467 height 91
click at [644, 218] on h4 "Pierson Ferdinand LLP 2301 Blake Street, Suite 100 Denver, CO 80205" at bounding box center [596, 214] width 467 height 91
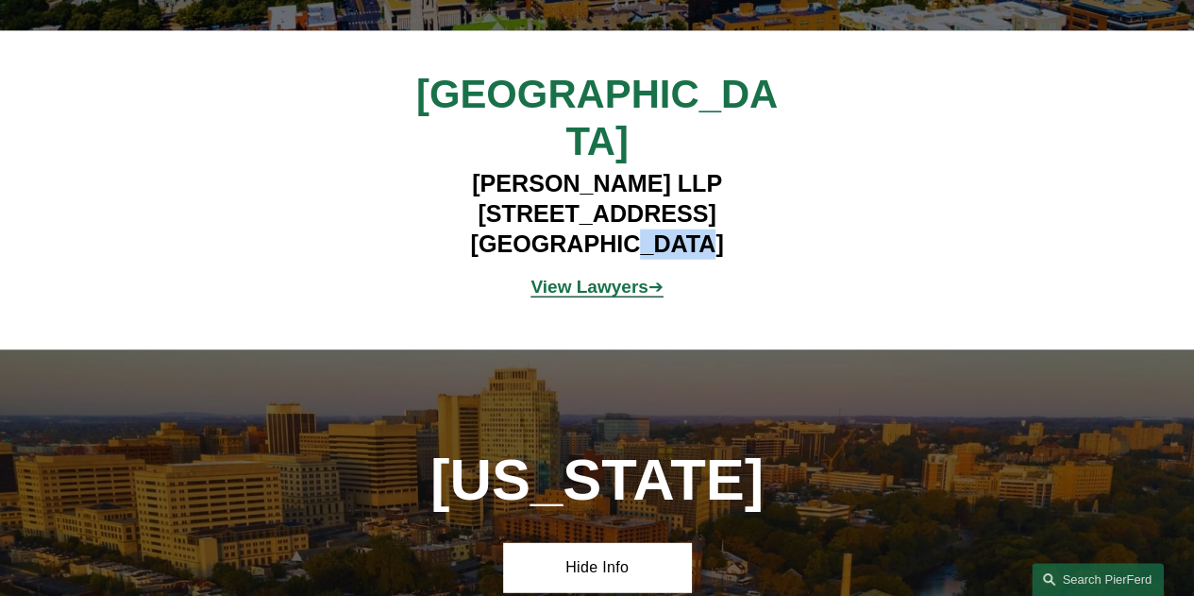
click at [644, 218] on h4 "Pierson Ferdinand LLP 2301 Blake Street, Suite 100 Denver, CO 80205" at bounding box center [596, 214] width 467 height 91
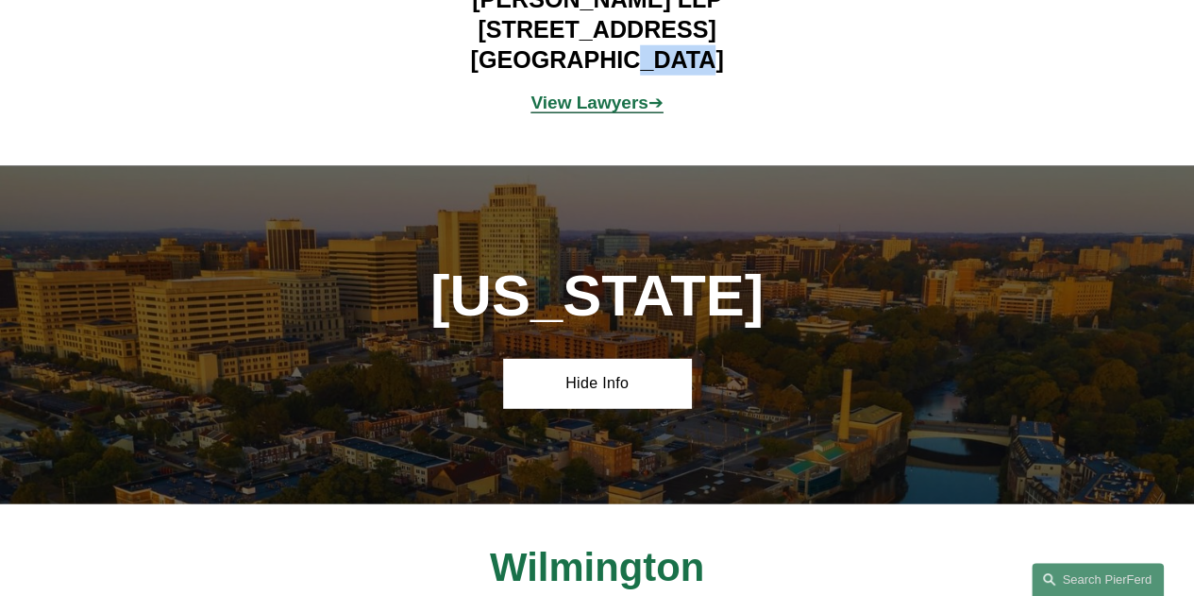
scroll to position [2643, 0]
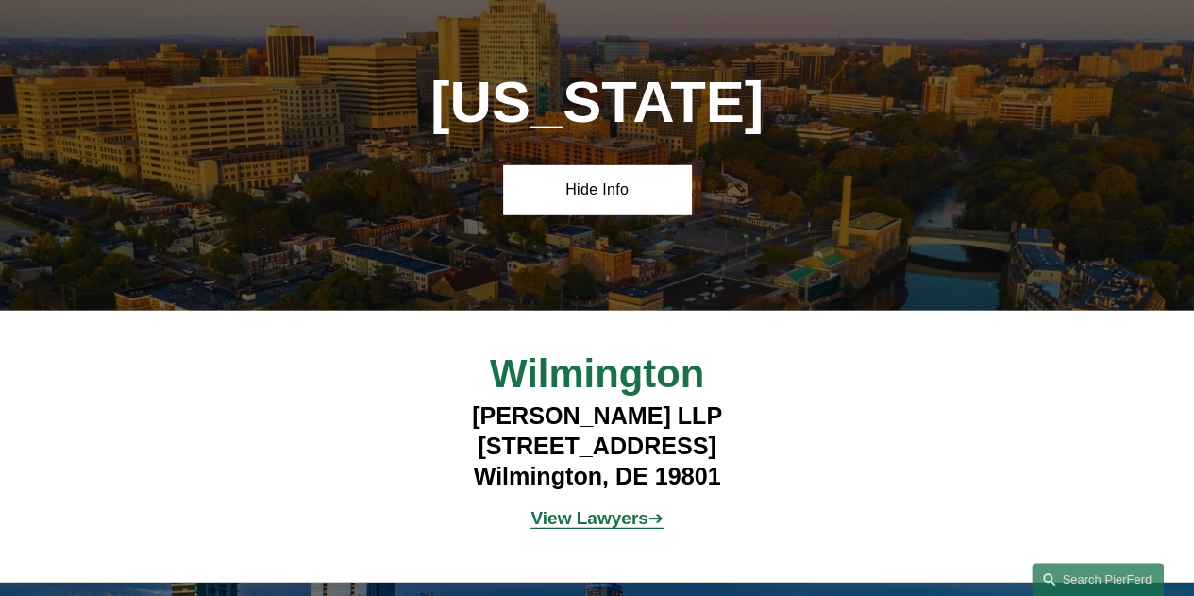
click at [517, 456] on h4 "Pierson Ferdinand LLP 112 French Street Wilmington, DE 19801" at bounding box center [596, 446] width 467 height 91
drag, startPoint x: 502, startPoint y: 429, endPoint x: 716, endPoint y: 428, distance: 214.3
click at [716, 428] on h4 "Pierson Ferdinand LLP 112 French Street Wilmington, DE 19801" at bounding box center [596, 446] width 467 height 91
click at [533, 456] on h4 "Pierson Ferdinand LLP 112 French Street Wilmington, DE 19801" at bounding box center [596, 446] width 467 height 91
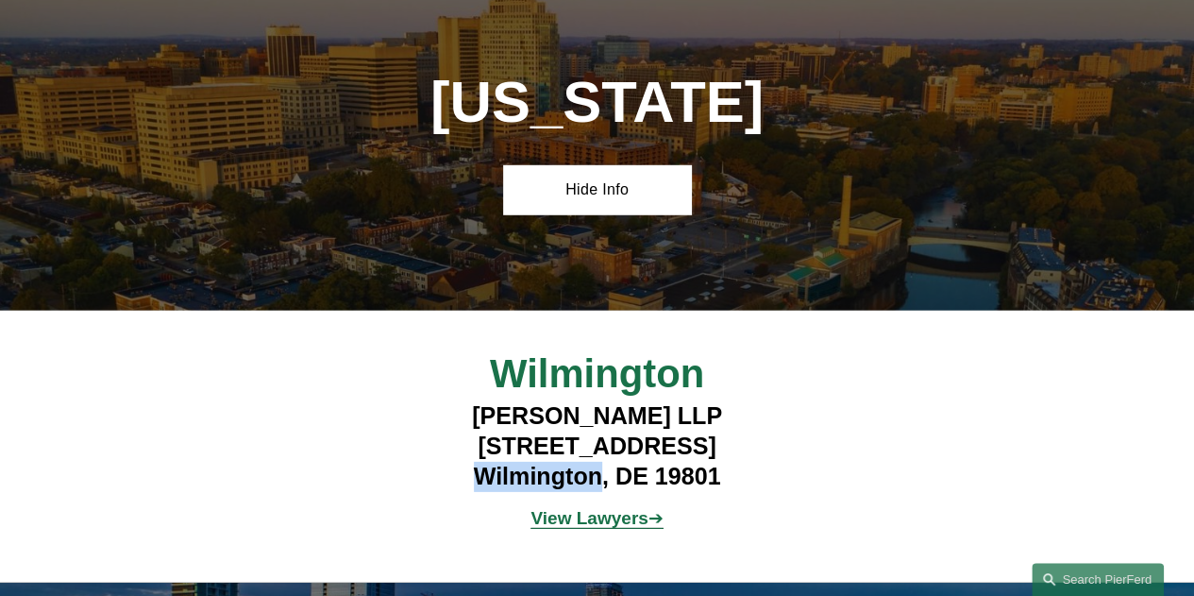
click at [533, 456] on h4 "Pierson Ferdinand LLP 112 French Street Wilmington, DE 19801" at bounding box center [596, 446] width 467 height 91
click at [700, 444] on h4 "Pierson Ferdinand LLP 112 French Street Wilmington, DE 19801" at bounding box center [596, 446] width 467 height 91
click at [697, 452] on h4 "Pierson Ferdinand LLP 112 French Street Wilmington, DE 19801" at bounding box center [596, 446] width 467 height 91
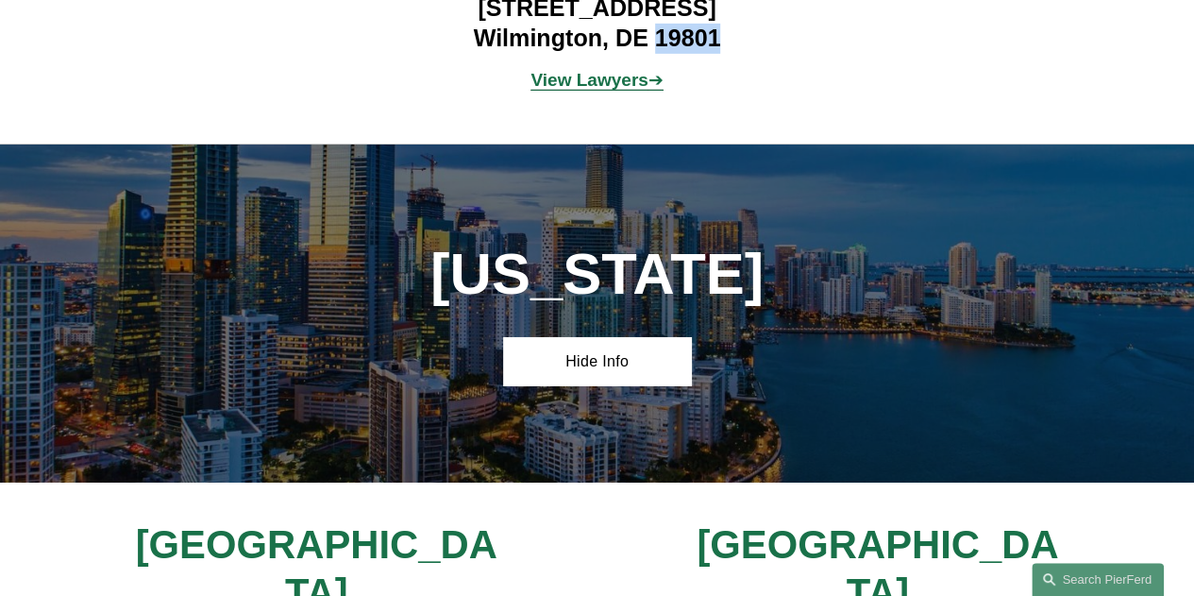
scroll to position [3304, 0]
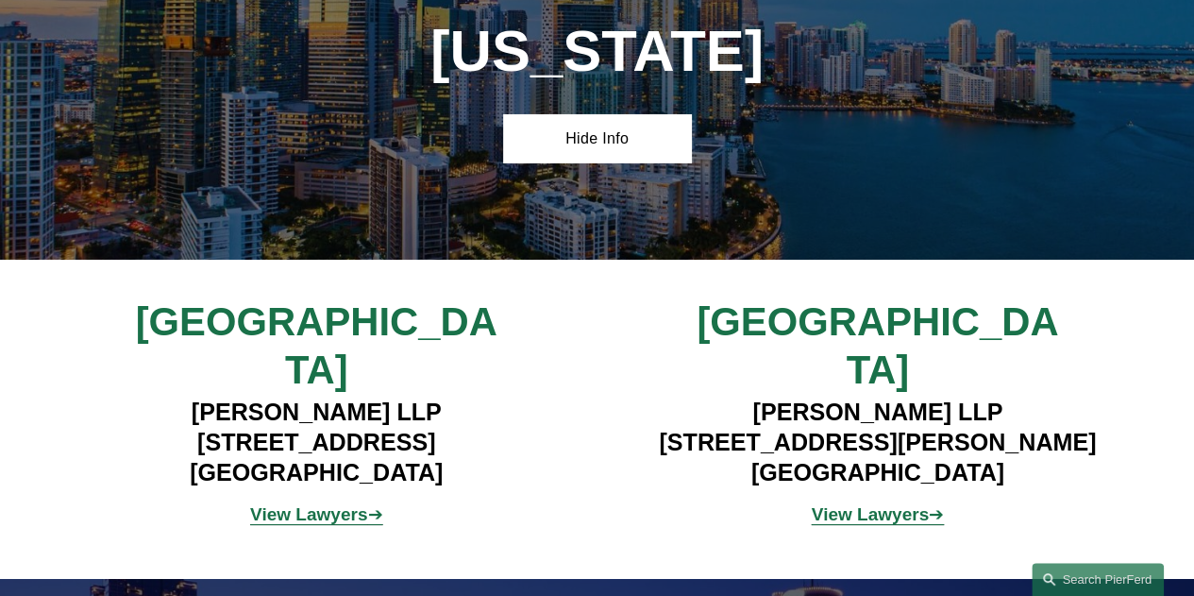
click at [248, 413] on h4 "Pierson Ferdinand LLP 333 SE 2nd Avenue, Suite 2000 Miami, FL 33131" at bounding box center [315, 442] width 467 height 91
click at [772, 418] on h4 "Pierson Ferdinand LLP 4830 W. Kennedy Blvd, Suite 600 Tampa, FL 33609" at bounding box center [877, 442] width 467 height 91
click at [822, 426] on h4 "Pierson Ferdinand LLP 4830 W. Kennedy Blvd, Suite 600 Tampa, FL 33609" at bounding box center [877, 442] width 467 height 91
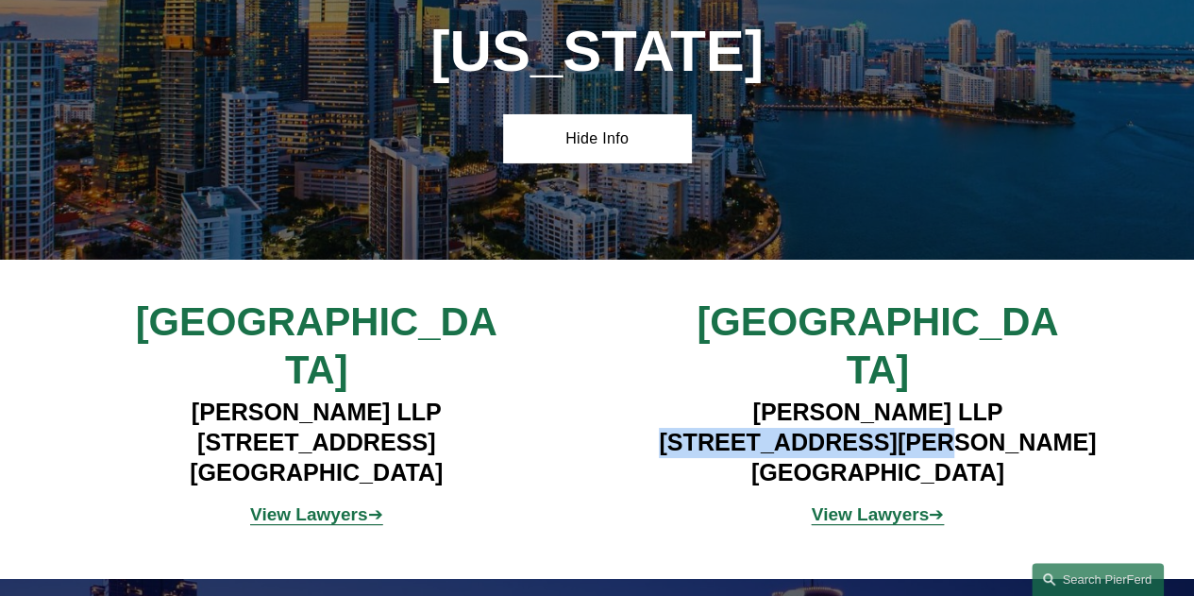
drag, startPoint x: 698, startPoint y: 382, endPoint x: 942, endPoint y: 387, distance: 243.6
click at [942, 397] on h4 "Pierson Ferdinand LLP 4830 W. Kennedy Blvd, Suite 600 Tampa, FL 33609" at bounding box center [877, 442] width 467 height 91
drag, startPoint x: 964, startPoint y: 382, endPoint x: 1063, endPoint y: 391, distance: 99.5
click at [1063, 397] on h4 "Pierson Ferdinand LLP 4830 W. Kennedy Blvd, Suite 600 Tampa, FL 33609" at bounding box center [877, 442] width 467 height 91
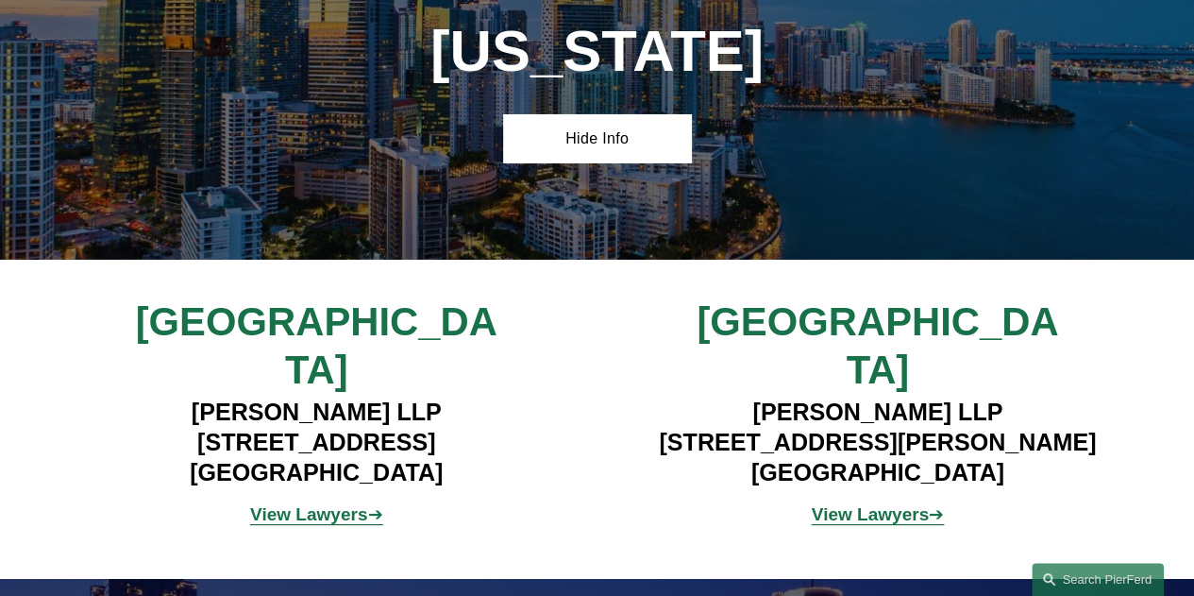
click at [798, 413] on h4 "Pierson Ferdinand LLP 4830 W. Kennedy Blvd, Suite 600 Tampa, FL 33609" at bounding box center [877, 442] width 467 height 91
click at [952, 414] on h4 "Pierson Ferdinand LLP 4830 W. Kennedy Blvd, Suite 600 Tampa, FL 33609" at bounding box center [877, 442] width 467 height 91
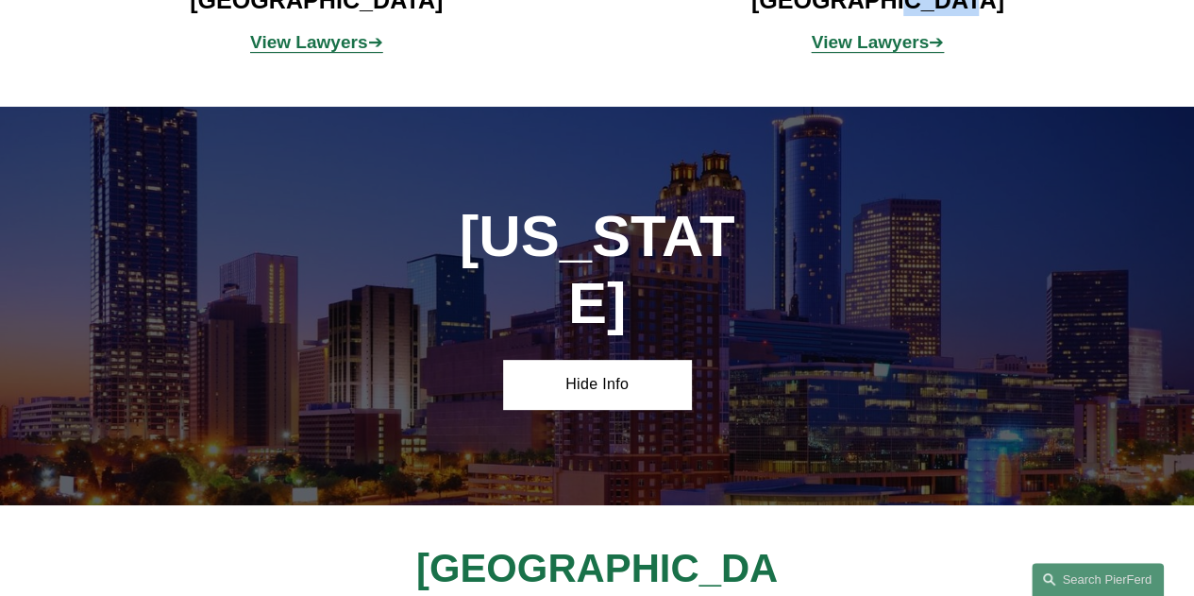
scroll to position [4059, 0]
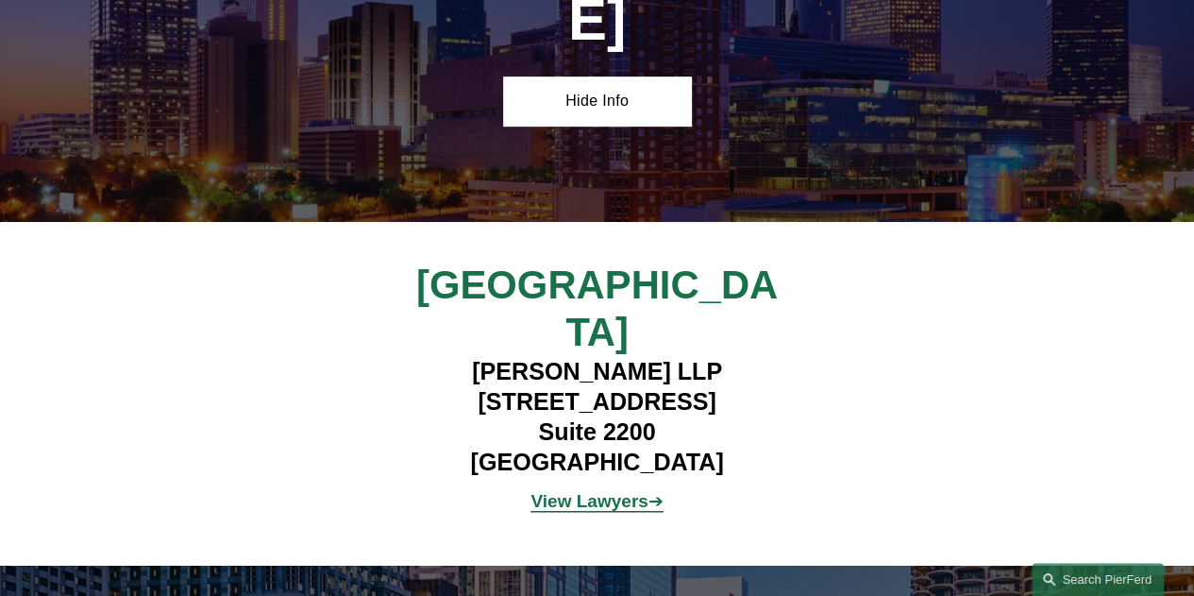
click at [520, 357] on h4 "Pierson Ferdinand LLP 260 Peachtree Street NW Suite 2200 Atlanta, GA 30303" at bounding box center [596, 417] width 467 height 120
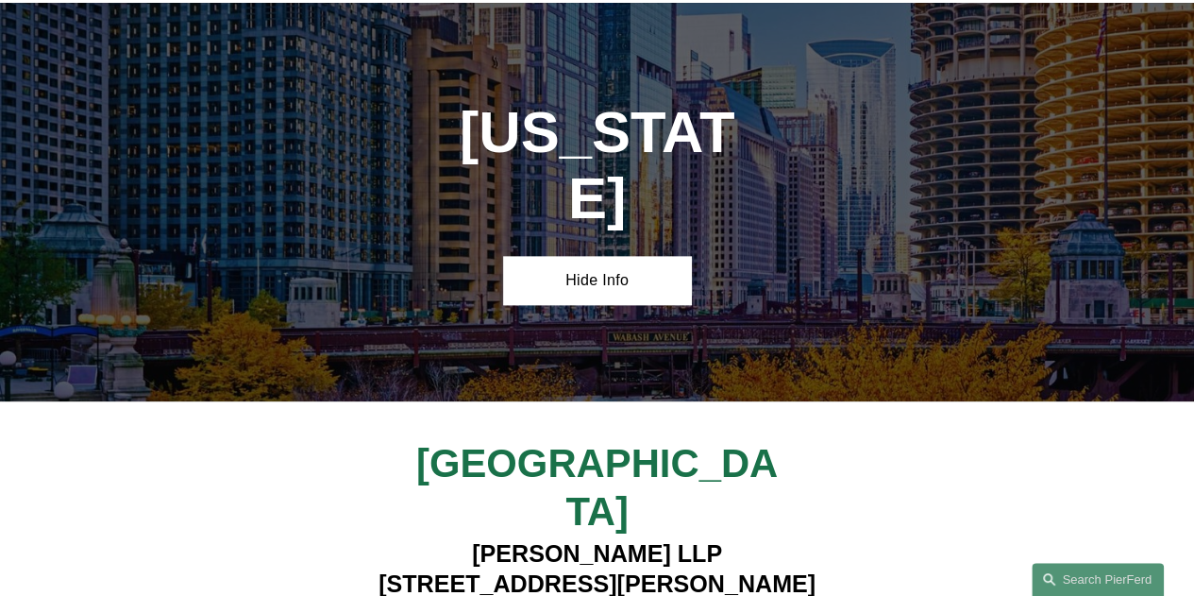
scroll to position [4625, 0]
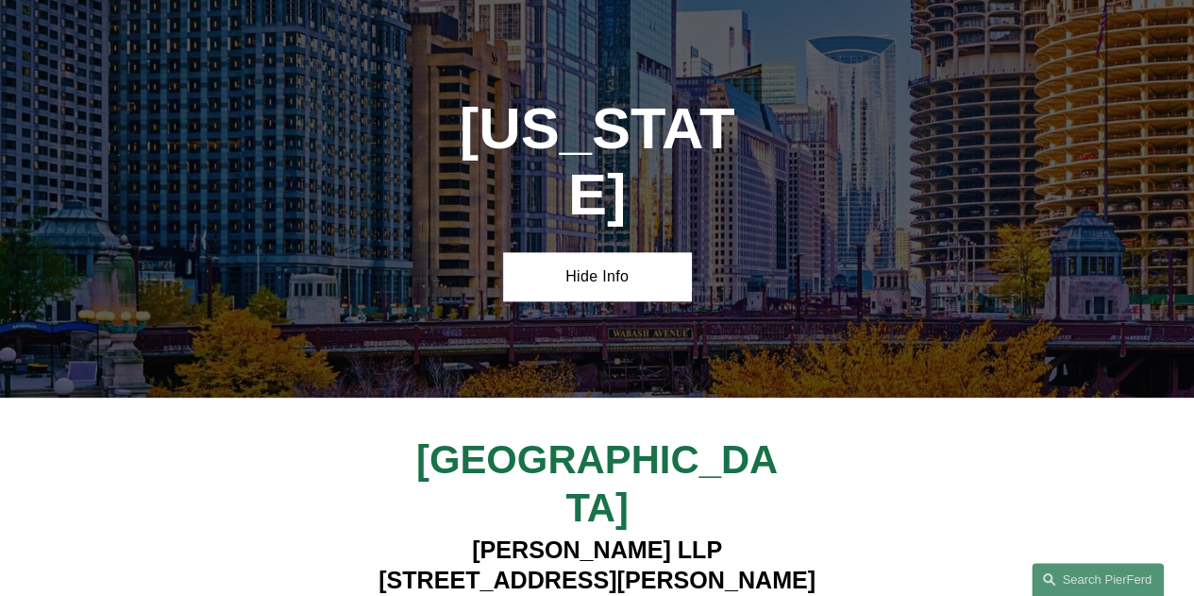
click at [539, 535] on h4 "Pierson Ferdinand LLP 111 W. Jackson, Suite 1700 Chicago, IL 60604" at bounding box center [596, 580] width 467 height 91
drag, startPoint x: 447, startPoint y: 315, endPoint x: 619, endPoint y: 326, distance: 172.1
click at [619, 535] on h4 "Pierson Ferdinand LLP 111 W. Jackson, Suite 1700 Chicago, IL 60604" at bounding box center [596, 580] width 467 height 91
click at [644, 535] on h4 "Pierson Ferdinand LLP 111 W. Jackson, Suite 1700 Chicago, IL 60604" at bounding box center [596, 580] width 467 height 91
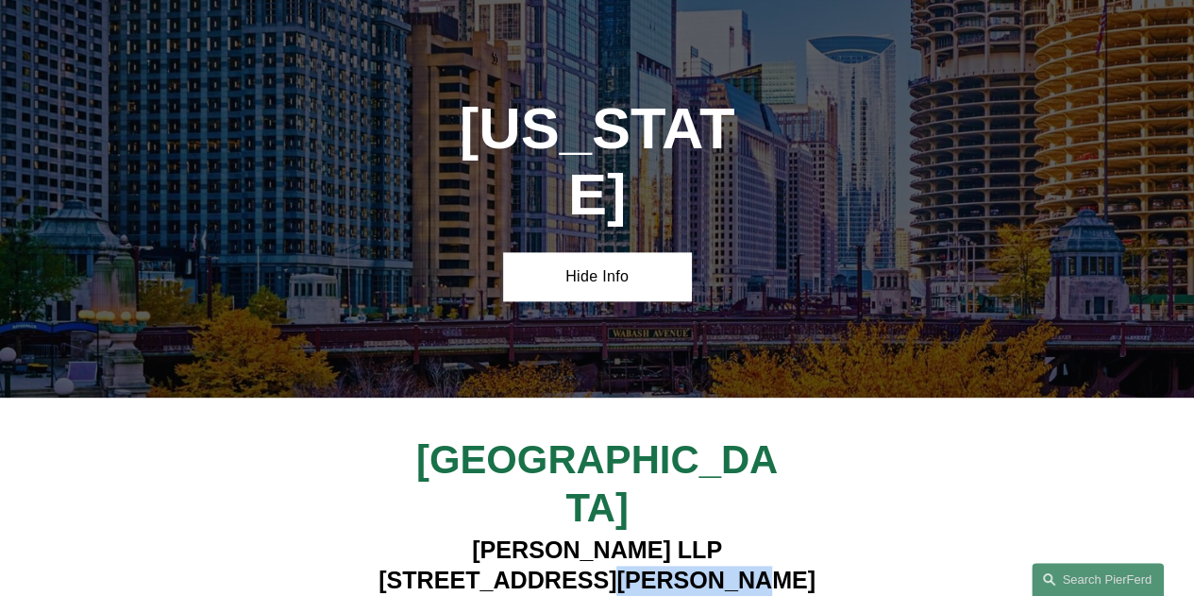
drag, startPoint x: 632, startPoint y: 316, endPoint x: 777, endPoint y: 325, distance: 144.7
click at [777, 535] on h4 "Pierson Ferdinand LLP 111 W. Jackson, Suite 1700 Chicago, IL 60604" at bounding box center [596, 580] width 467 height 91
click at [536, 535] on h4 "Pierson Ferdinand LLP 111 W. Jackson, Suite 1700 Chicago, IL 60604" at bounding box center [596, 580] width 467 height 91
click at [655, 535] on h4 "Pierson Ferdinand LLP 111 W. Jackson, Suite 1700 Chicago, IL 60604" at bounding box center [596, 580] width 467 height 91
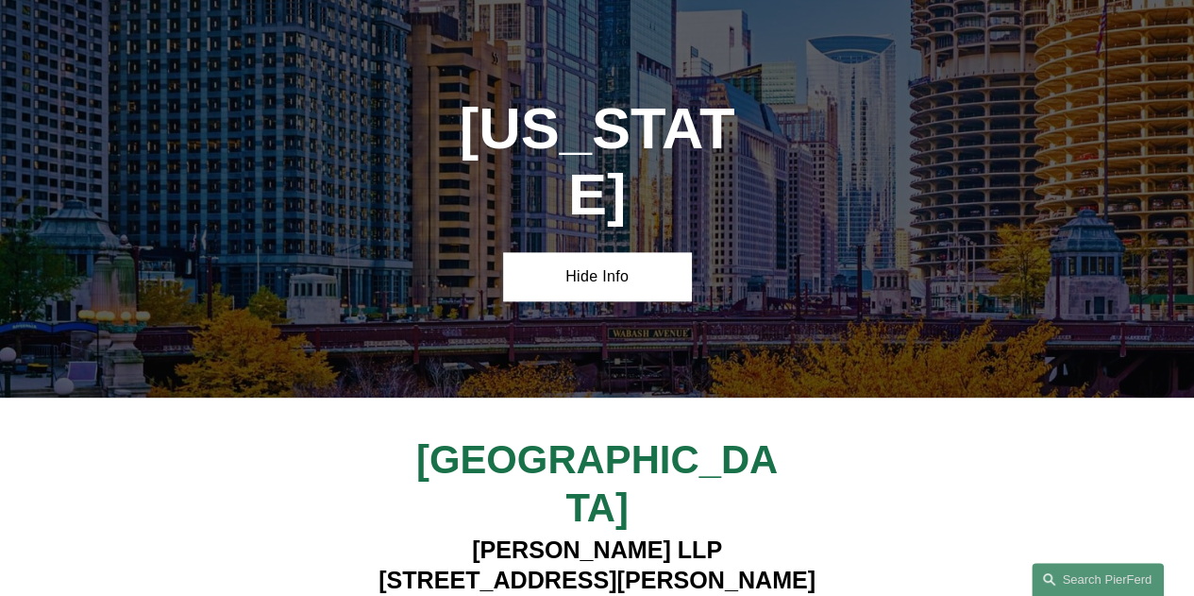
click at [655, 535] on h4 "Pierson Ferdinand LLP 111 W. Jackson, Suite 1700 Chicago, IL 60604" at bounding box center [596, 580] width 467 height 91
click at [564, 437] on span "Chicago" at bounding box center [597, 483] width 362 height 93
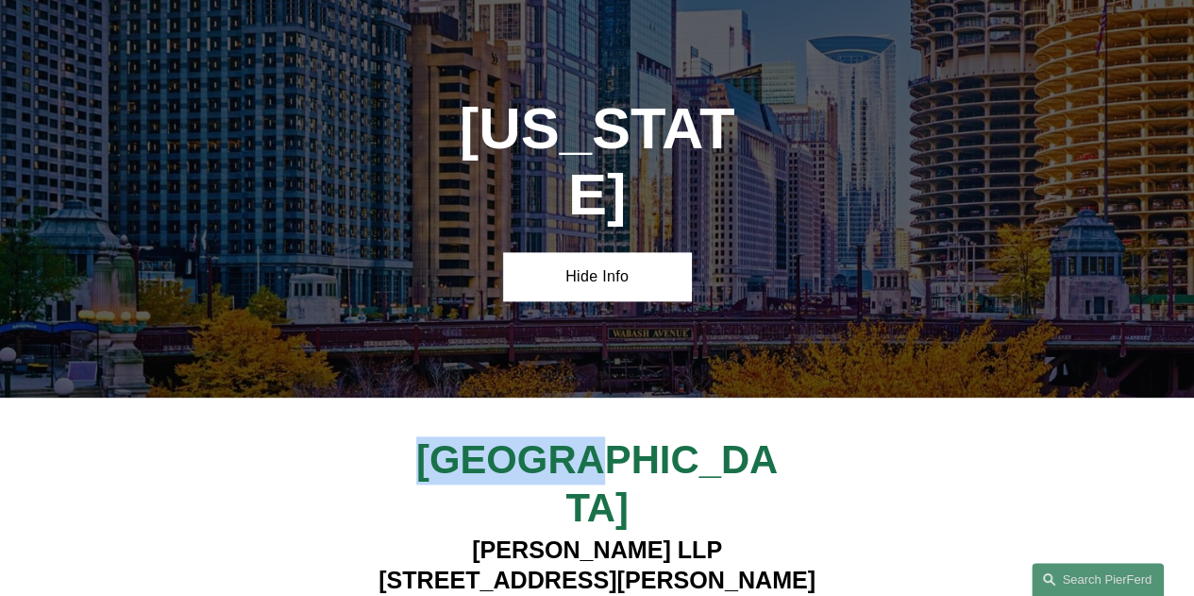
click at [564, 437] on span "Chicago" at bounding box center [597, 483] width 362 height 93
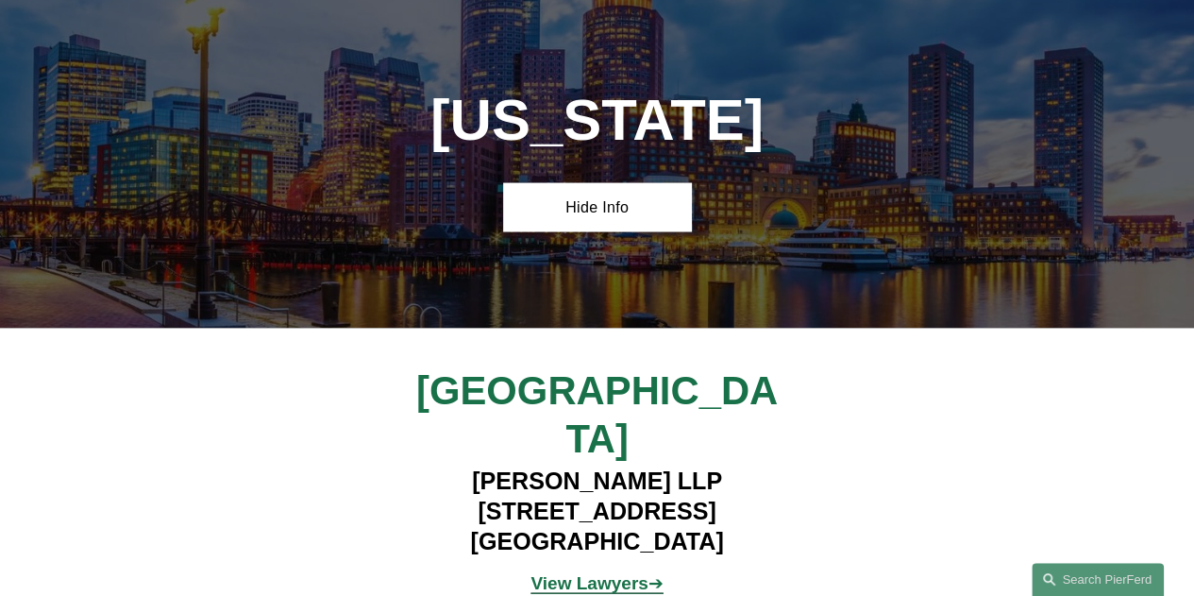
scroll to position [5380, 0]
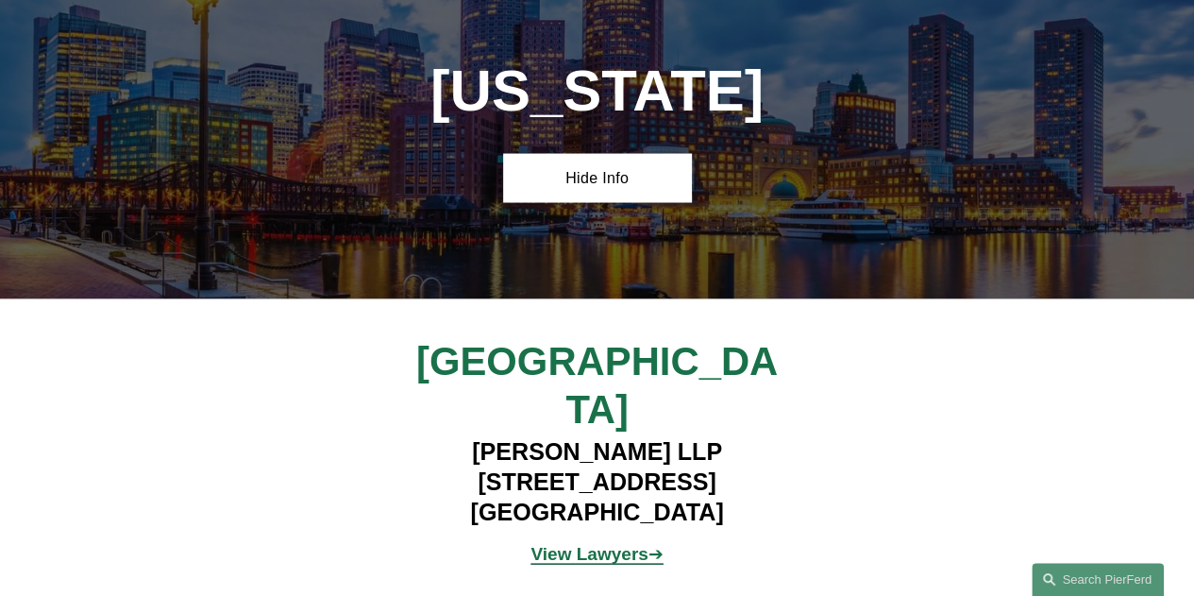
click at [514, 437] on h4 "Pierson Ferdinand LLP 101 Federal Street, Suite 1900 Boston, MA 02110" at bounding box center [596, 482] width 467 height 91
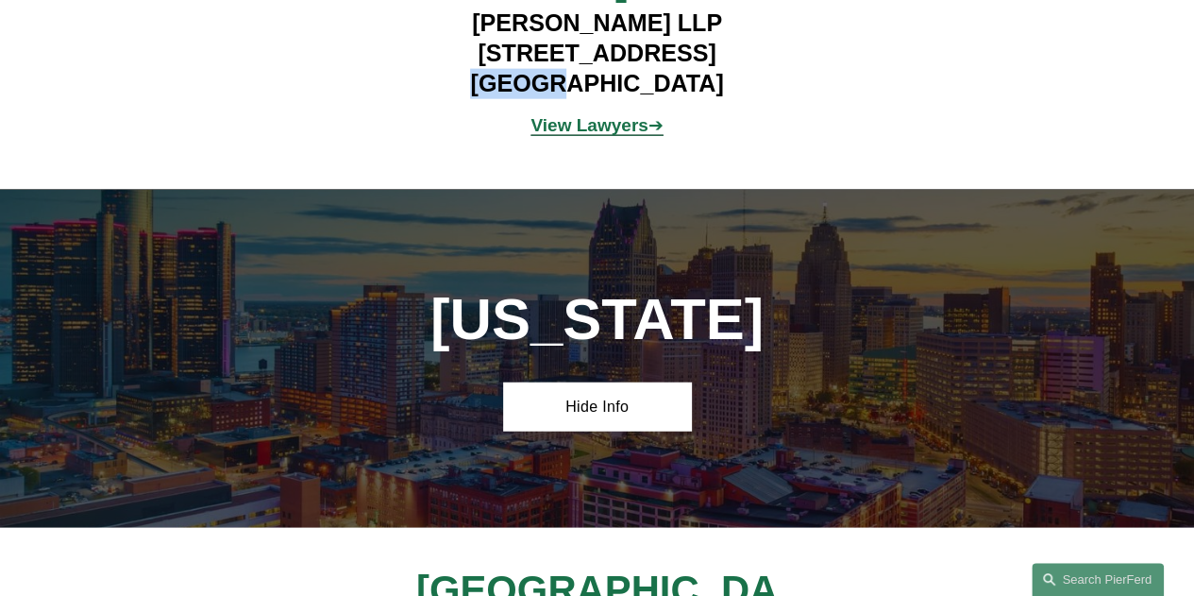
scroll to position [5852, 0]
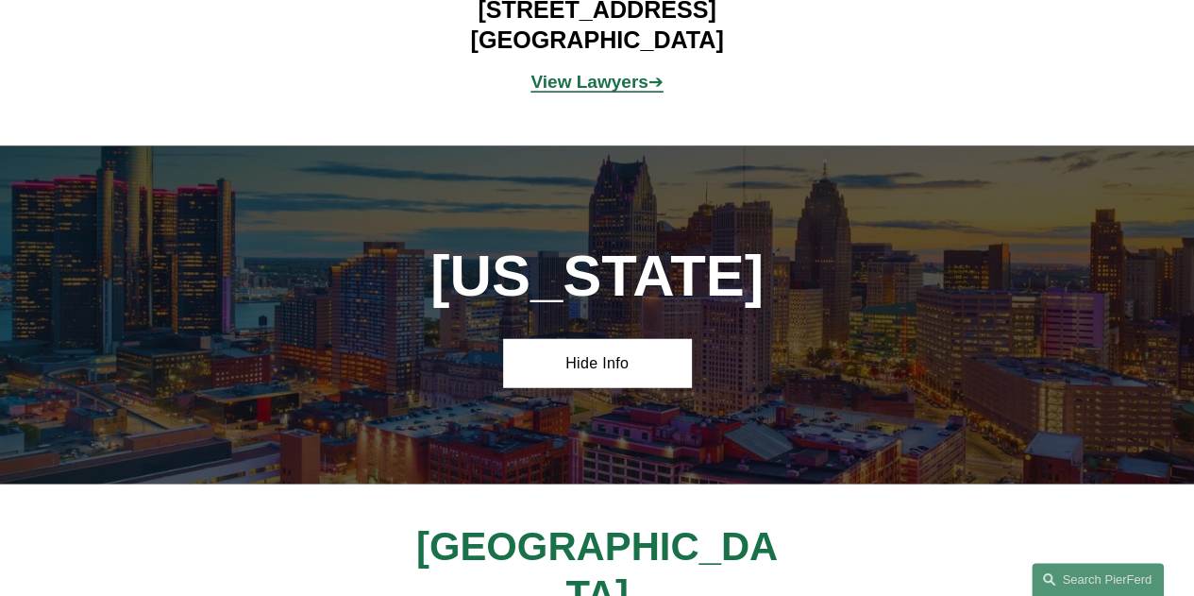
drag, startPoint x: 464, startPoint y: 324, endPoint x: 744, endPoint y: 335, distance: 279.6
drag, startPoint x: 540, startPoint y: 353, endPoint x: 706, endPoint y: 362, distance: 166.3
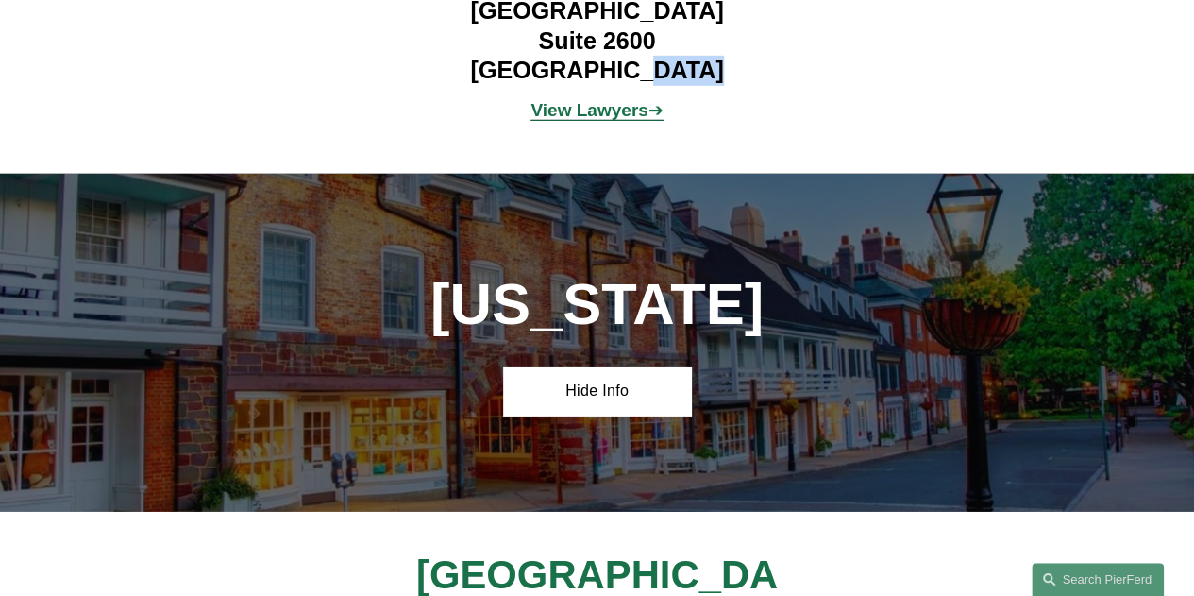
scroll to position [6513, 0]
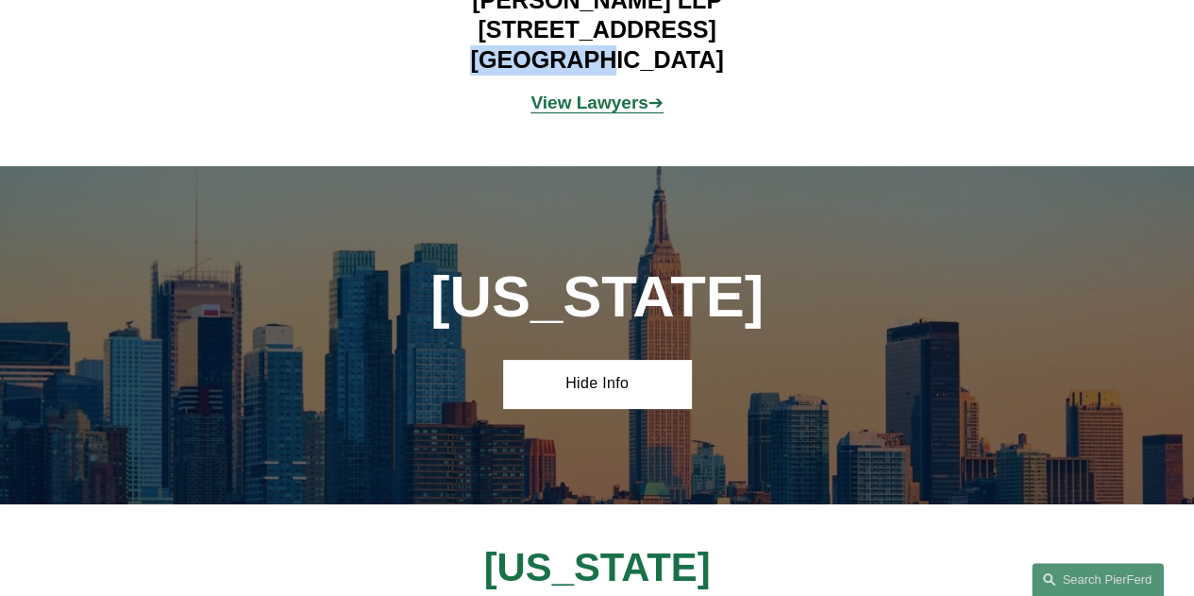
scroll to position [7173, 0]
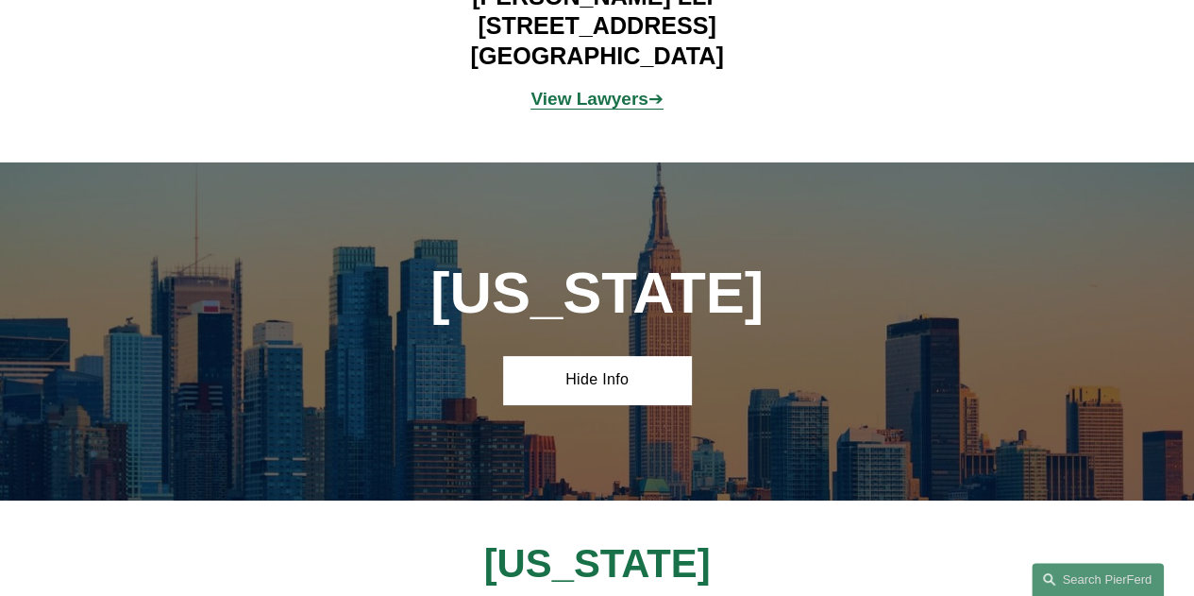
drag, startPoint x: 483, startPoint y: 348, endPoint x: 588, endPoint y: 348, distance: 104.8
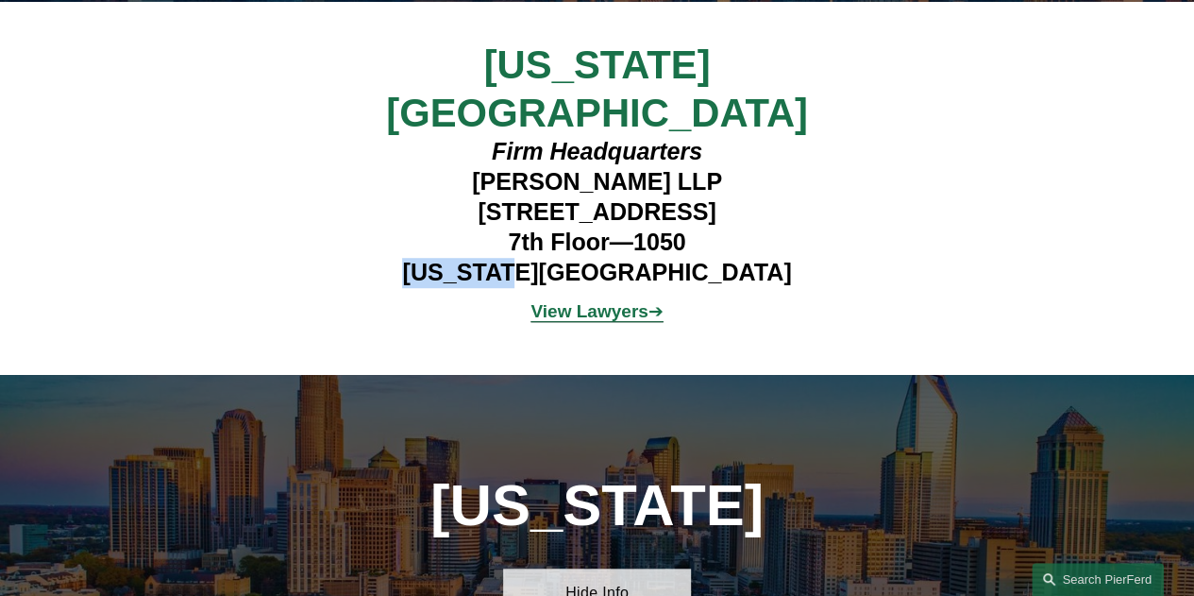
scroll to position [7740, 0]
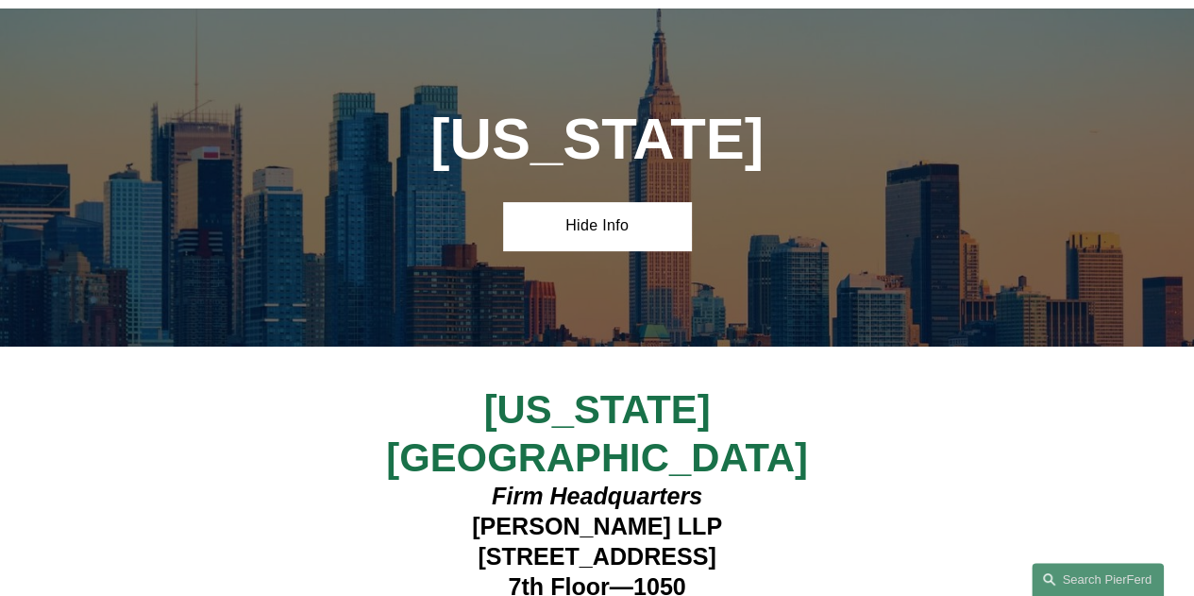
scroll to position [7268, 0]
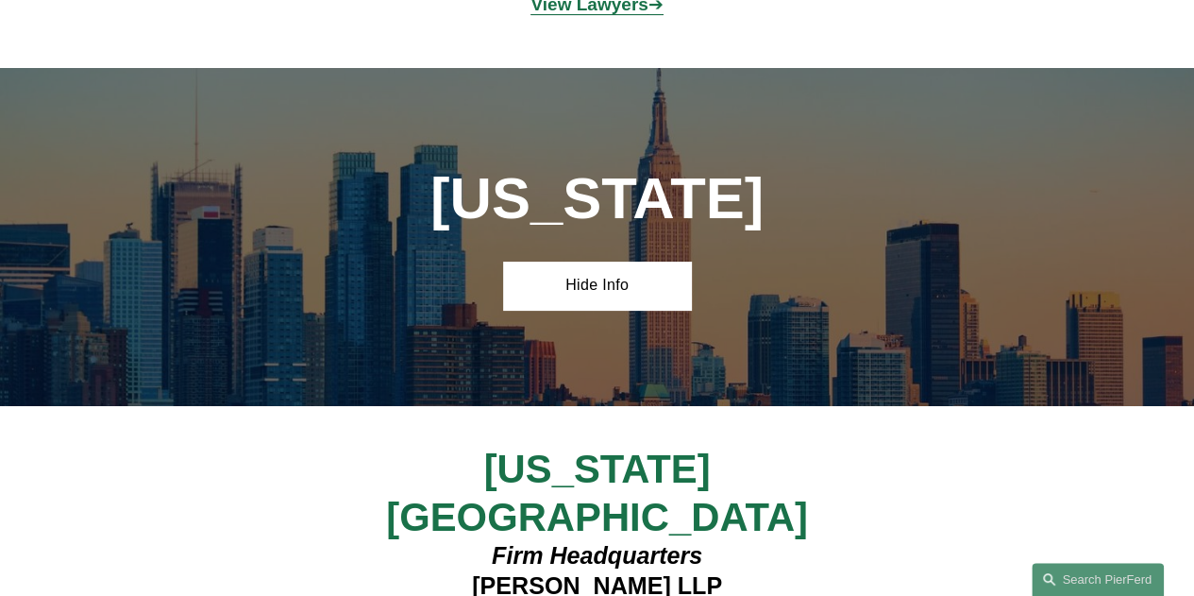
drag, startPoint x: 493, startPoint y: 256, endPoint x: 588, endPoint y: 263, distance: 95.6
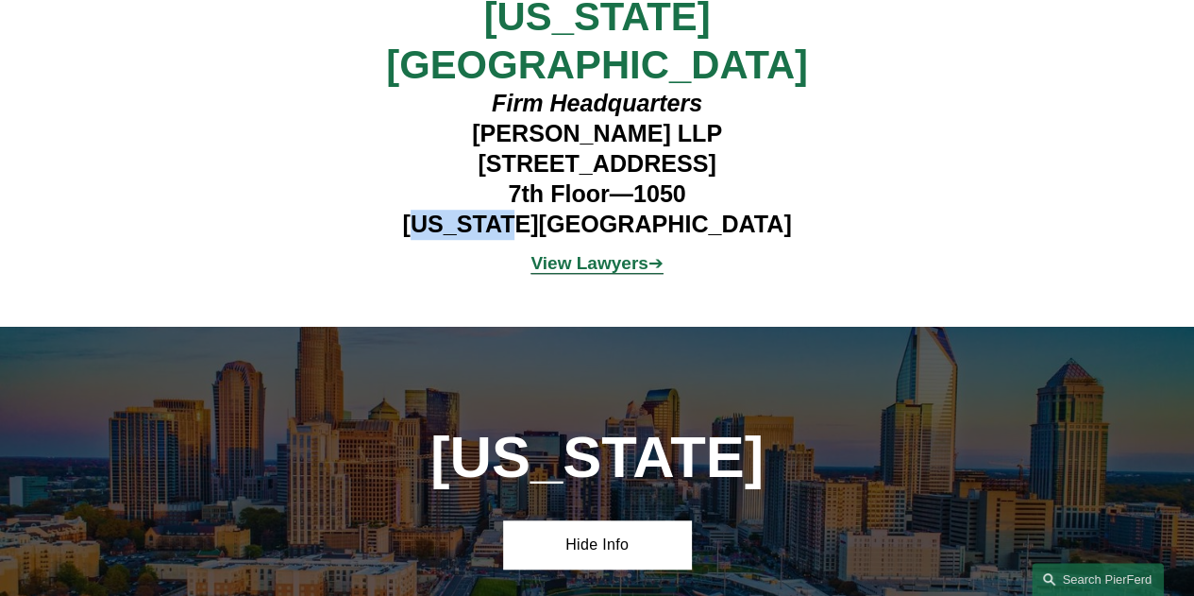
scroll to position [7834, 0]
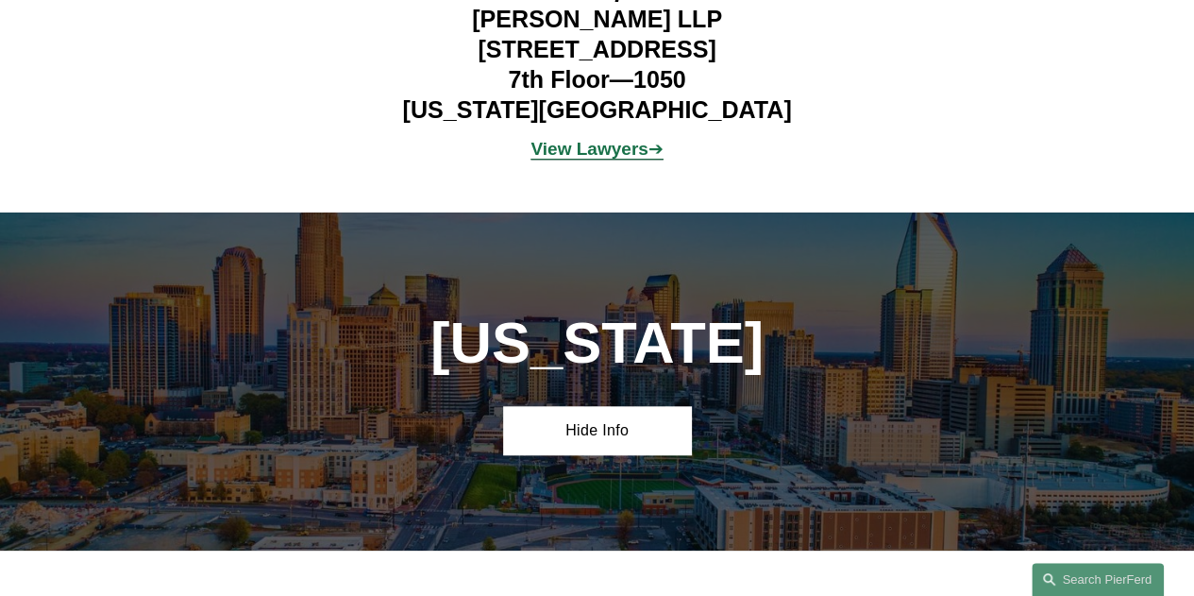
drag, startPoint x: 403, startPoint y: 267, endPoint x: 657, endPoint y: 276, distance: 254.0
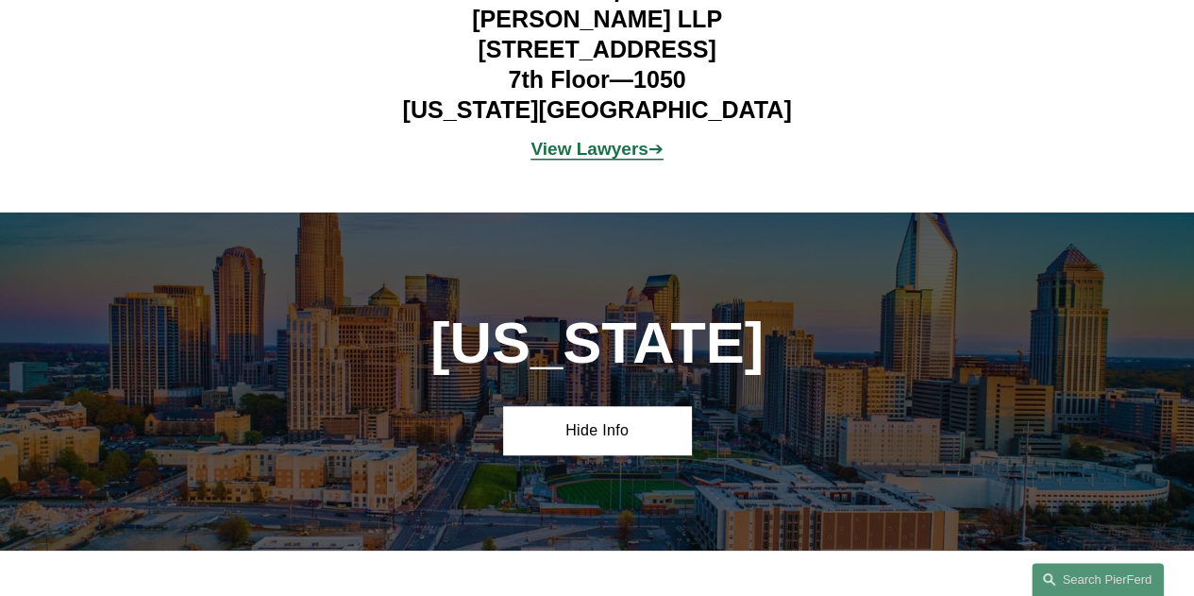
drag, startPoint x: 670, startPoint y: 273, endPoint x: 794, endPoint y: 282, distance: 124.0
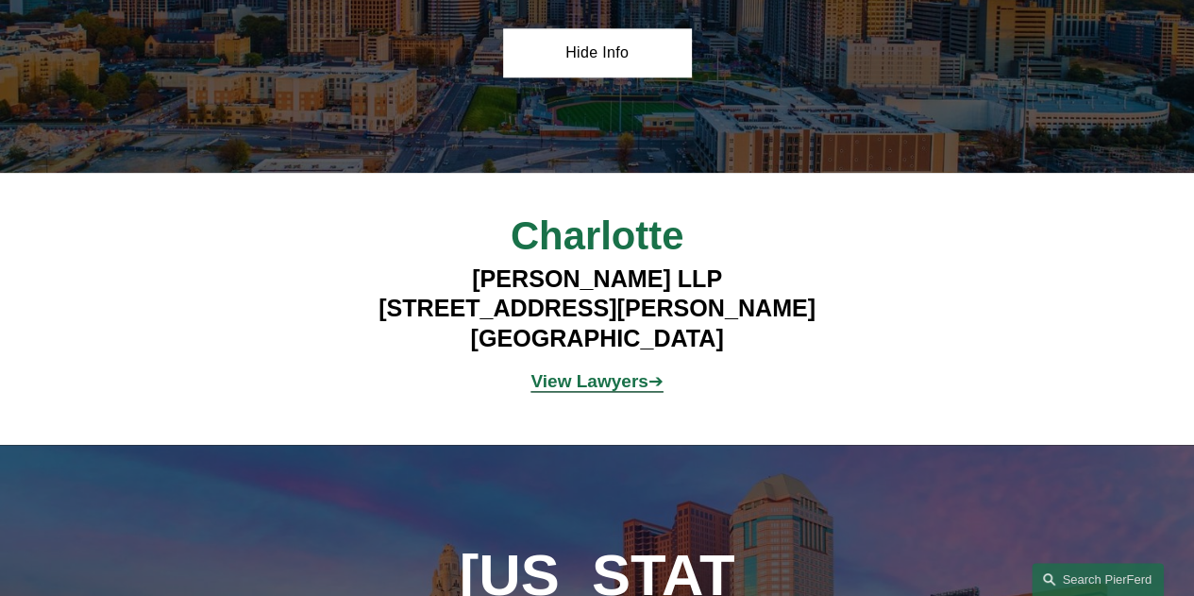
scroll to position [8401, 0]
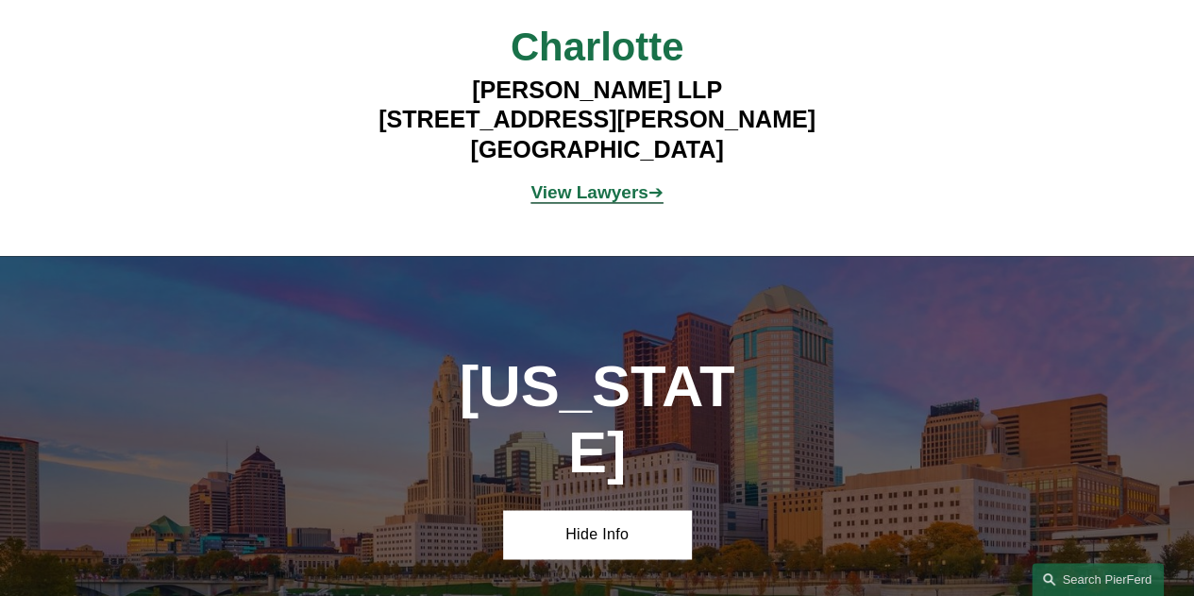
drag, startPoint x: 131, startPoint y: 320, endPoint x: 313, endPoint y: 321, distance: 182.2
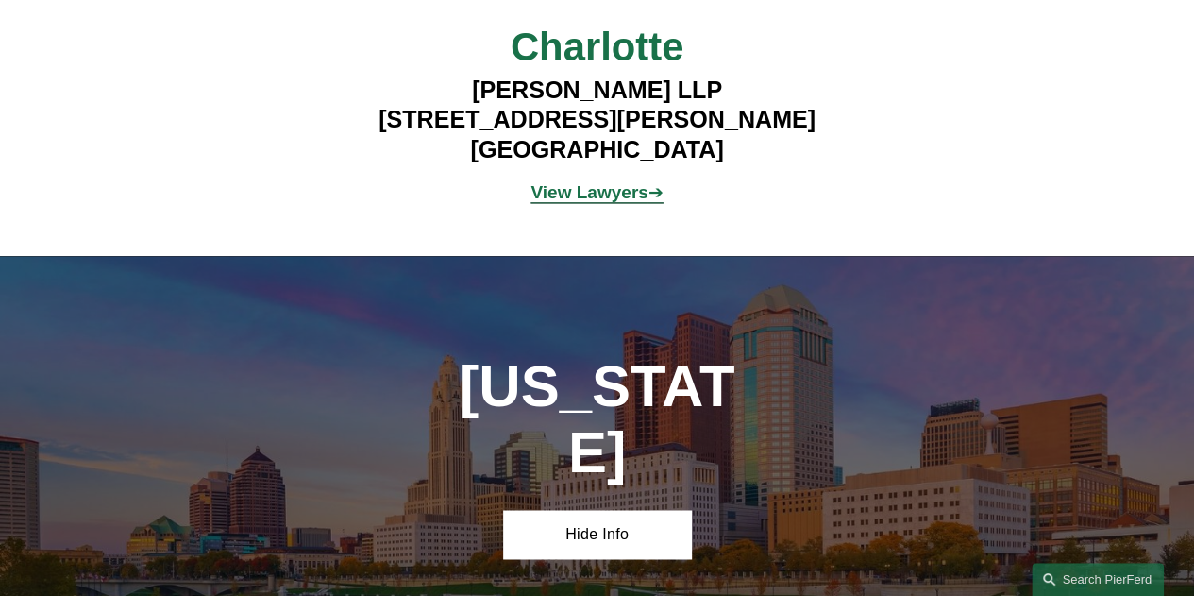
drag, startPoint x: 819, startPoint y: 328, endPoint x: 1006, endPoint y: 333, distance: 186.9
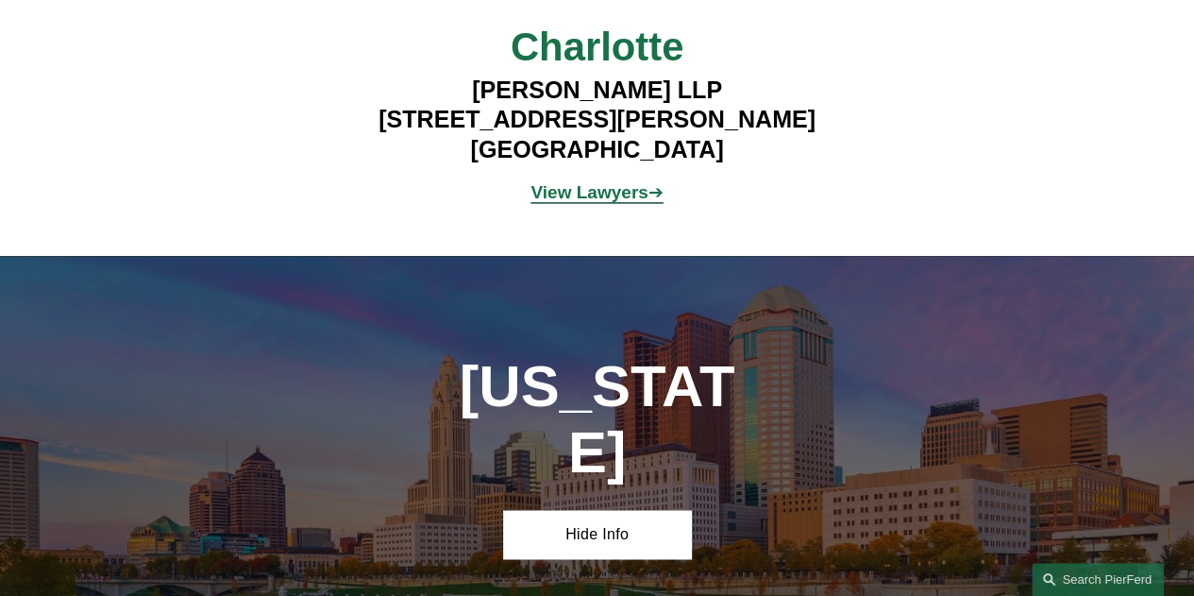
drag, startPoint x: 1021, startPoint y: 323, endPoint x: 1126, endPoint y: 326, distance: 104.8
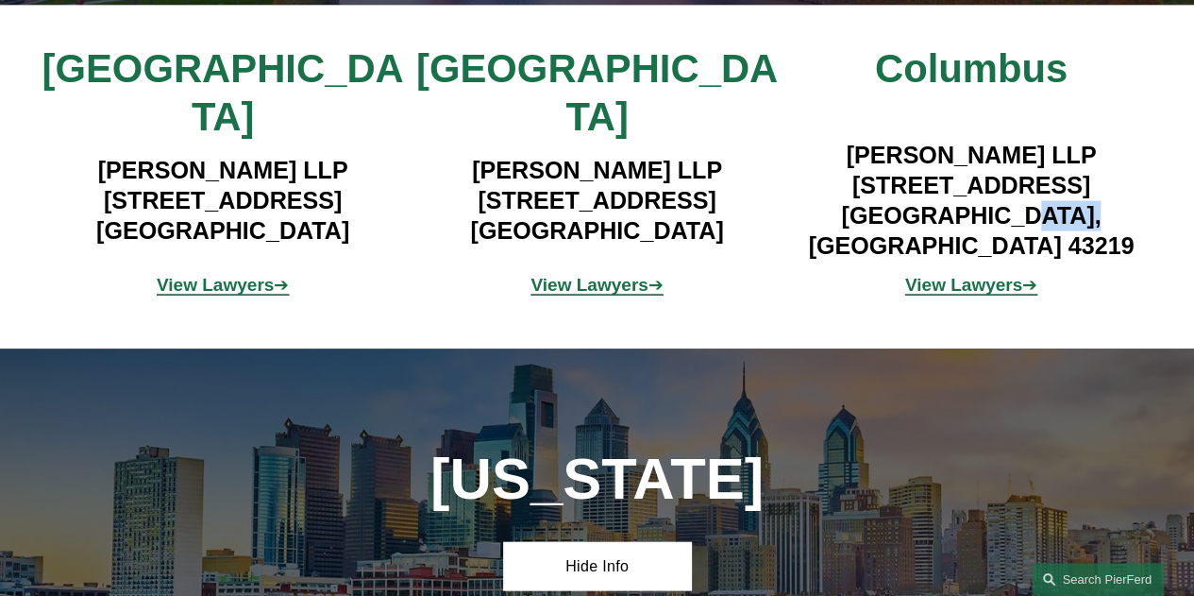
scroll to position [9061, 0]
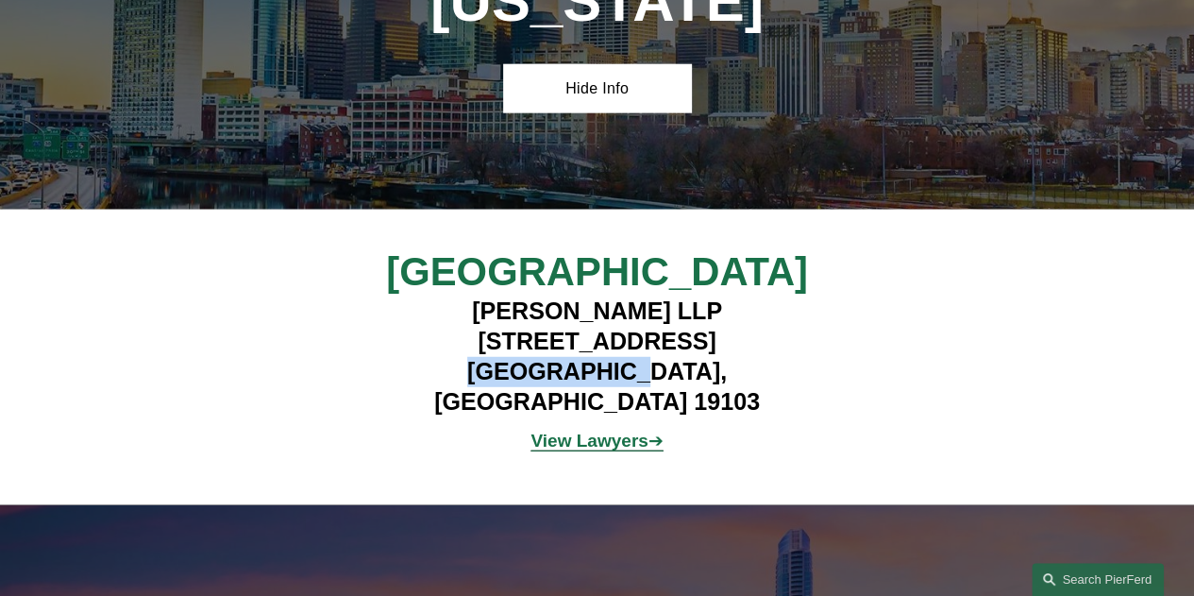
scroll to position [9628, 0]
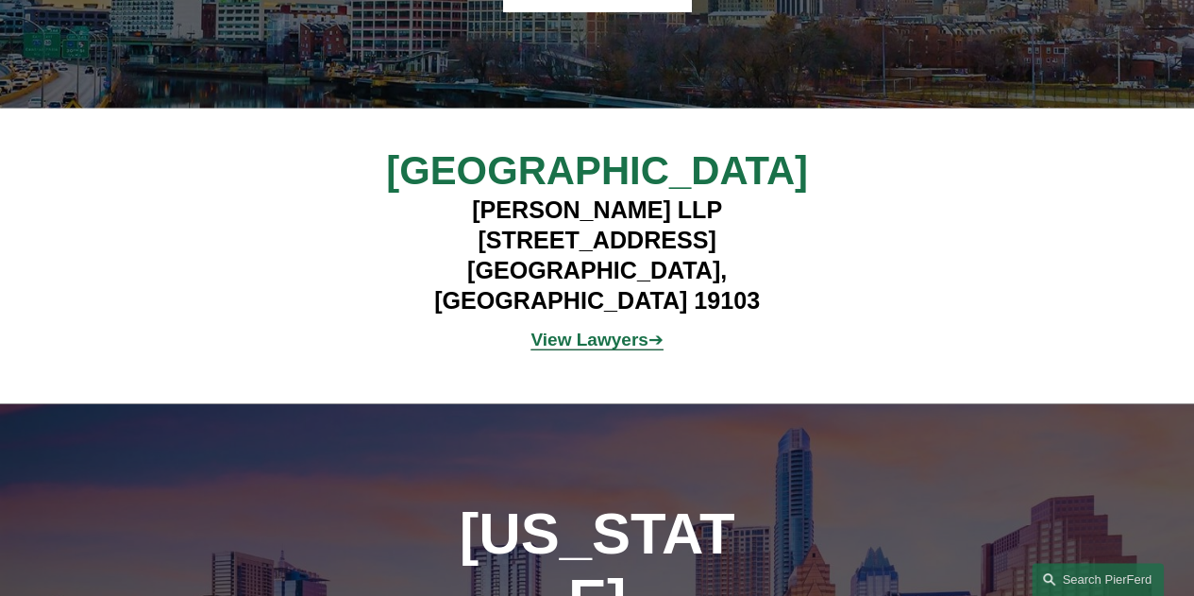
drag, startPoint x: 843, startPoint y: 328, endPoint x: 1199, endPoint y: 327, distance: 355.8
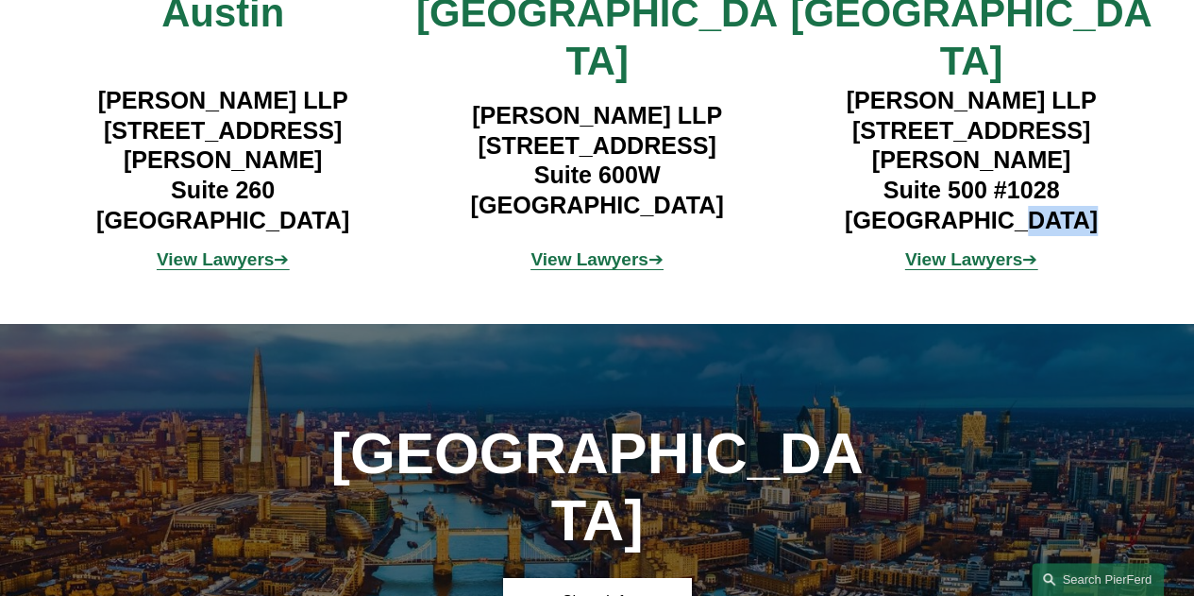
scroll to position [10666, 0]
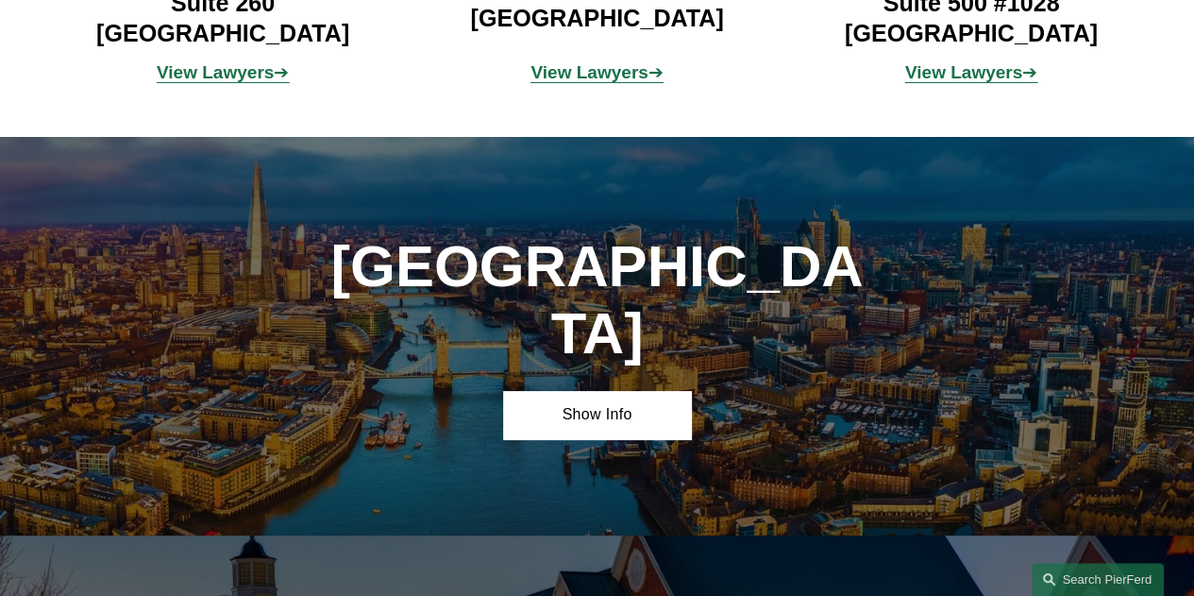
drag, startPoint x: 434, startPoint y: 275, endPoint x: 633, endPoint y: 272, distance: 199.2
drag, startPoint x: 649, startPoint y: 271, endPoint x: 789, endPoint y: 285, distance: 140.4
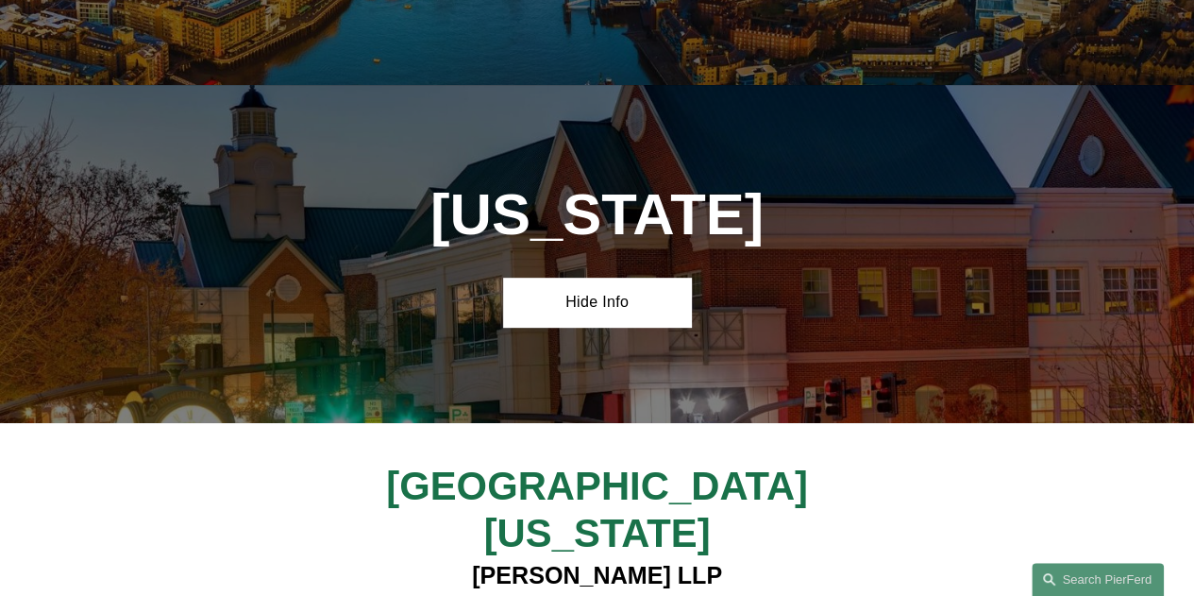
scroll to position [11232, 0]
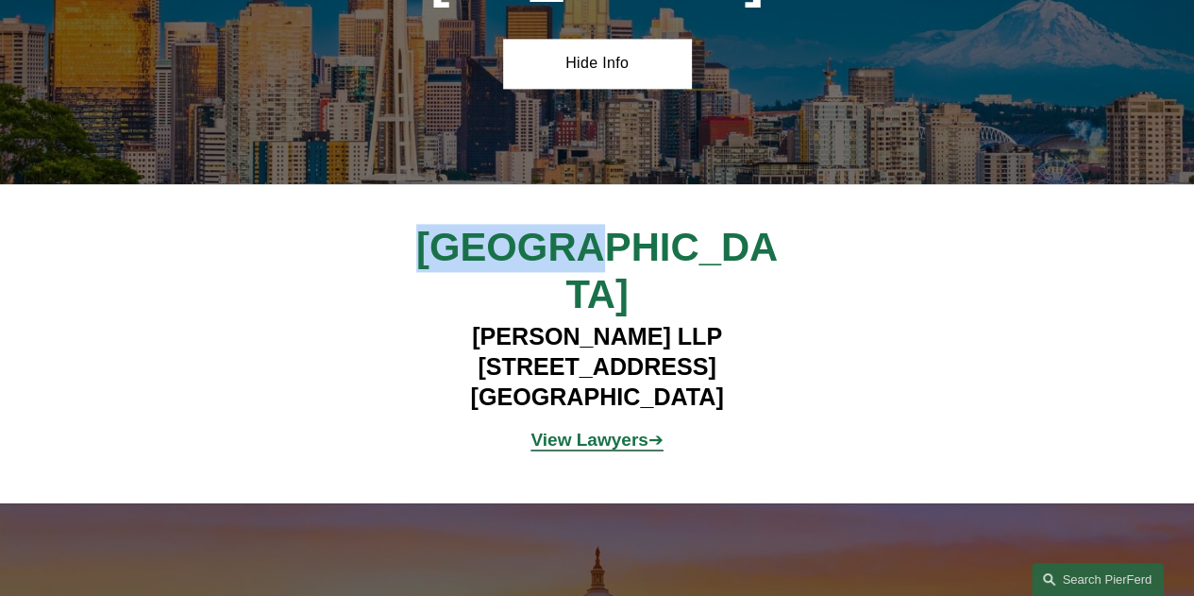
scroll to position [11928, 0]
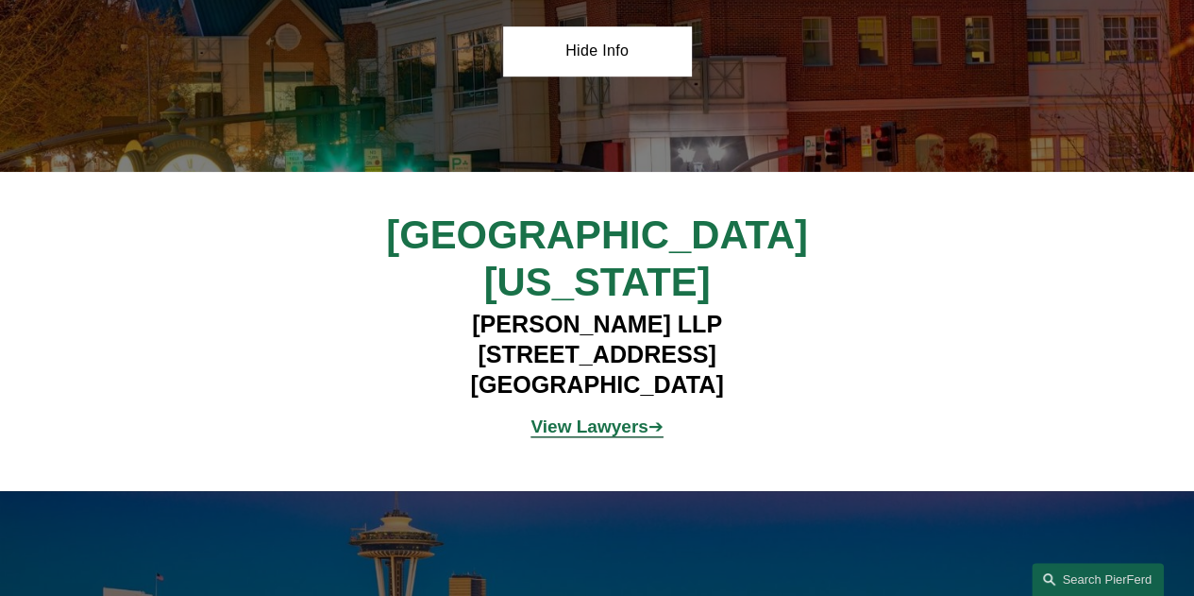
scroll to position [11361, 0]
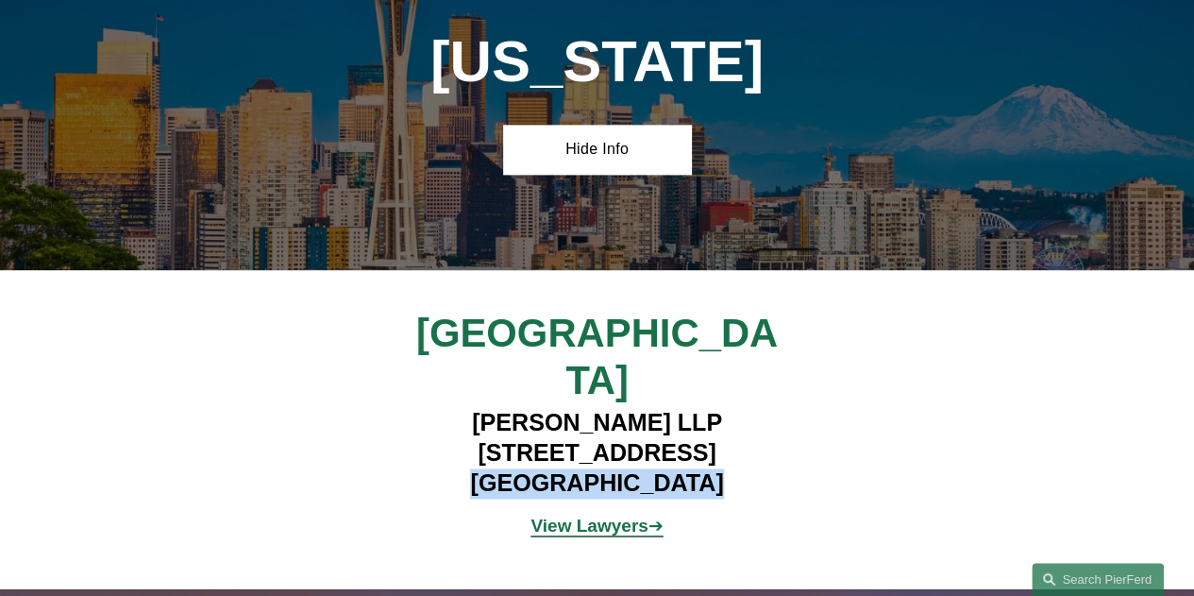
scroll to position [11928, 0]
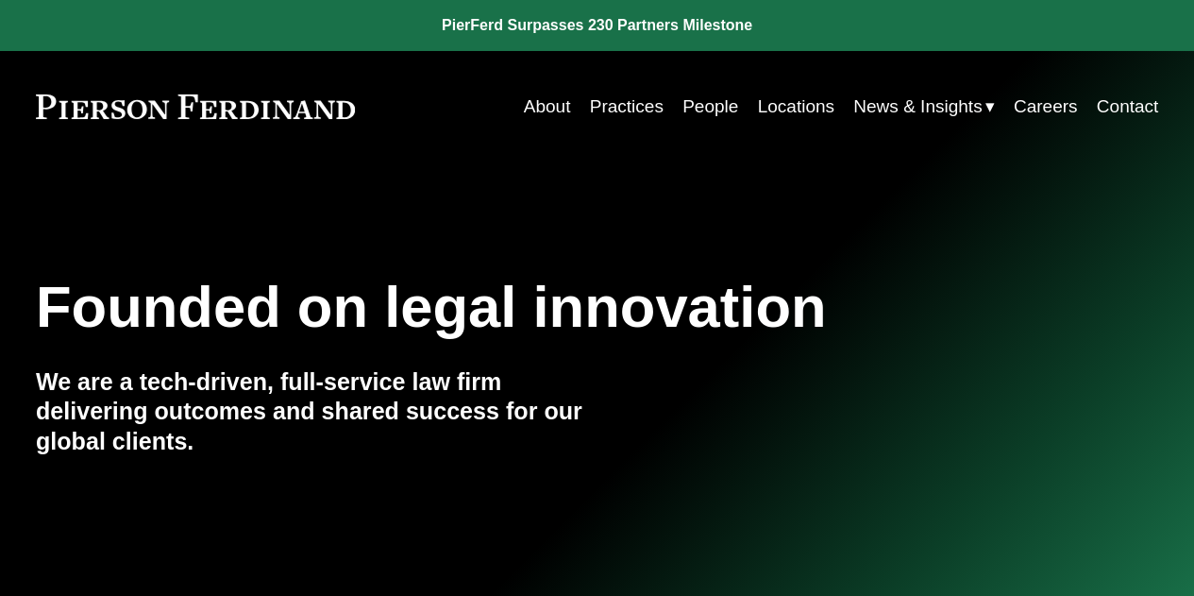
click at [703, 103] on link "People" at bounding box center [710, 107] width 56 height 36
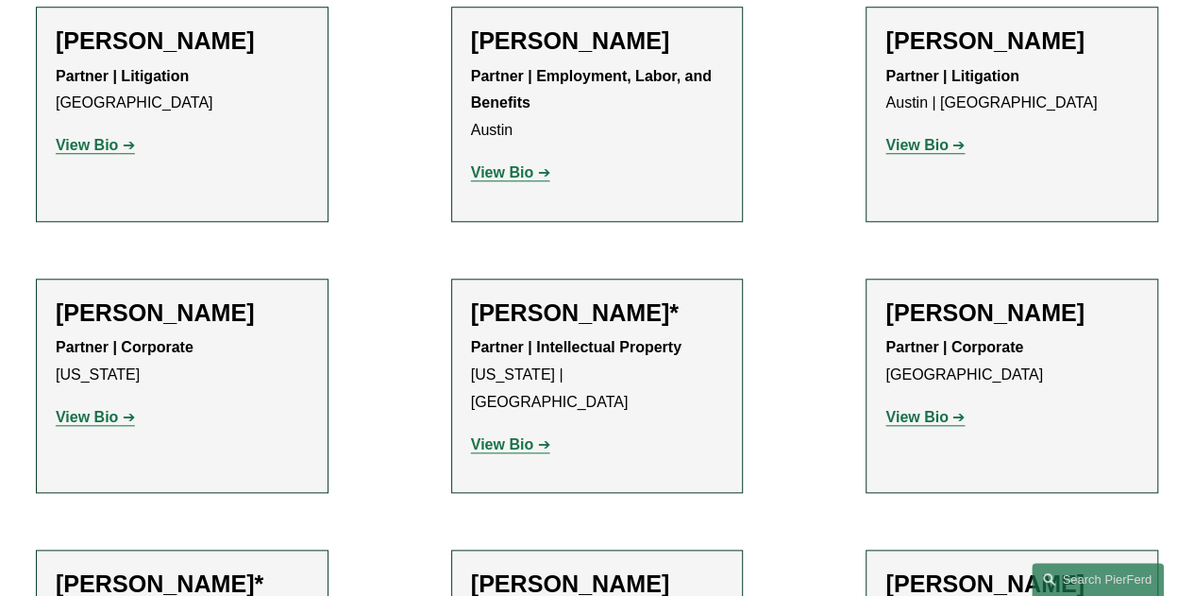
scroll to position [9831, 0]
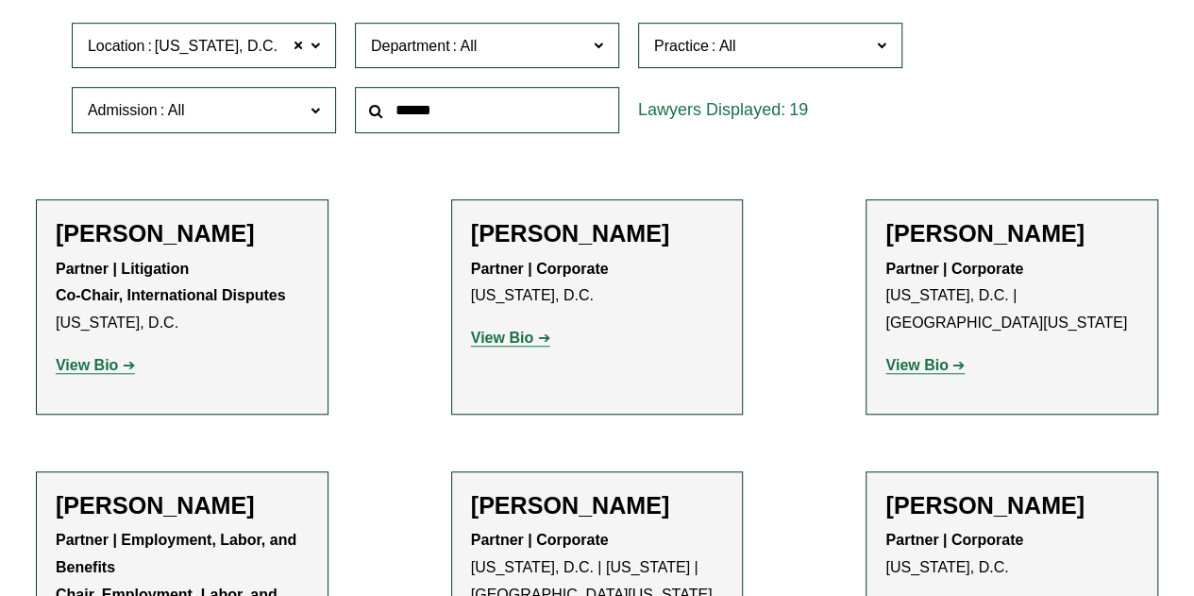
scroll to position [566, 0]
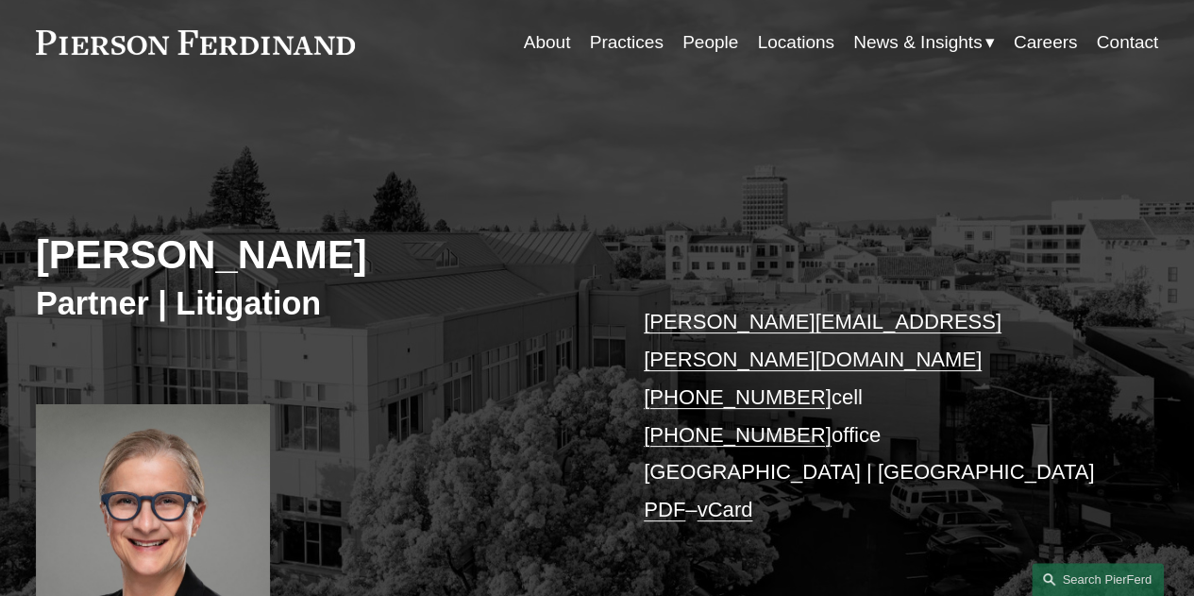
scroll to position [94, 0]
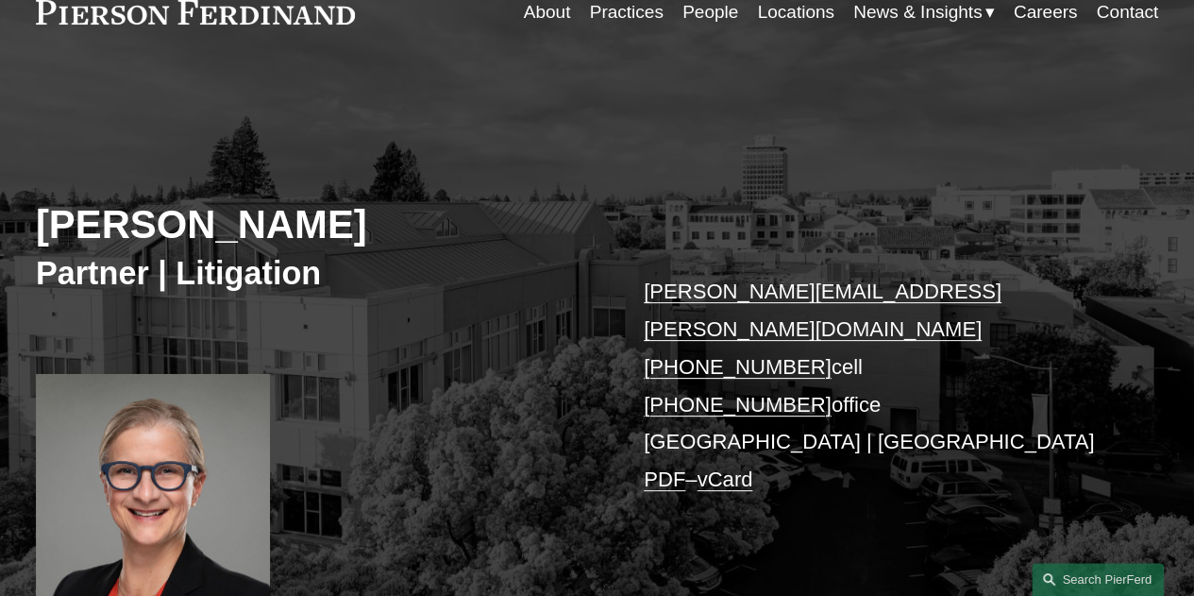
drag, startPoint x: 47, startPoint y: 224, endPoint x: 446, endPoint y: 224, distance: 398.3
click at [446, 224] on h2 "Simone McCormick" at bounding box center [317, 225] width 562 height 48
copy h2 "Simone McCormick"
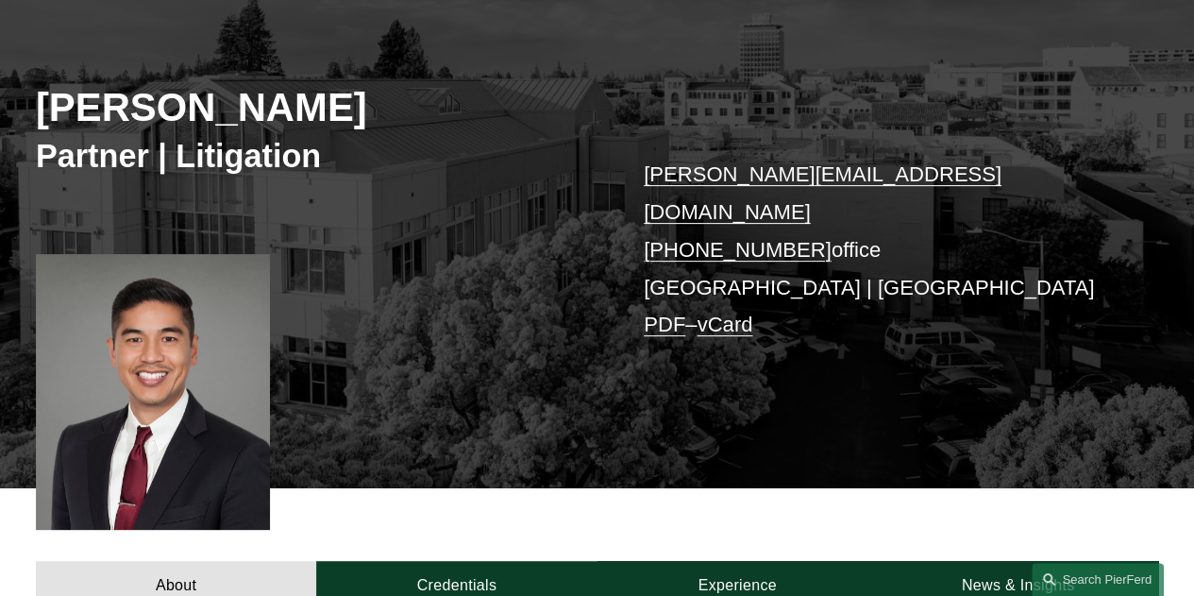
scroll to position [283, 0]
